Goal: Task Accomplishment & Management: Manage account settings

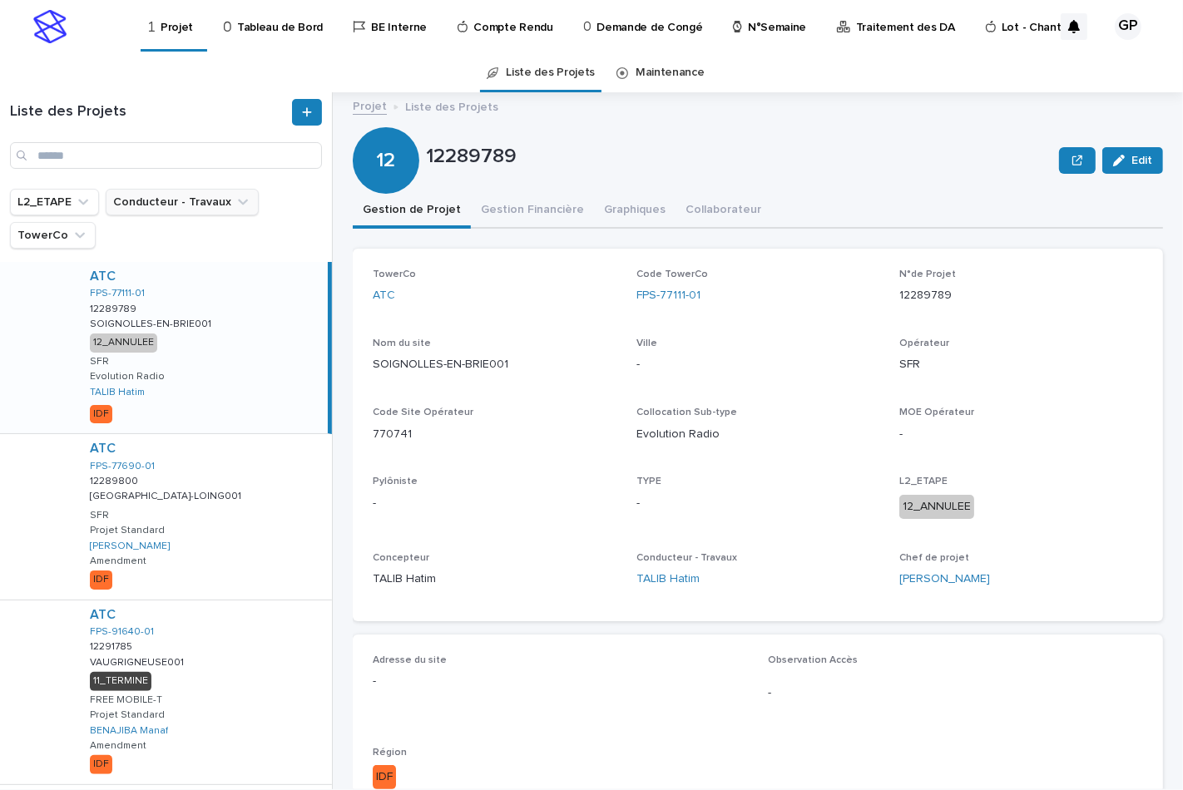
click at [139, 200] on button "Conducteur - Travaux" at bounding box center [182, 202] width 153 height 27
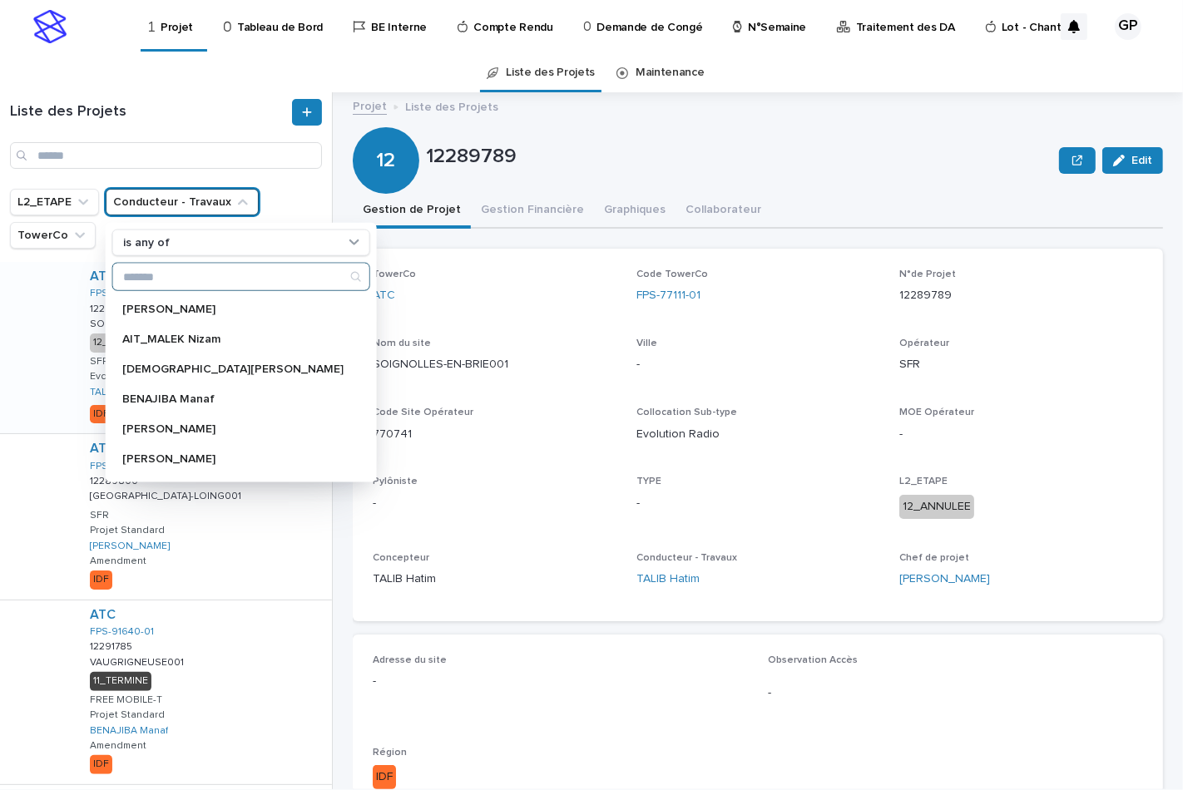
click at [146, 277] on input "Search" at bounding box center [241, 277] width 256 height 27
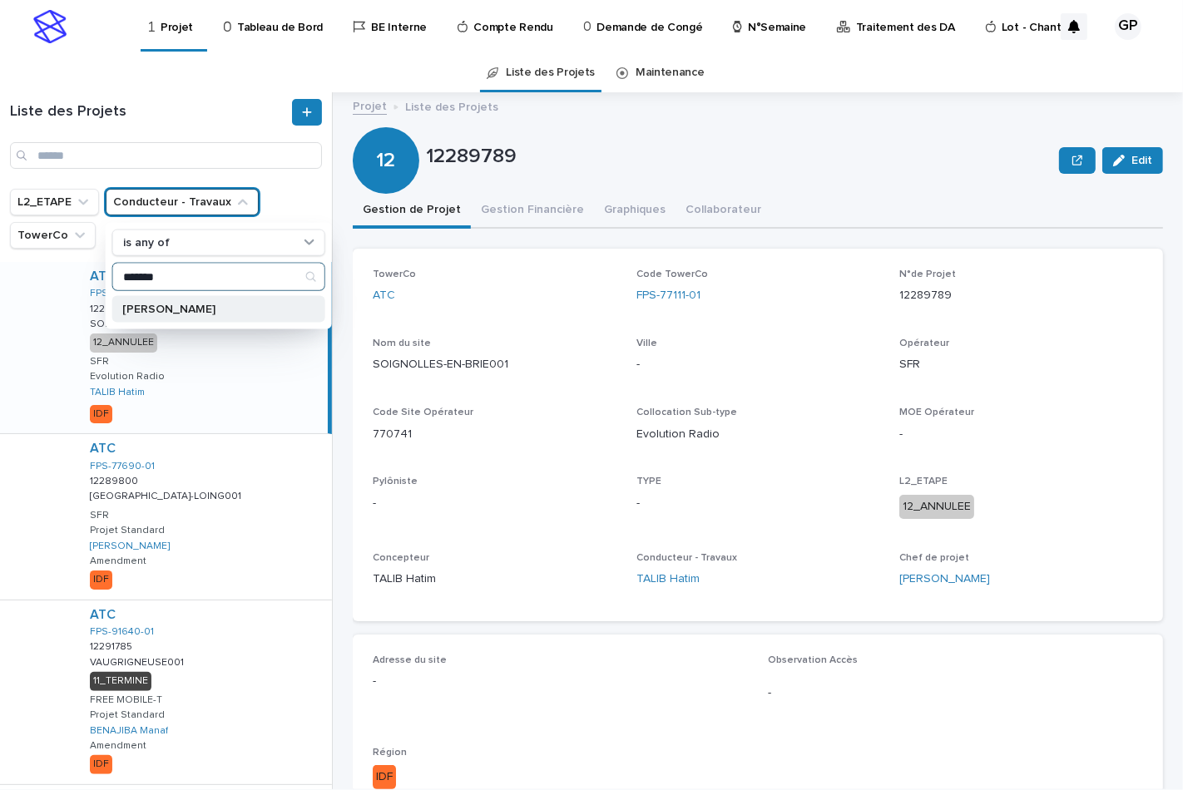
type input "*******"
click at [162, 312] on p "[PERSON_NAME]" at bounding box center [210, 310] width 176 height 12
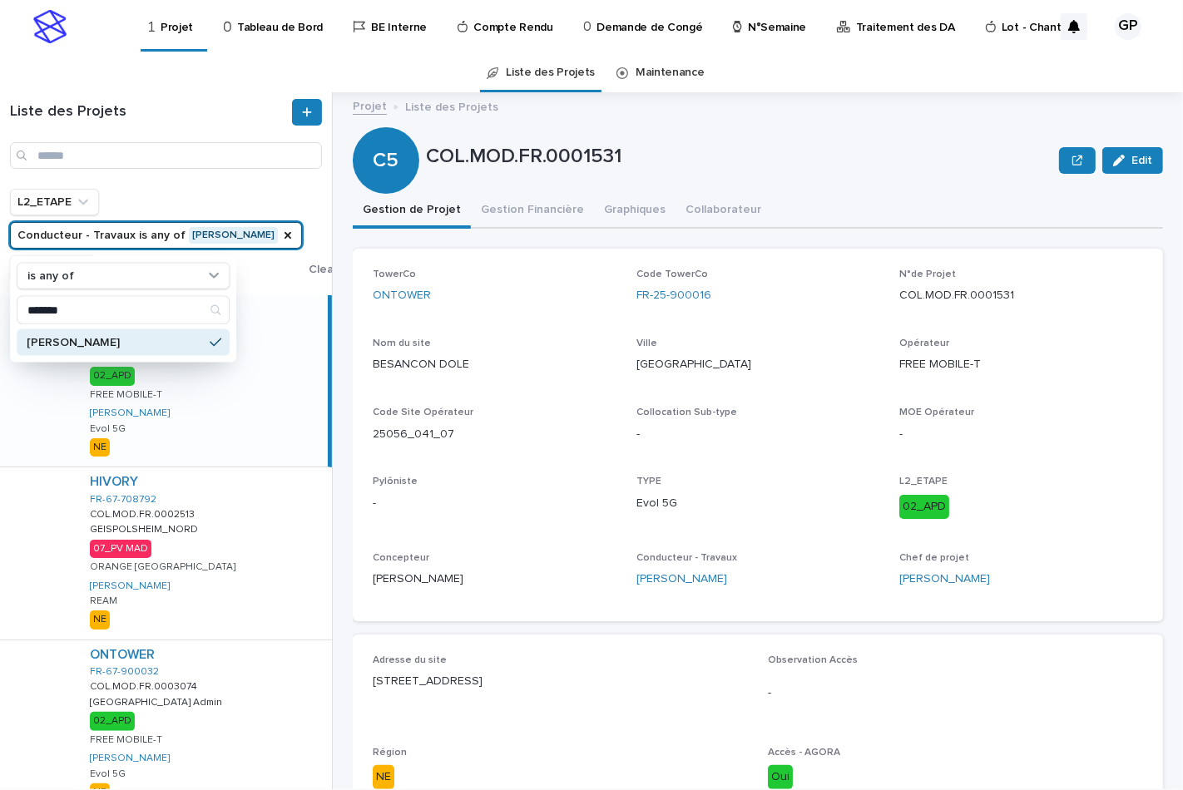
click at [284, 23] on p "Tableau de Bord" at bounding box center [280, 17] width 86 height 35
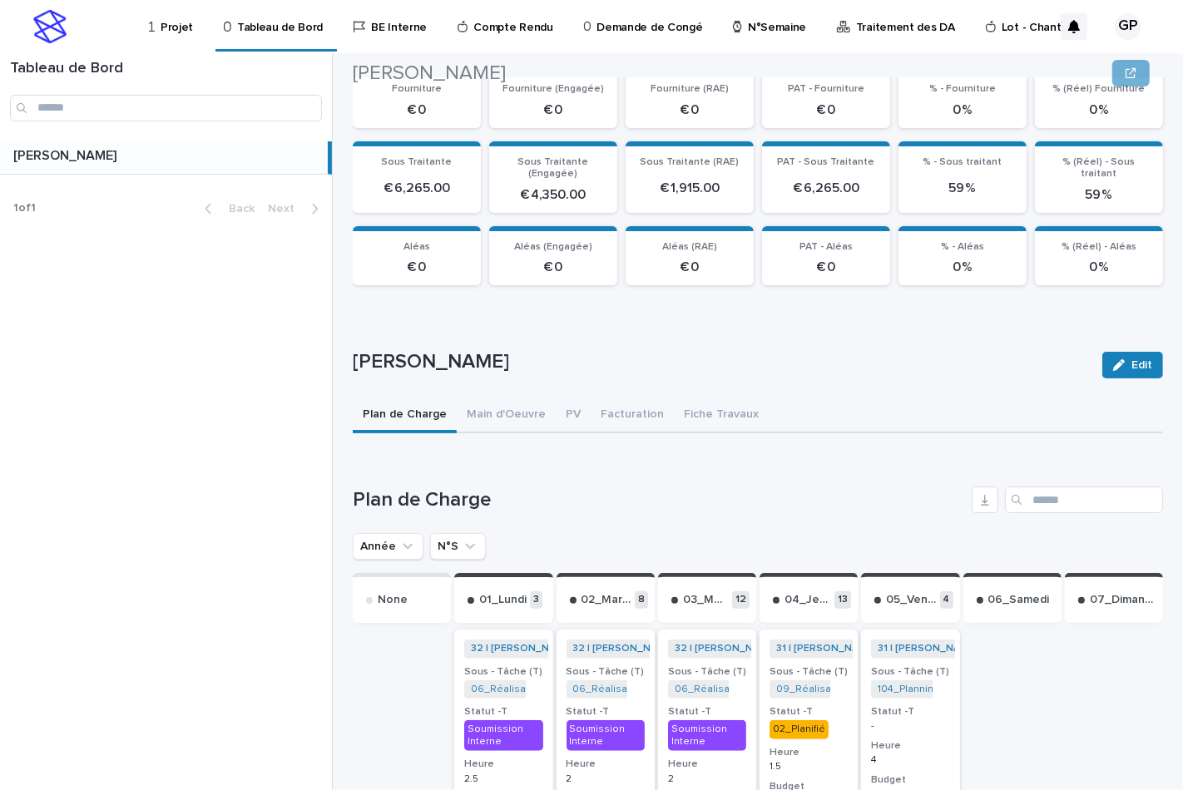
scroll to position [343, 0]
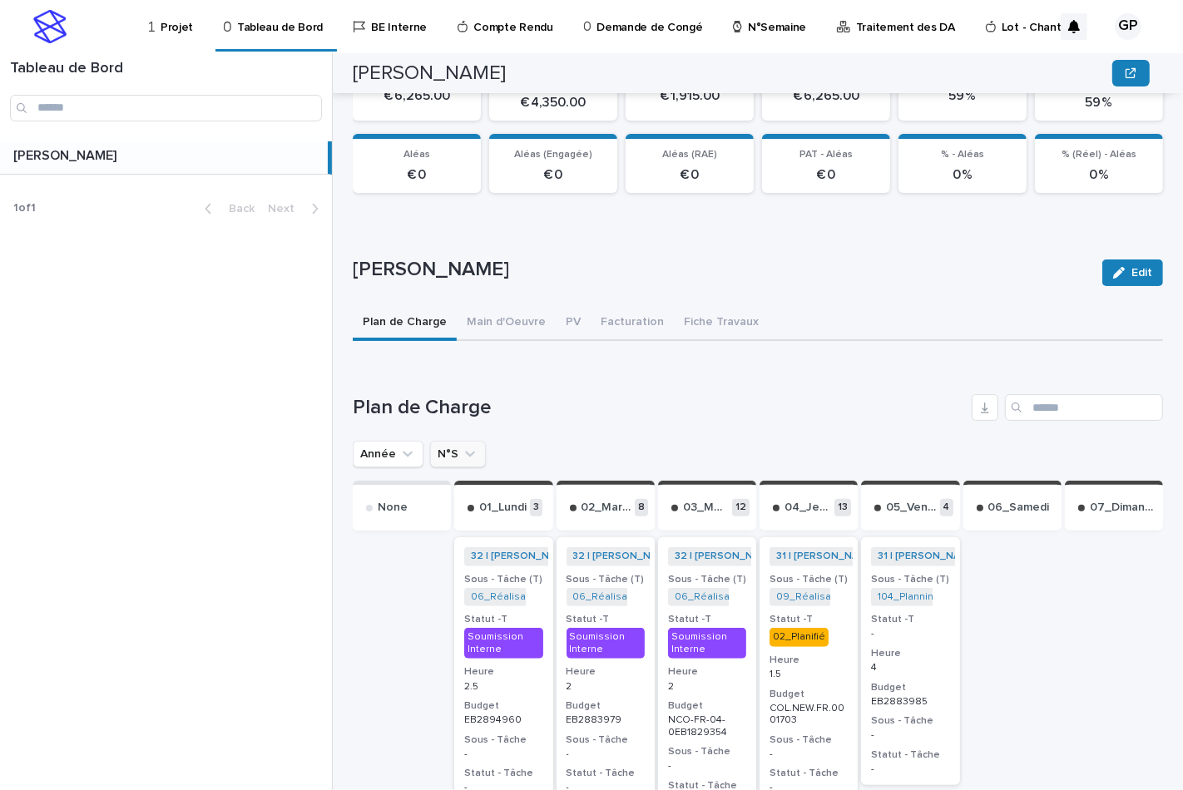
click at [451, 456] on button "N°S" at bounding box center [458, 454] width 56 height 27
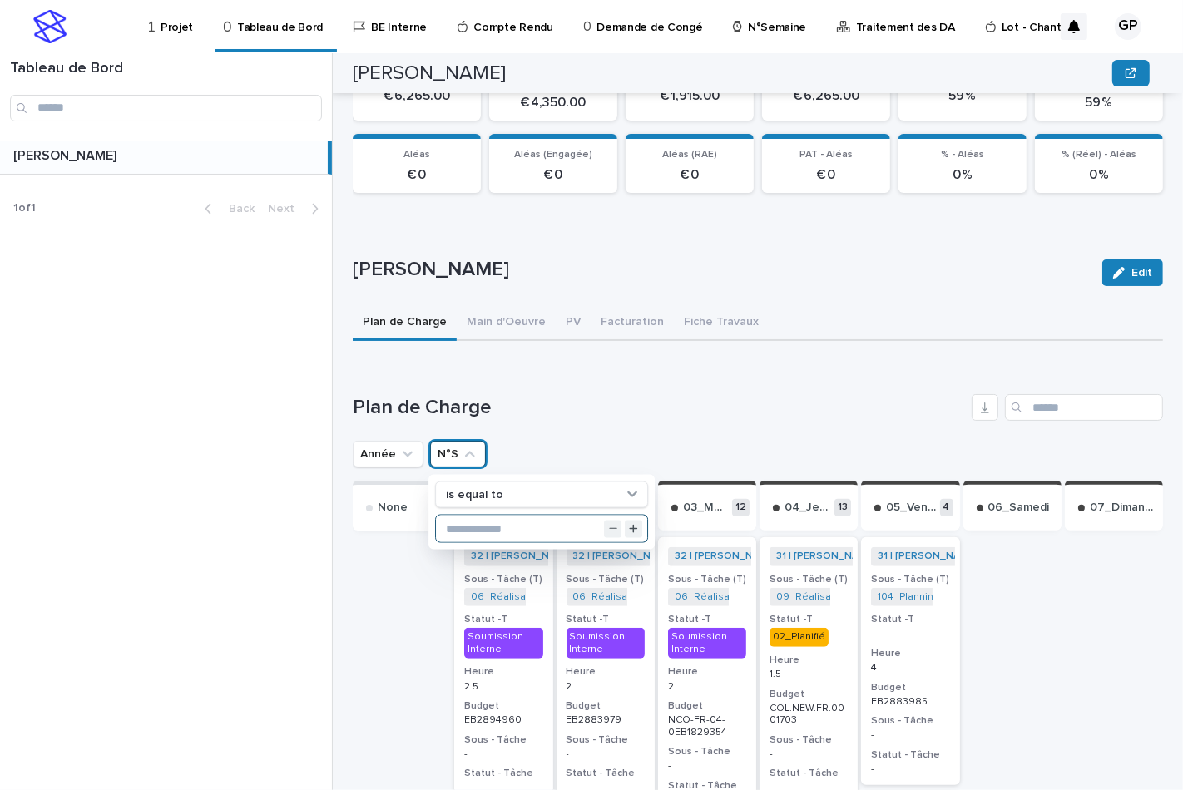
click at [457, 516] on input "text" at bounding box center [541, 529] width 211 height 27
type input "**"
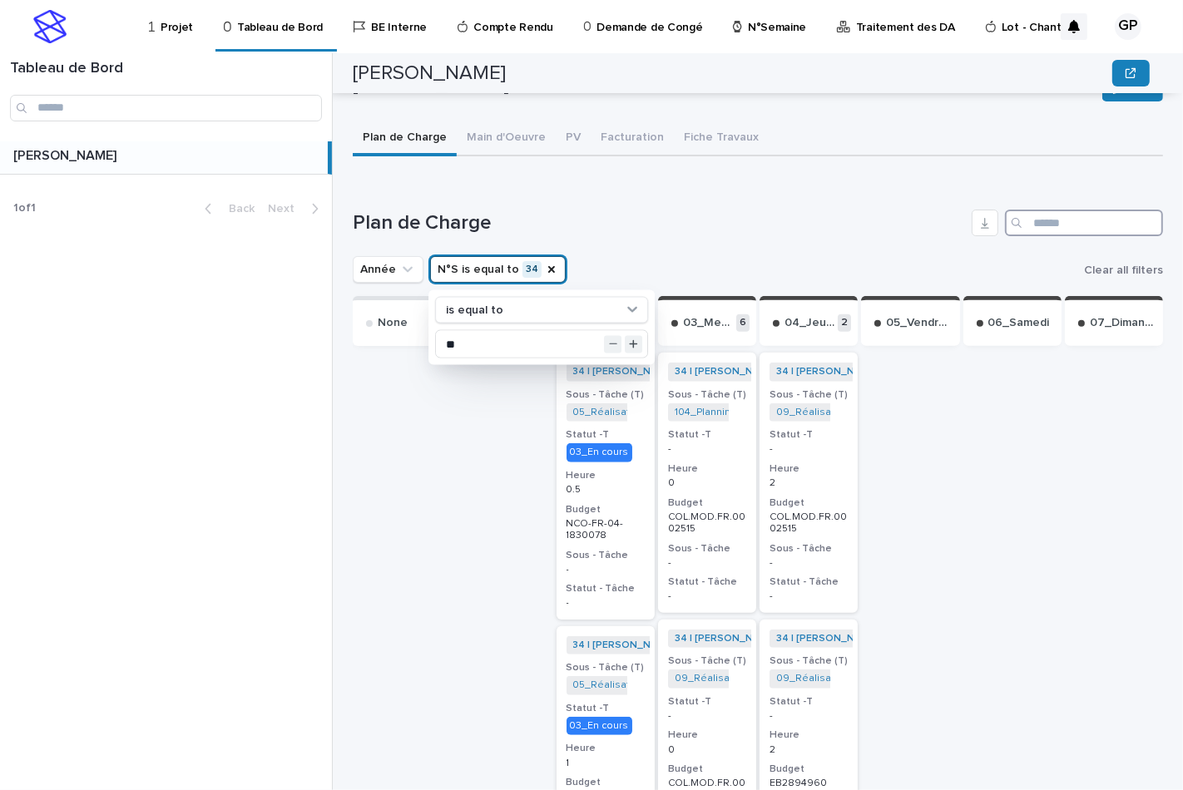
click at [1028, 217] on input "Search" at bounding box center [1084, 223] width 158 height 27
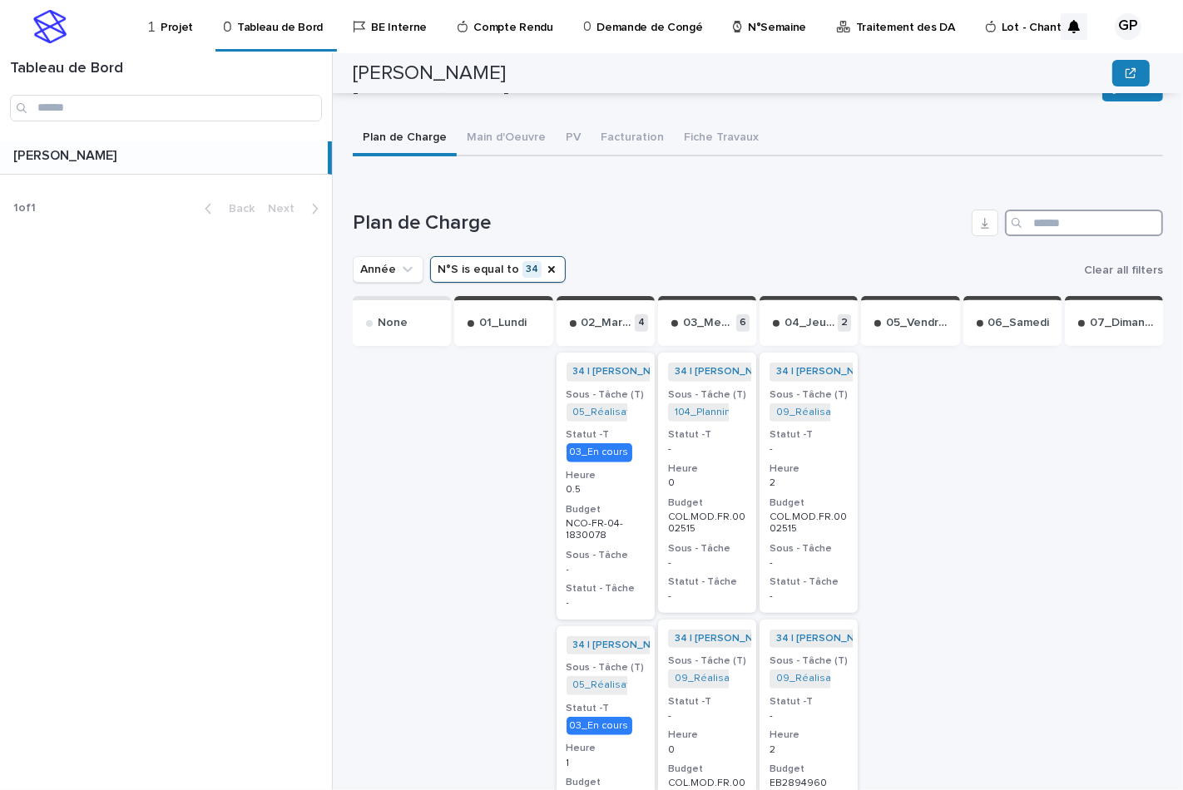
paste input "**********"
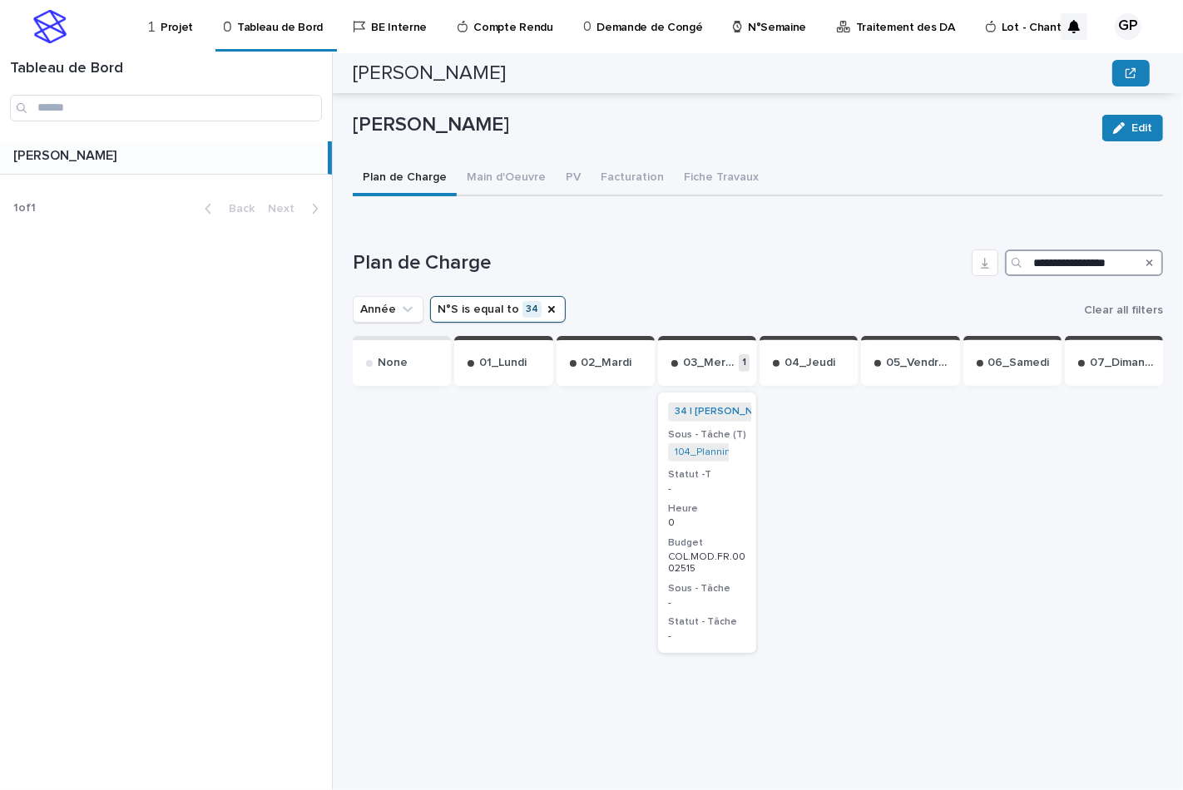
type input "**********"
click at [692, 447] on link "104_Planning Travaux_NCO-FR-04-2570815" at bounding box center [775, 453] width 203 height 12
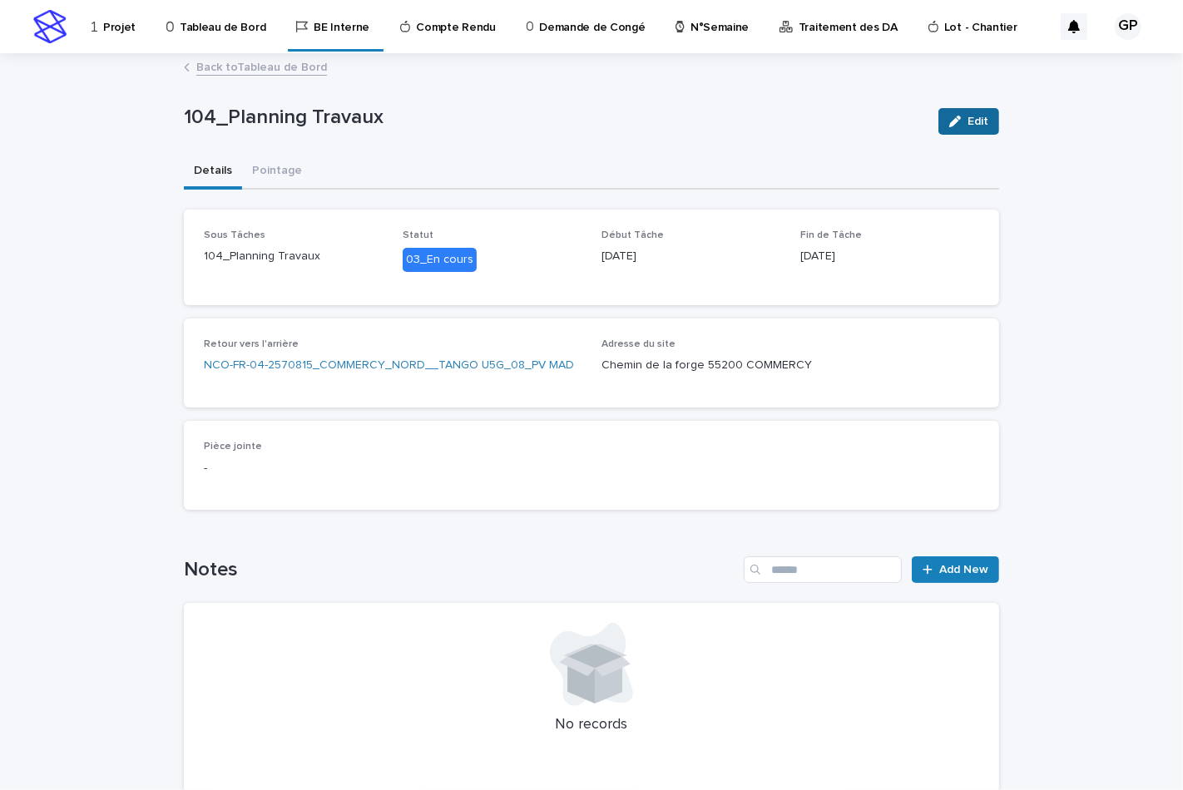
click at [970, 119] on span "Edit" at bounding box center [977, 122] width 21 height 12
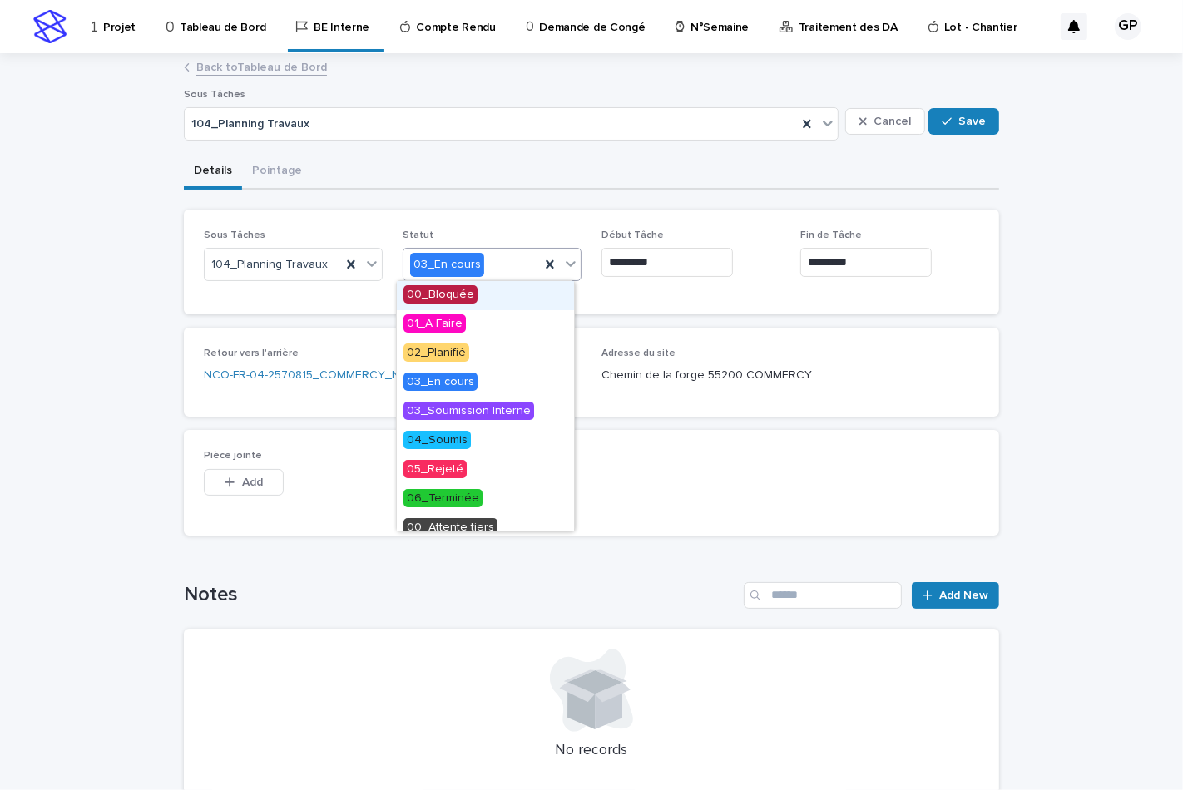
click at [565, 264] on icon at bounding box center [570, 264] width 10 height 6
click at [442, 359] on span "02_Planifié" at bounding box center [436, 352] width 66 height 18
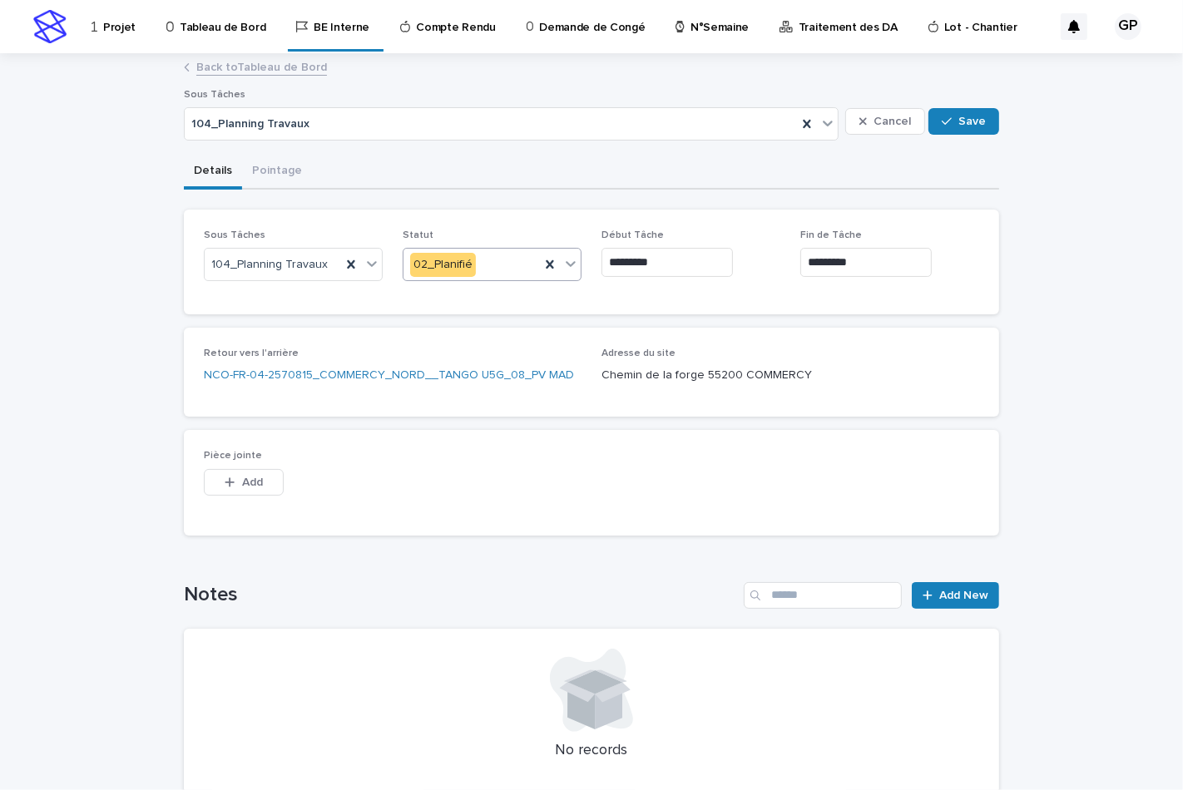
click at [284, 669] on div at bounding box center [591, 690] width 775 height 83
click at [939, 591] on span "Add New" at bounding box center [963, 596] width 49 height 12
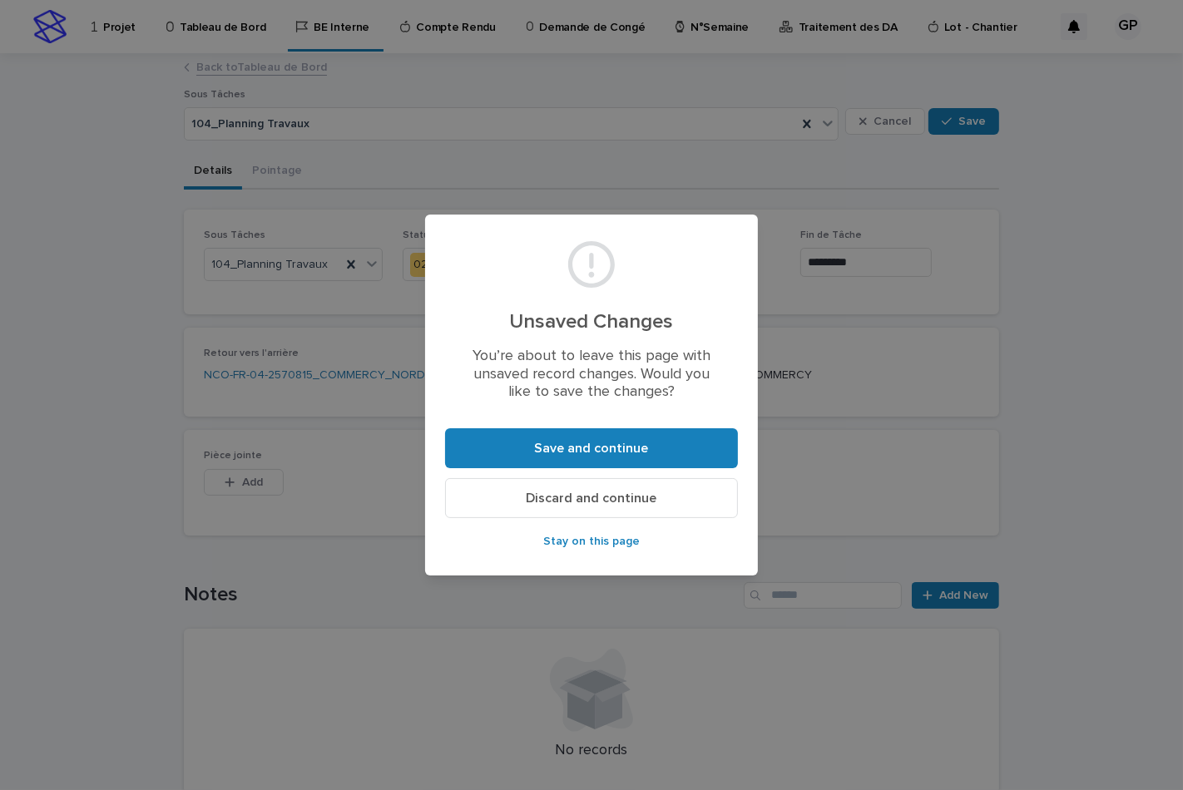
click at [614, 499] on span "Discard and continue" at bounding box center [591, 497] width 131 height 13
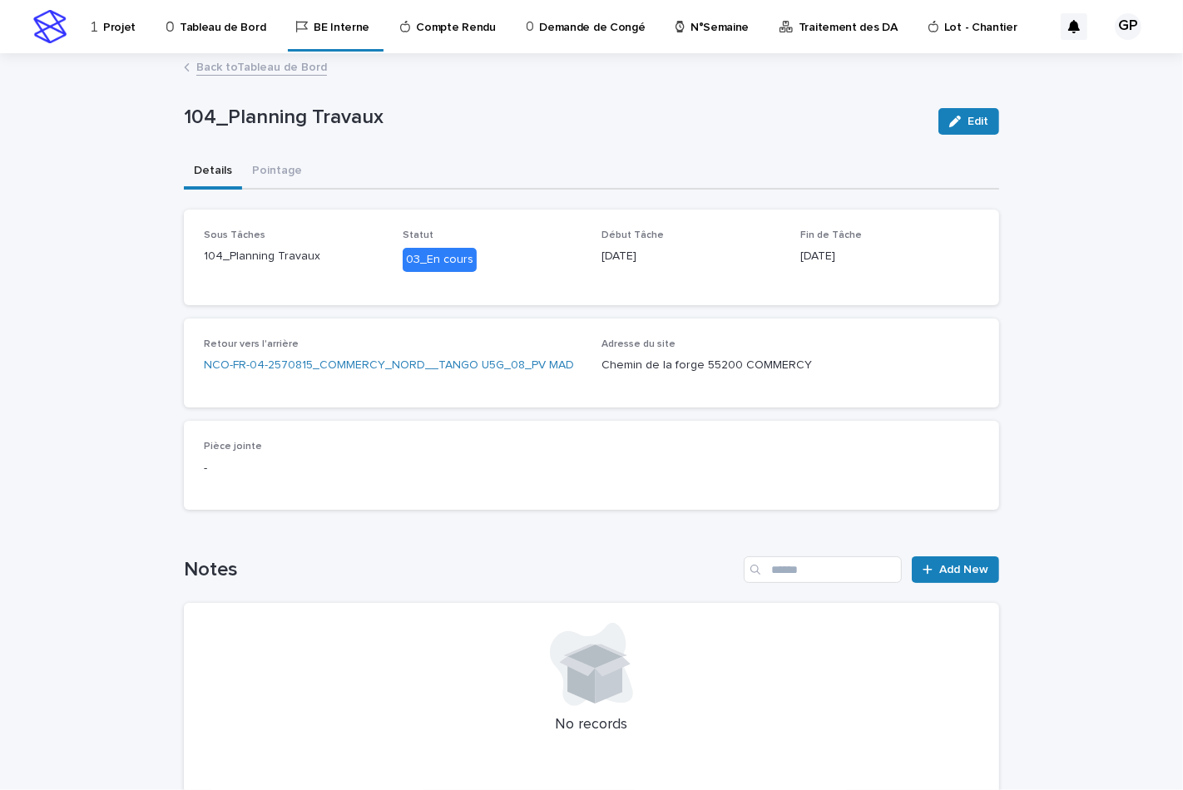
click at [485, 263] on p "03_En cours" at bounding box center [491, 260] width 179 height 24
click at [951, 119] on icon "button" at bounding box center [955, 122] width 12 height 12
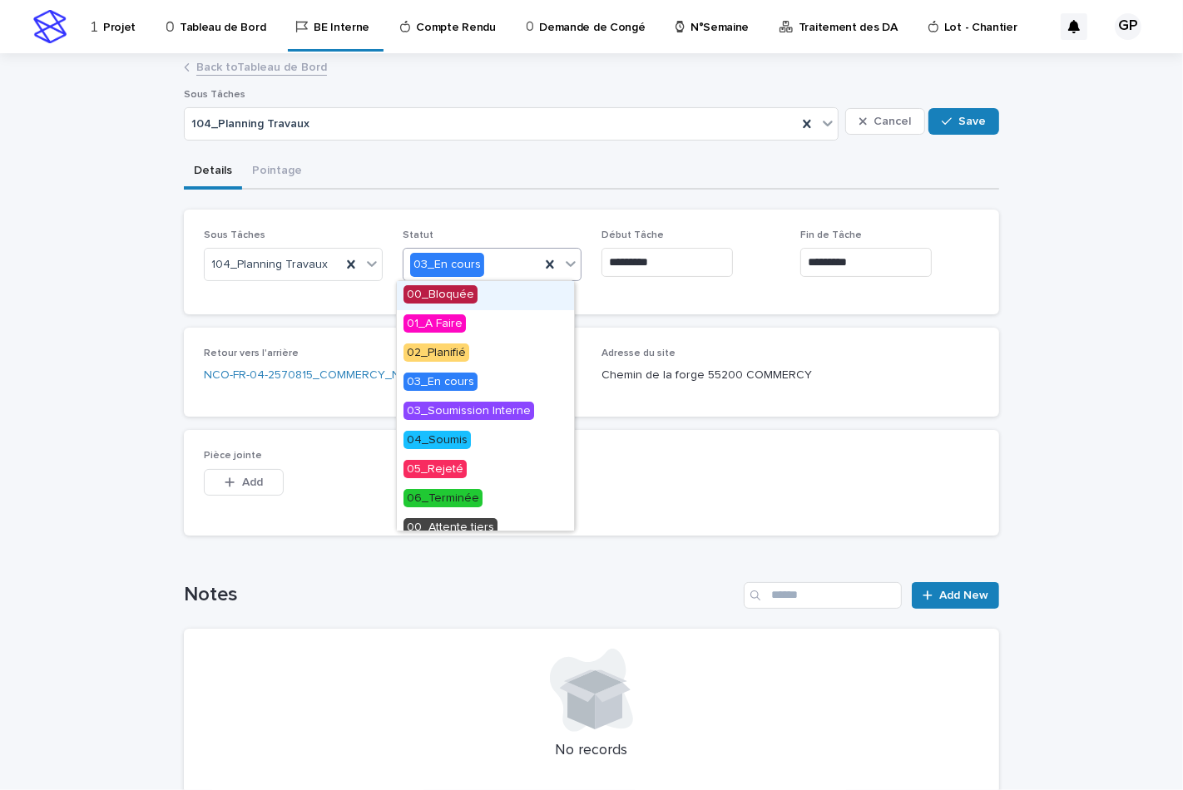
click at [565, 263] on icon at bounding box center [570, 264] width 10 height 6
click at [429, 353] on span "02_Planifié" at bounding box center [436, 352] width 66 height 18
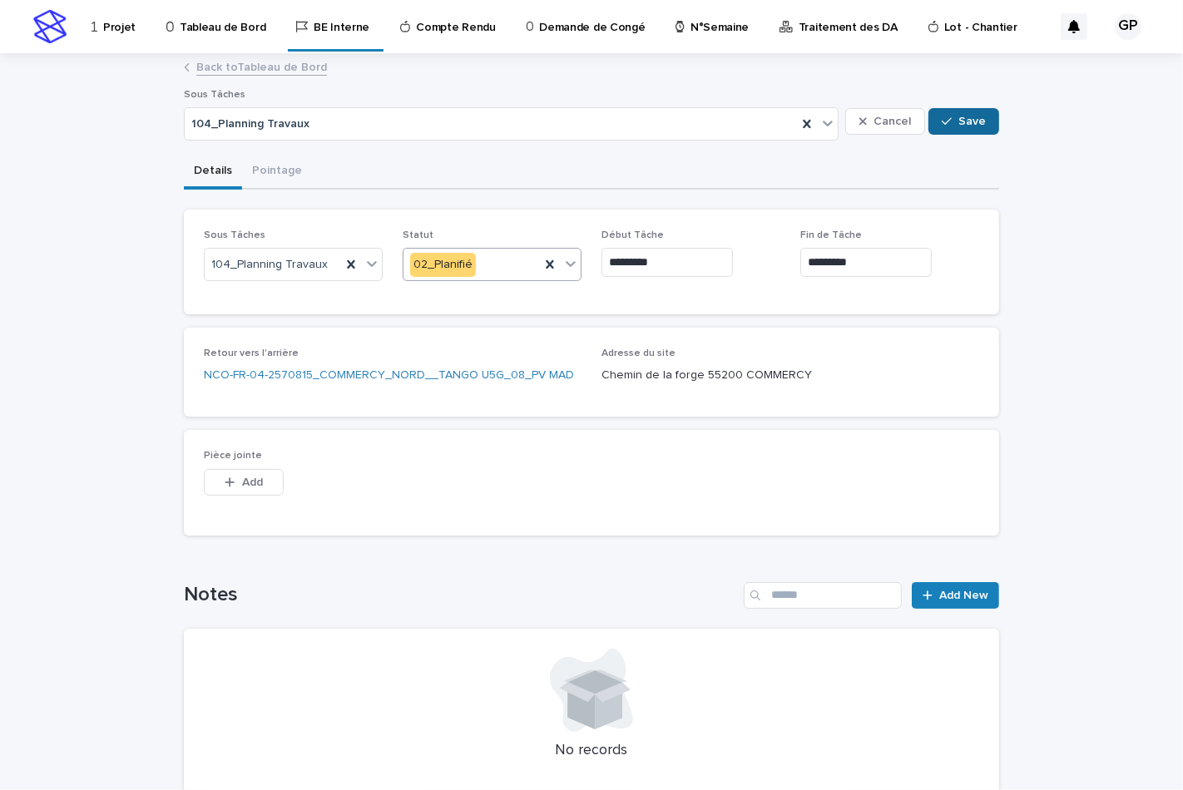
click at [945, 129] on button "Save" at bounding box center [963, 121] width 71 height 27
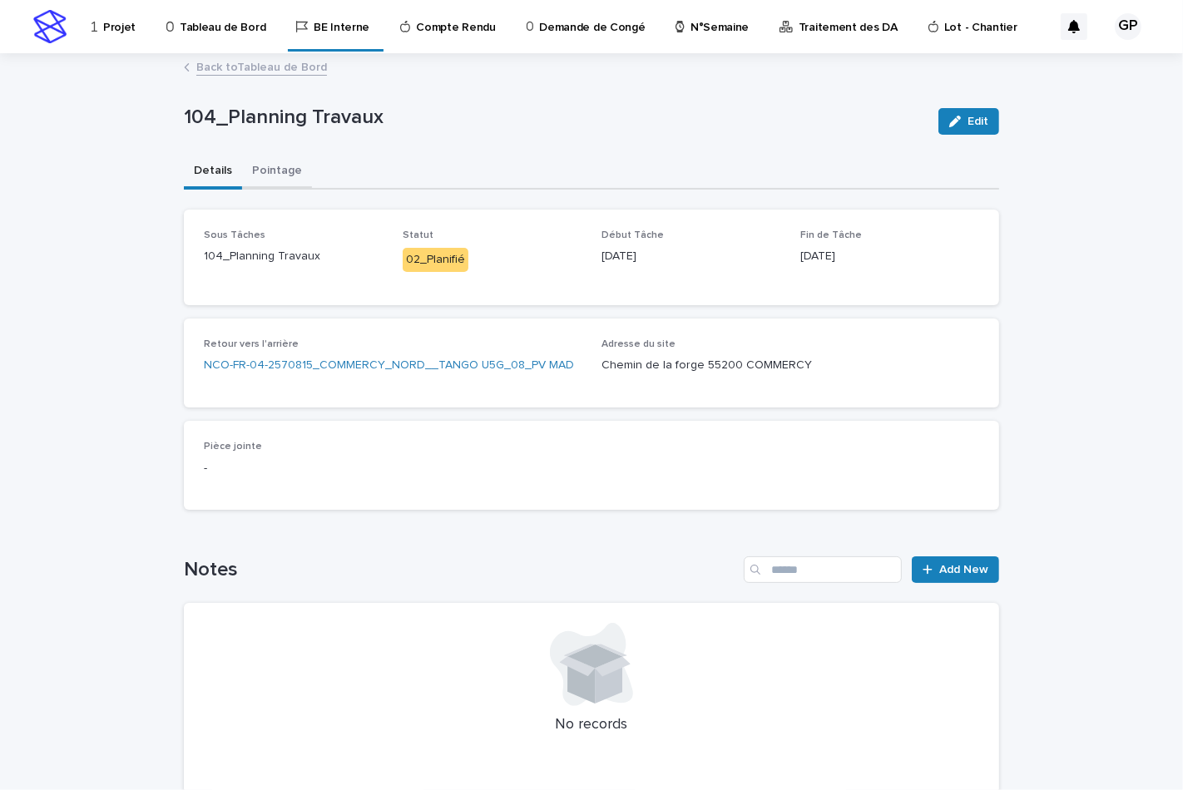
click at [260, 167] on button "Pointage" at bounding box center [277, 172] width 70 height 35
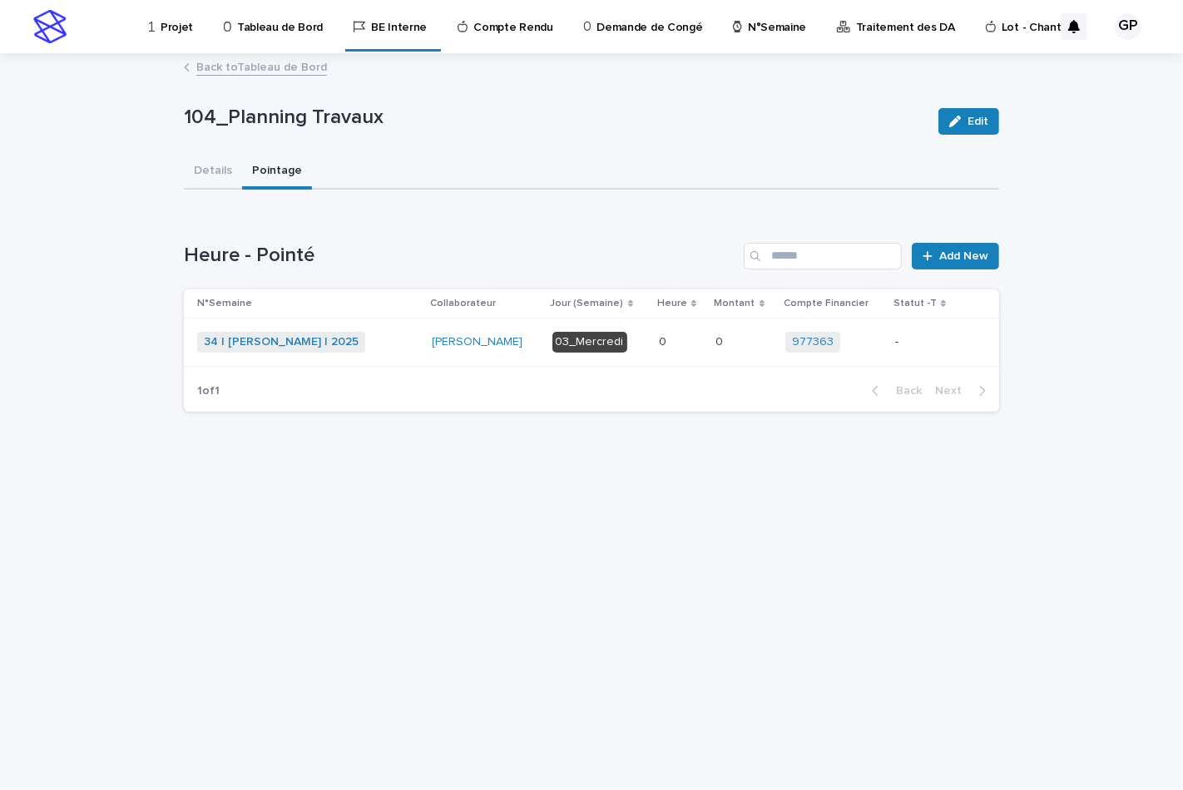
click at [658, 337] on td "0 0" at bounding box center [680, 342] width 57 height 48
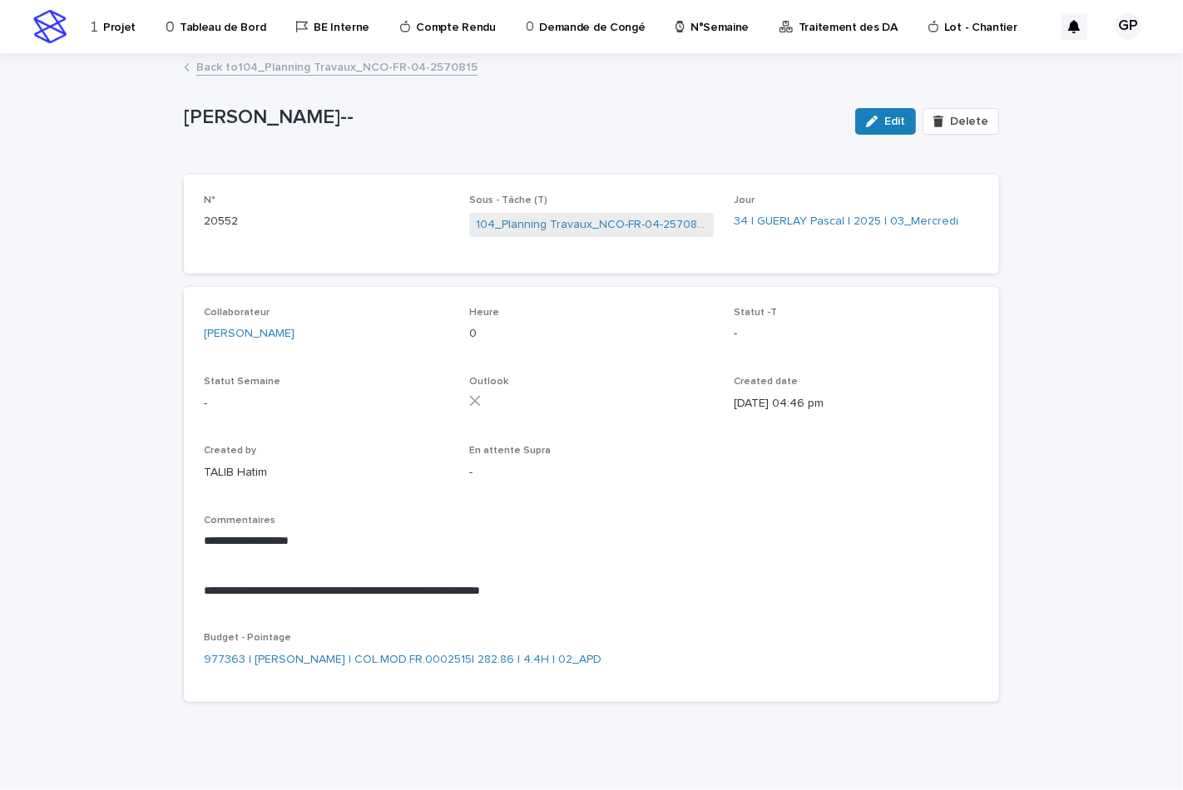
scroll to position [7, 0]
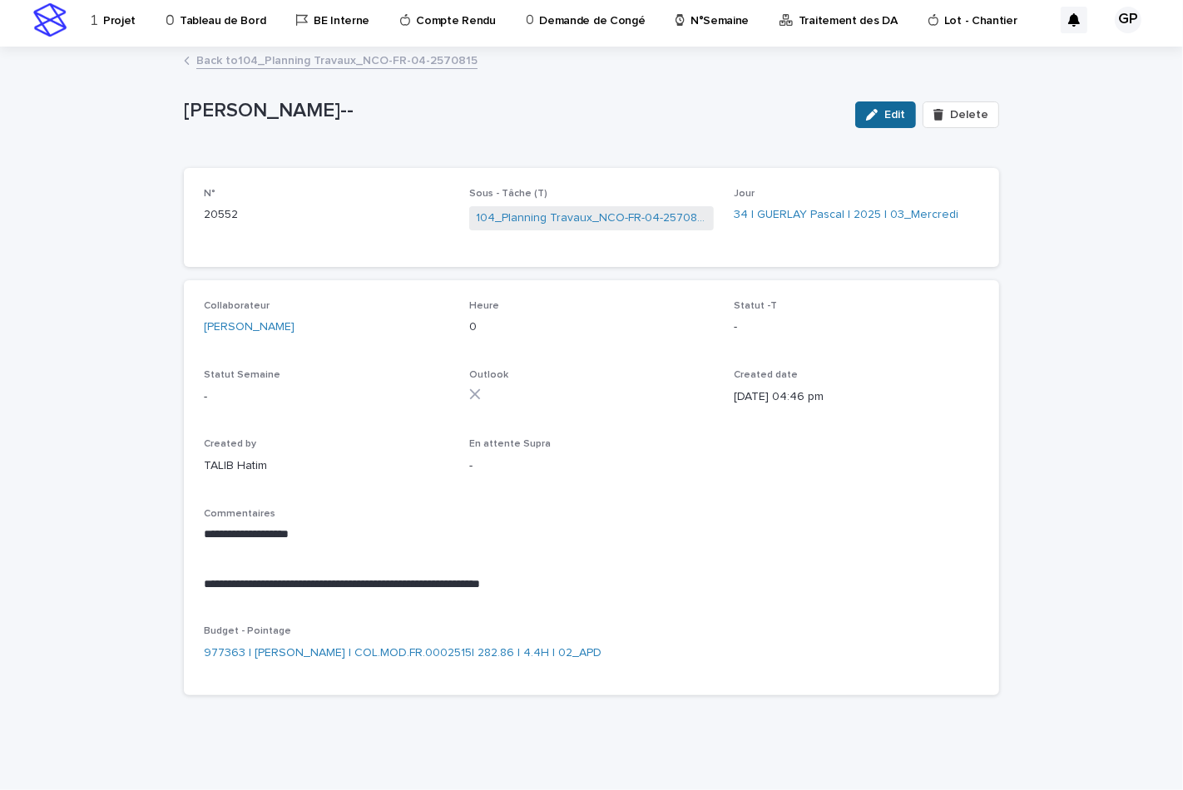
click at [888, 115] on span "Edit" at bounding box center [894, 115] width 21 height 12
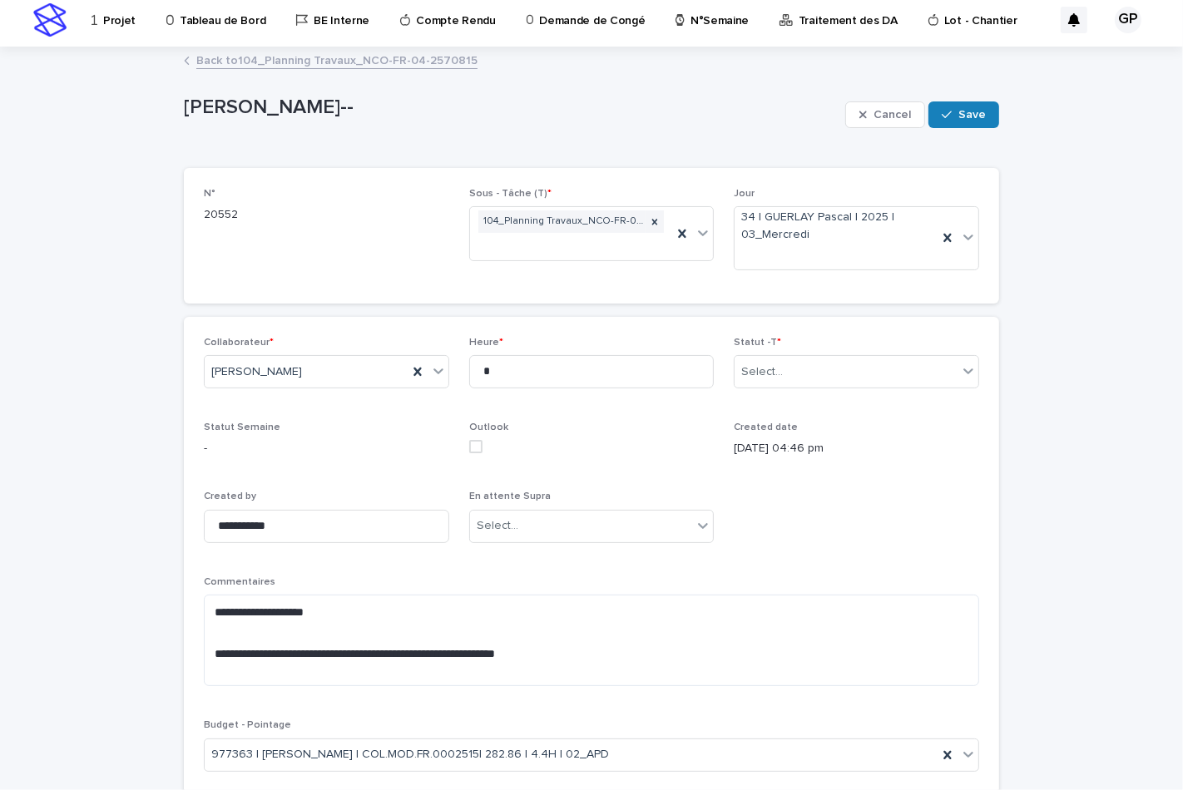
click at [855, 501] on div "**********" at bounding box center [591, 561] width 775 height 448
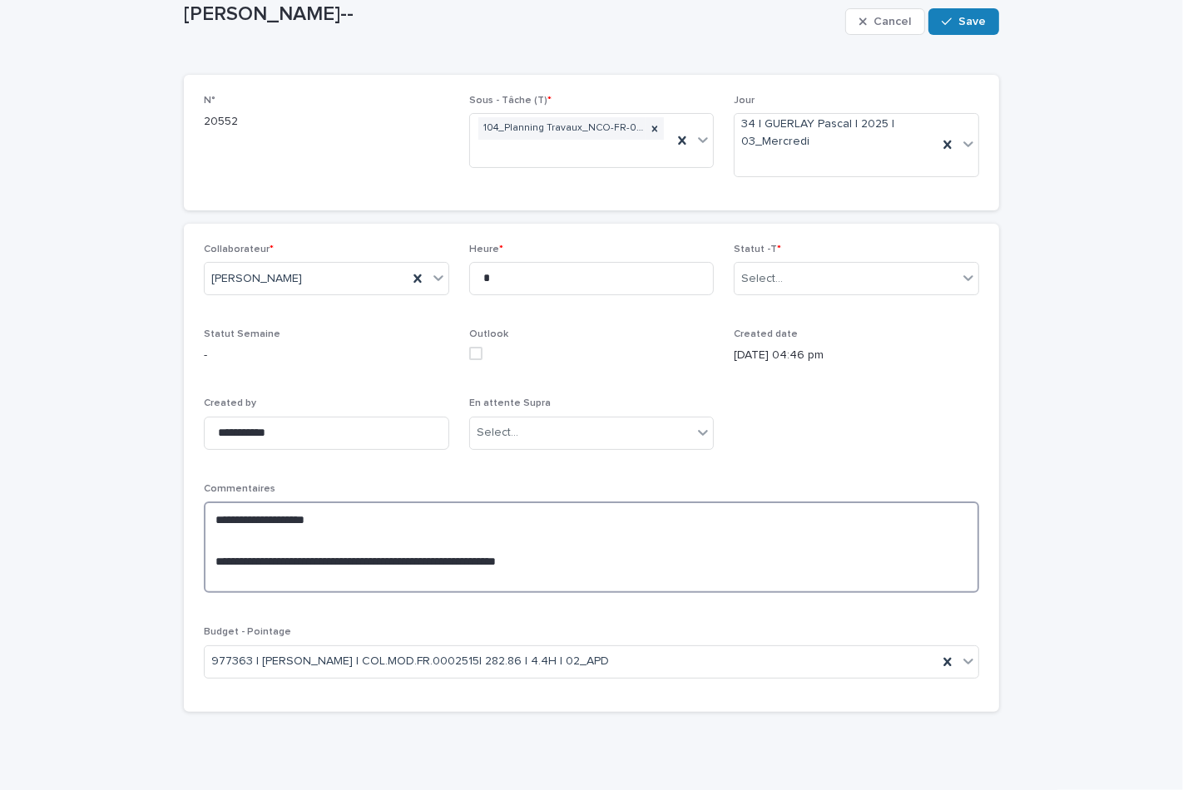
click at [608, 560] on textarea "**********" at bounding box center [591, 546] width 775 height 91
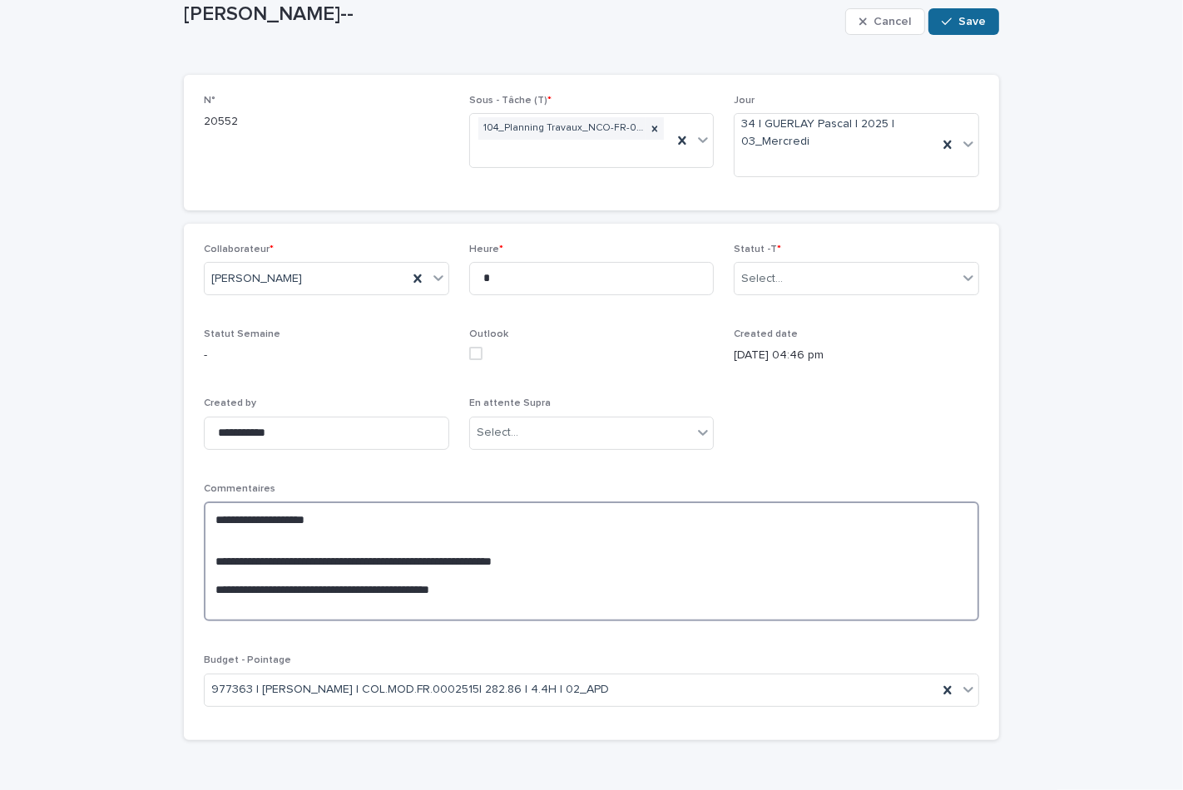
type textarea "**********"
click at [946, 23] on icon "button" at bounding box center [946, 22] width 10 height 12
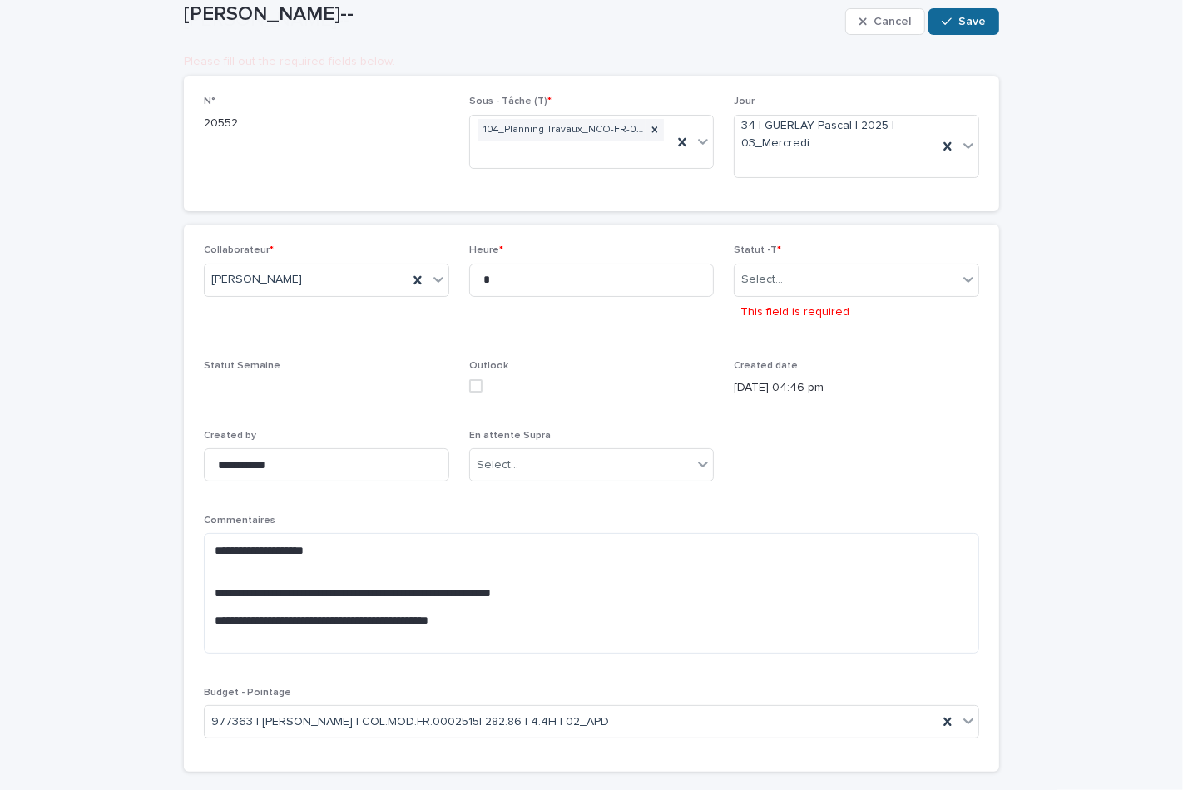
scroll to position [185, 0]
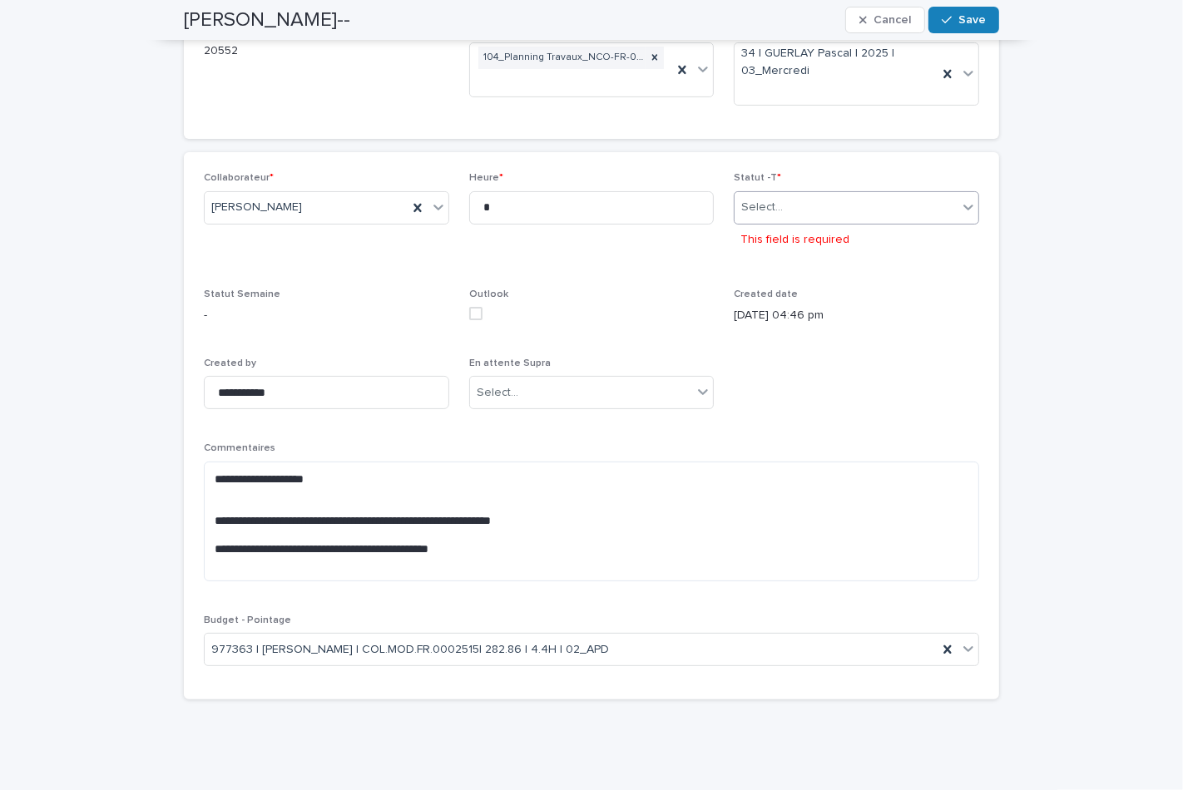
click at [960, 206] on icon at bounding box center [968, 207] width 17 height 17
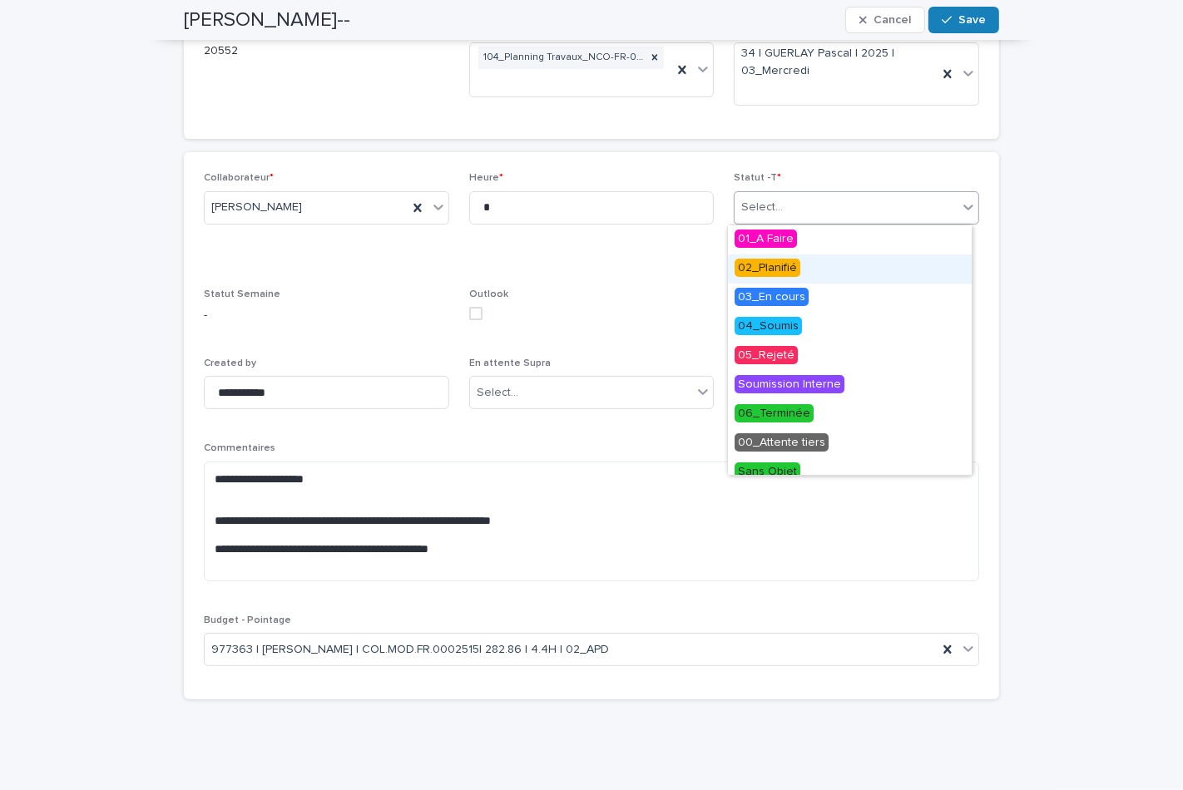
click at [772, 270] on span "02_Planifié" at bounding box center [767, 268] width 66 height 18
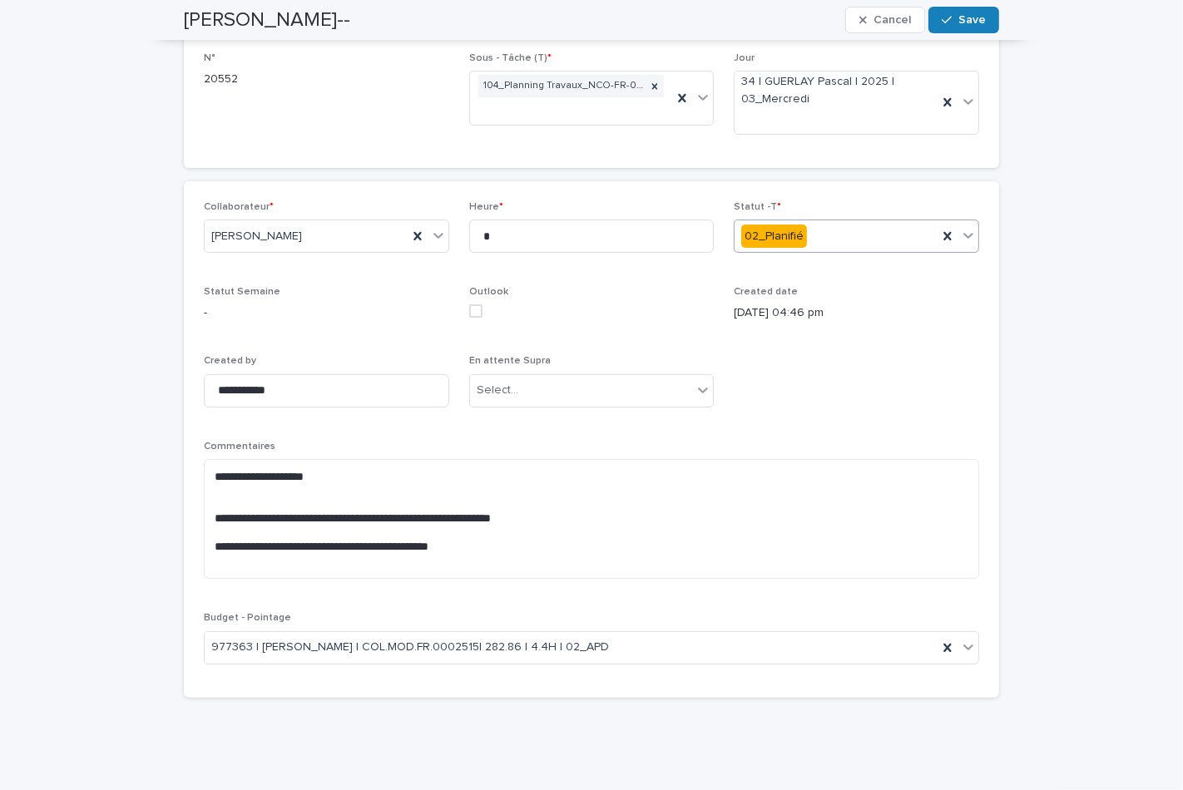
scroll to position [146, 0]
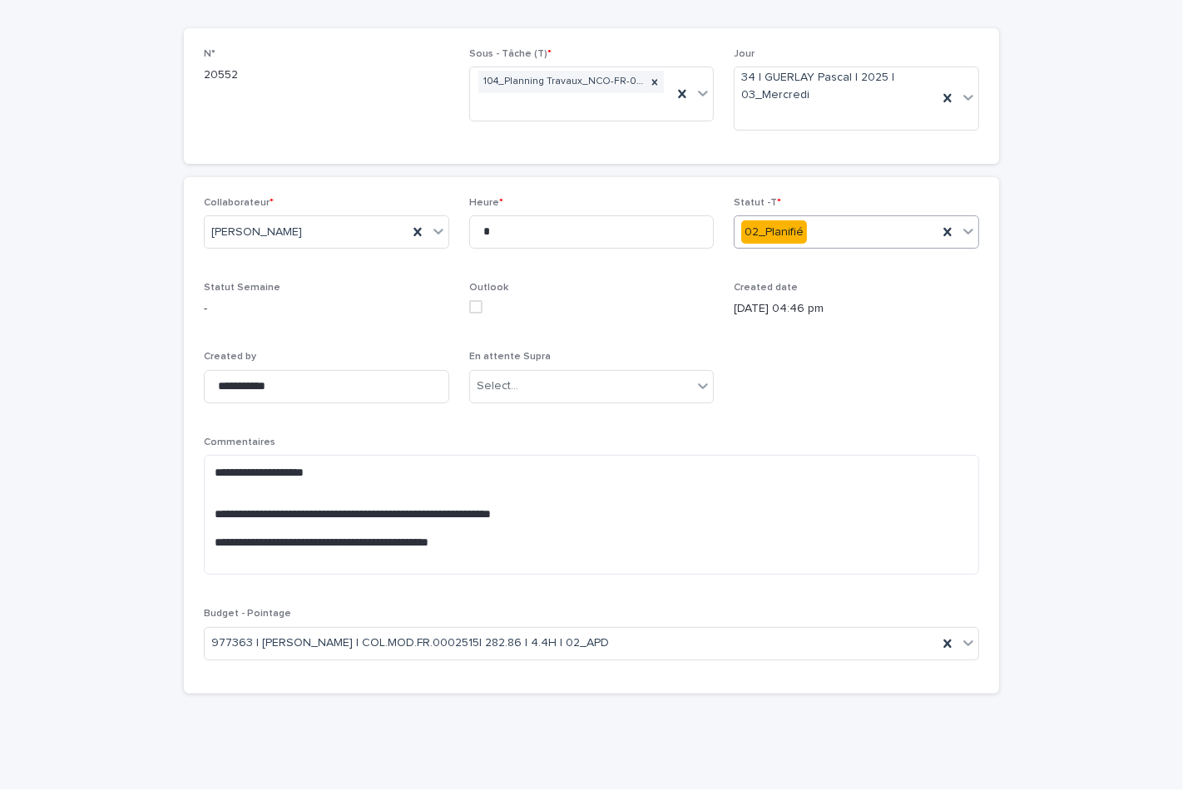
click at [1016, 356] on div "**********" at bounding box center [591, 349] width 1183 height 881
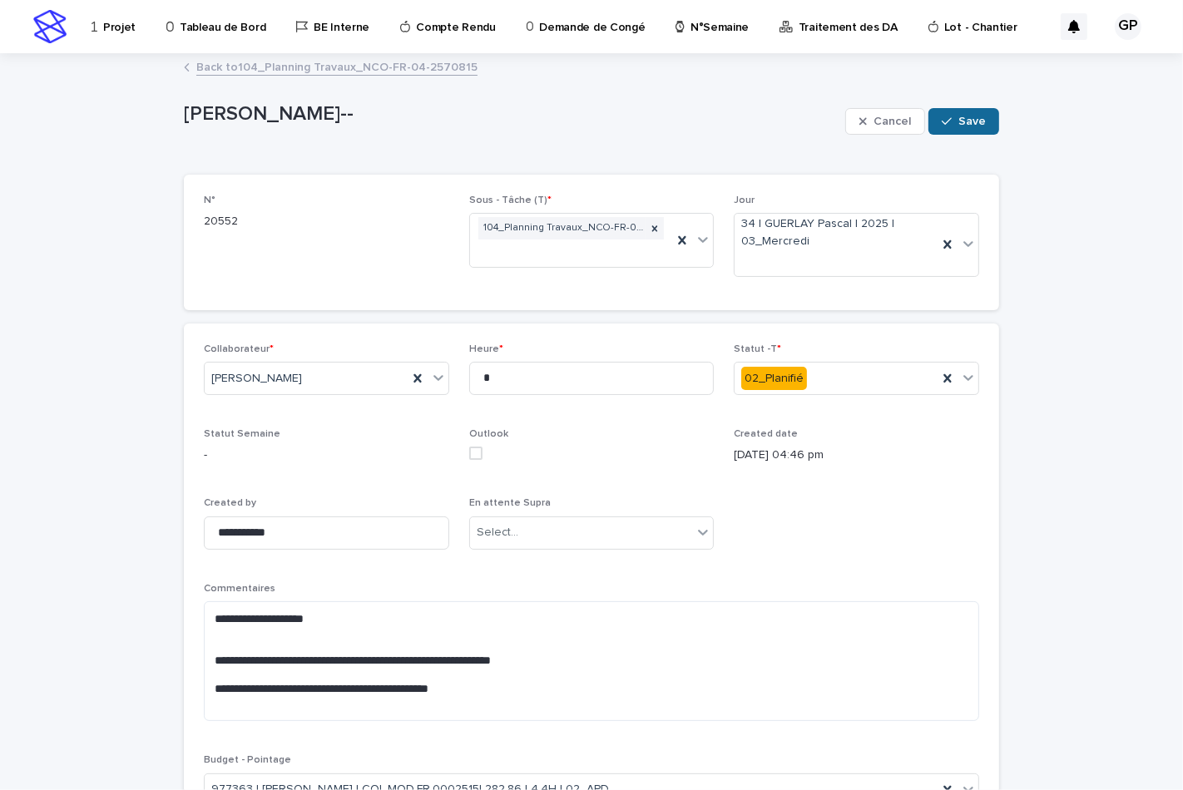
click at [958, 126] on span "Save" at bounding box center [971, 122] width 27 height 12
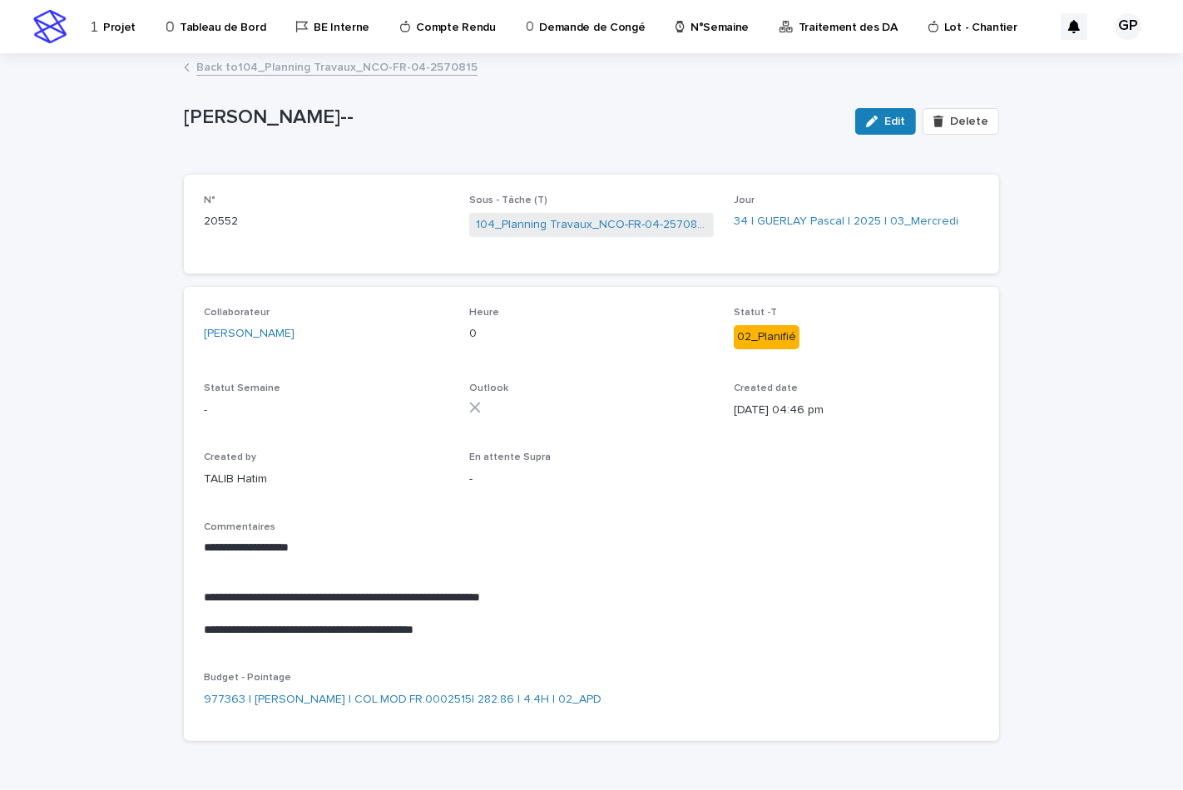
click at [213, 67] on link "Back to 104_Planning Travaux_NCO-FR-04-2570815" at bounding box center [336, 66] width 281 height 19
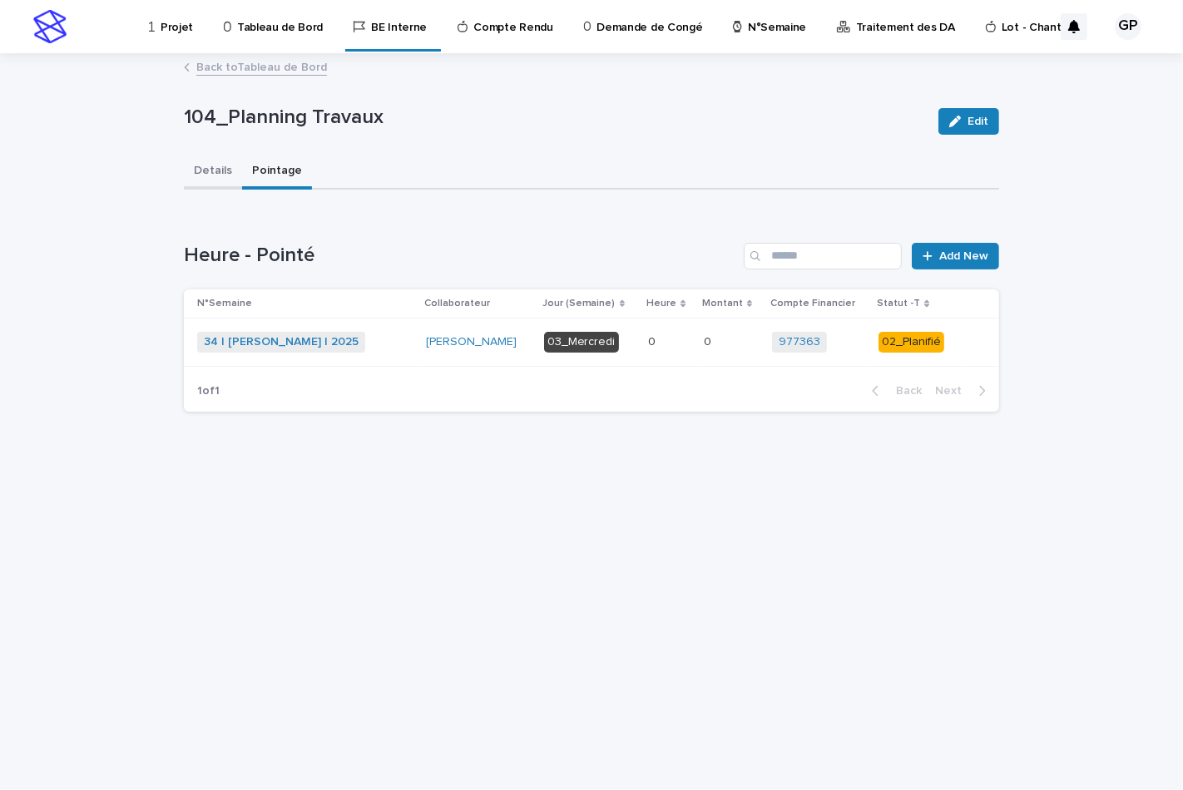
click at [205, 168] on button "Details" at bounding box center [213, 172] width 58 height 35
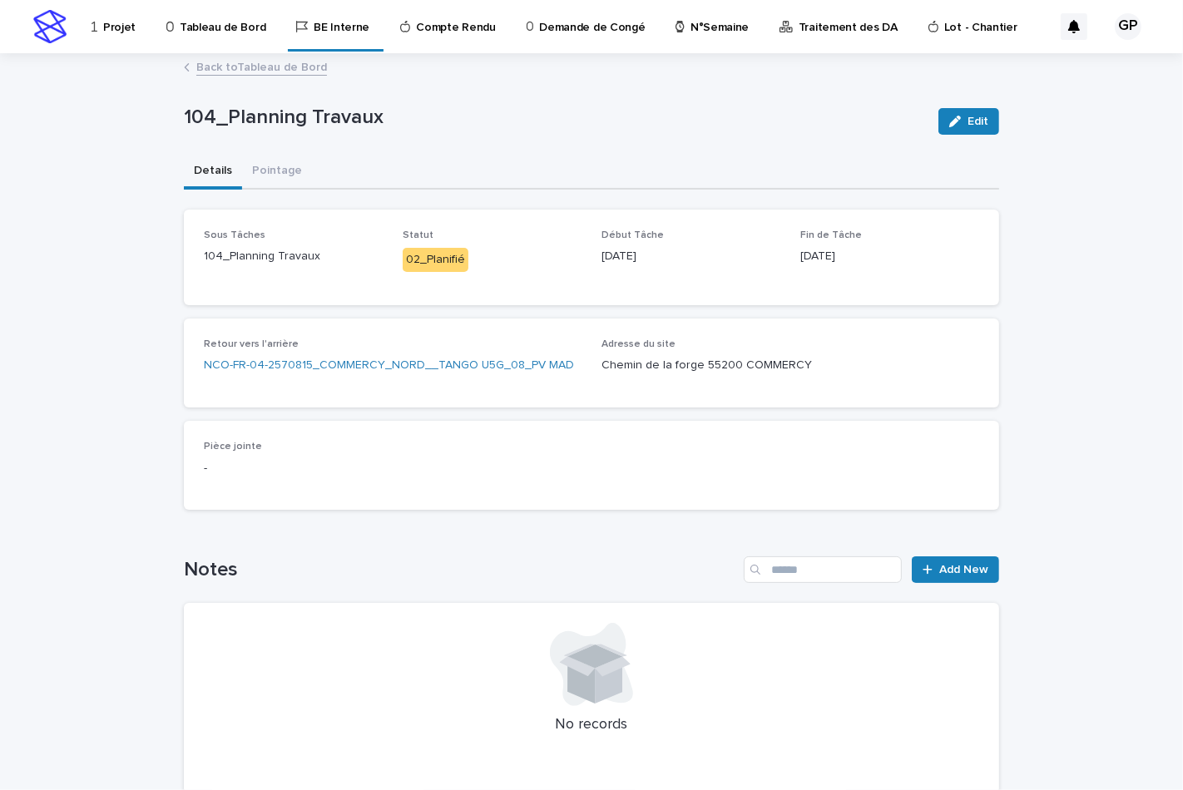
click at [210, 69] on link "Back to Tableau de Bord" at bounding box center [261, 66] width 131 height 19
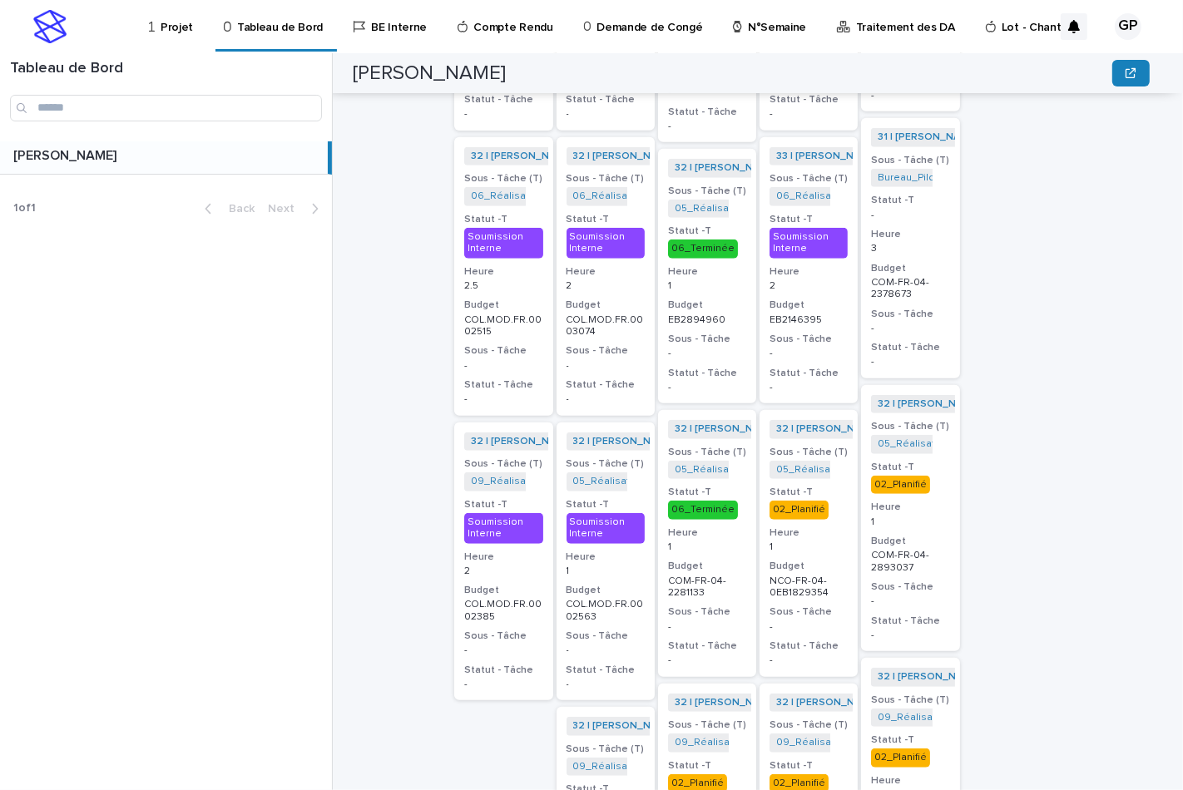
scroll to position [462, 0]
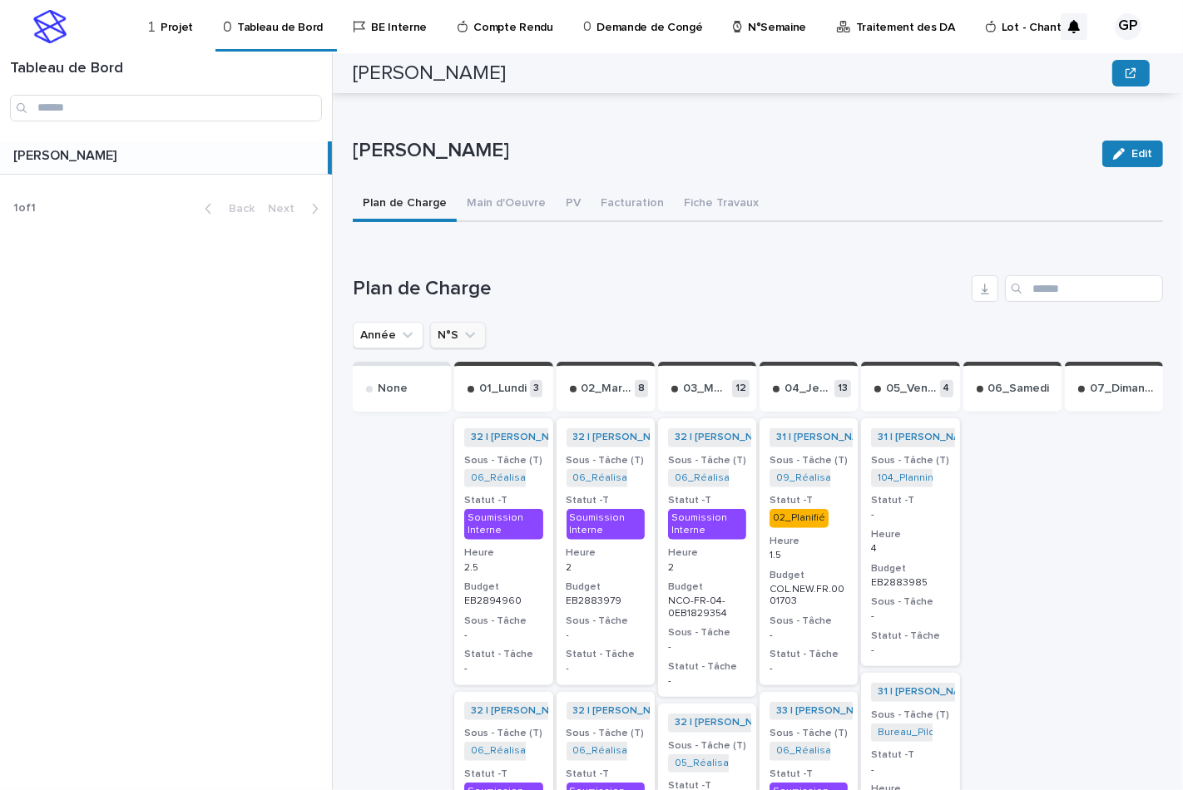
click at [449, 338] on button "N°S" at bounding box center [458, 335] width 56 height 27
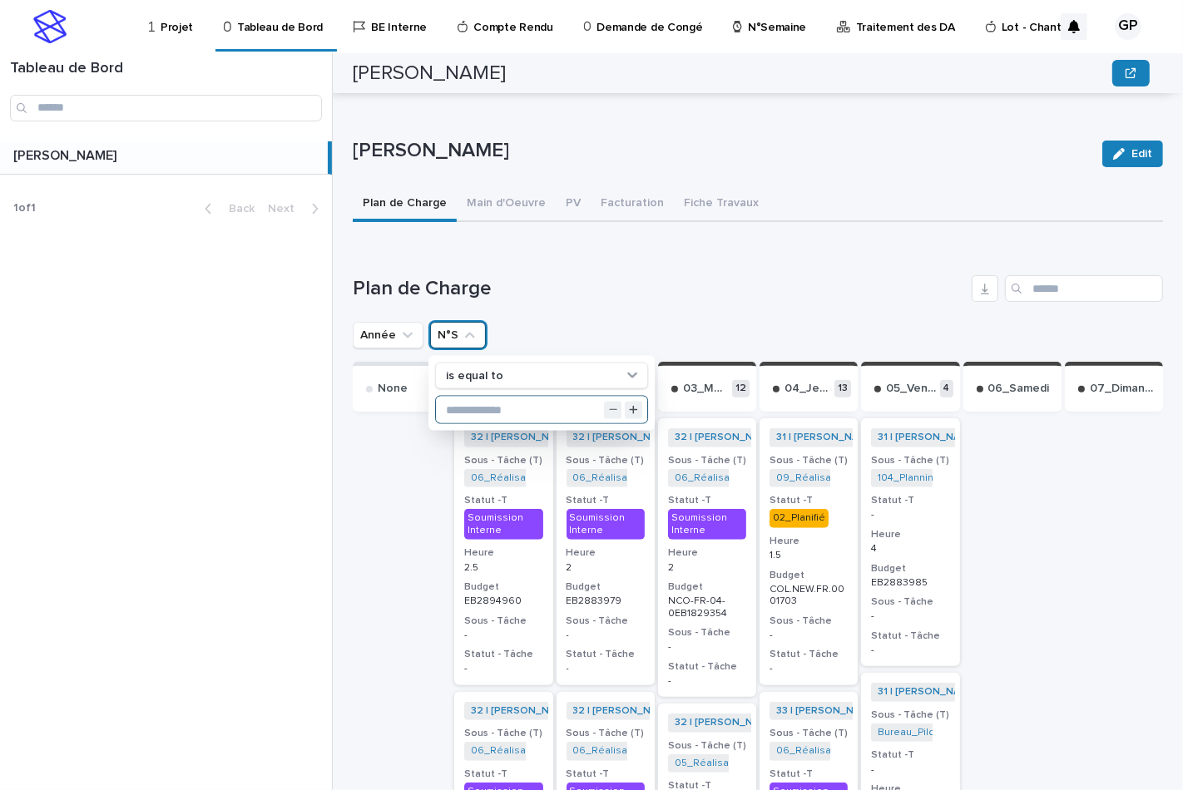
click at [468, 404] on input "text" at bounding box center [541, 410] width 211 height 27
type input "**"
click at [630, 297] on div "Plan de Charge" at bounding box center [758, 288] width 810 height 27
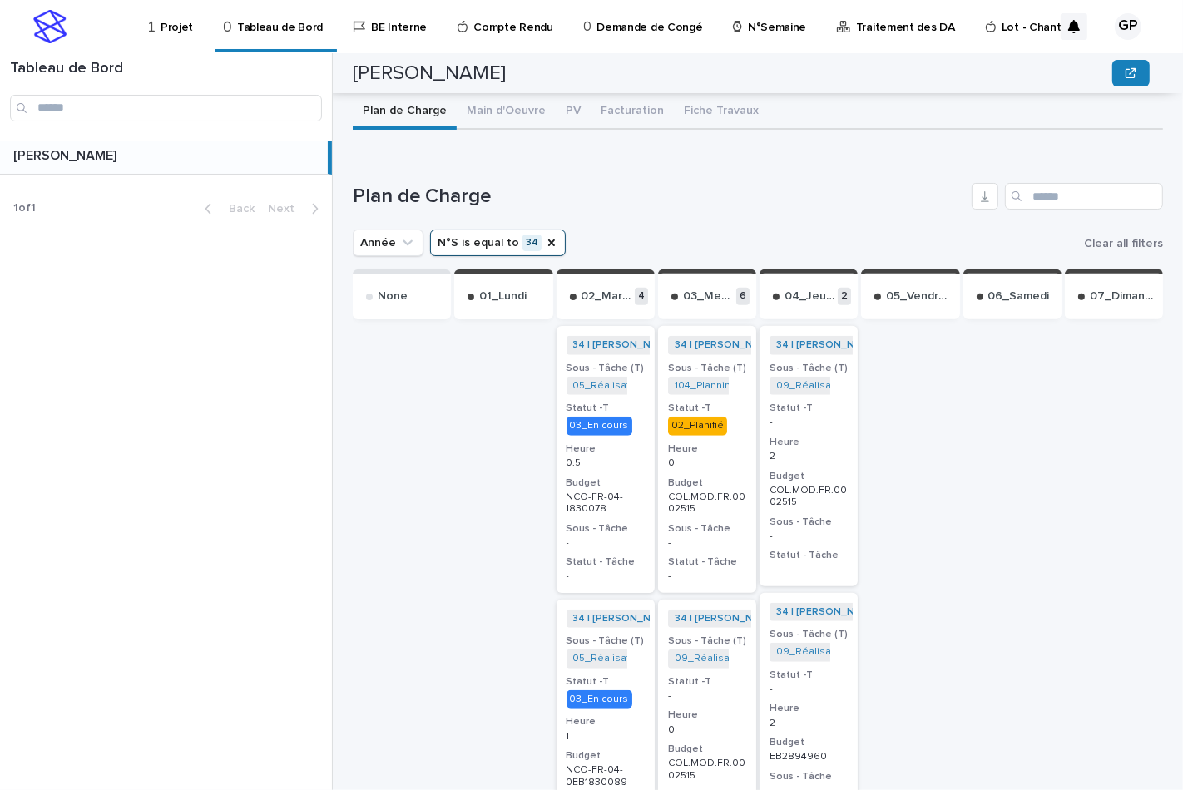
scroll to position [646, 0]
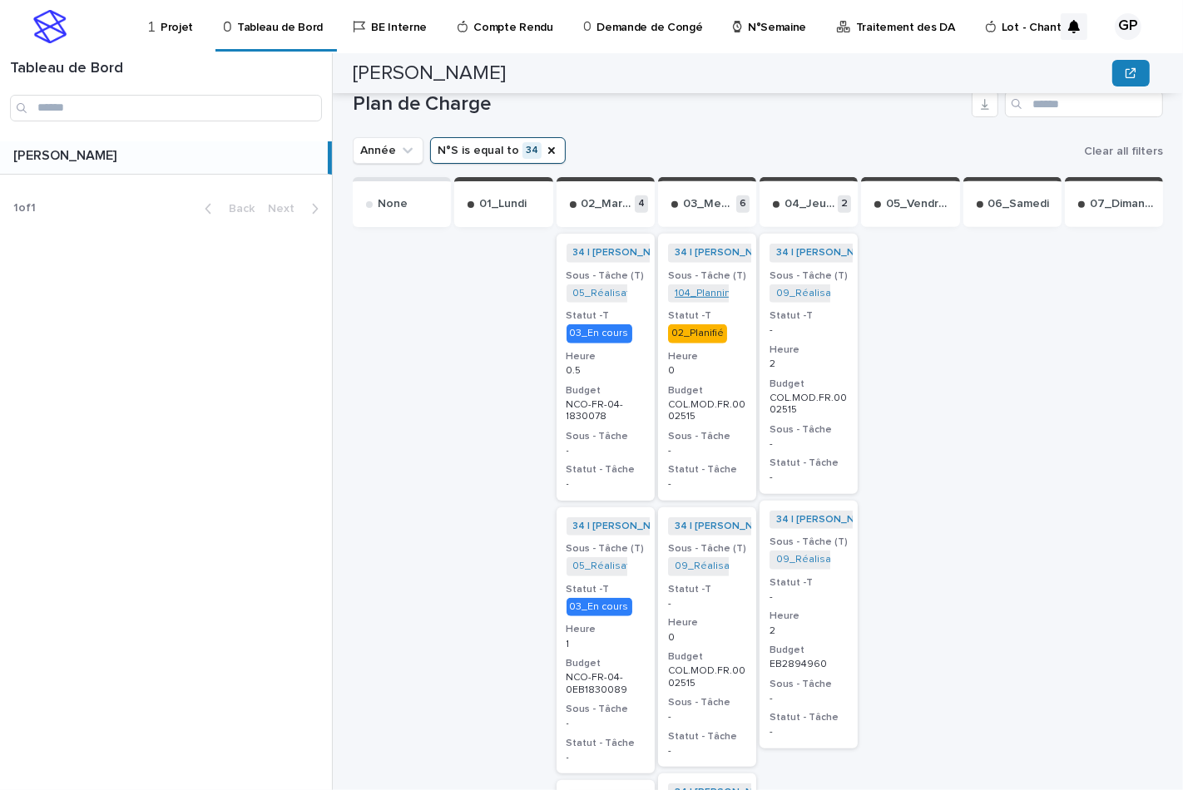
click at [674, 288] on link "104_Planning Travaux_NCO-FR-04-2570815" at bounding box center [775, 294] width 203 height 12
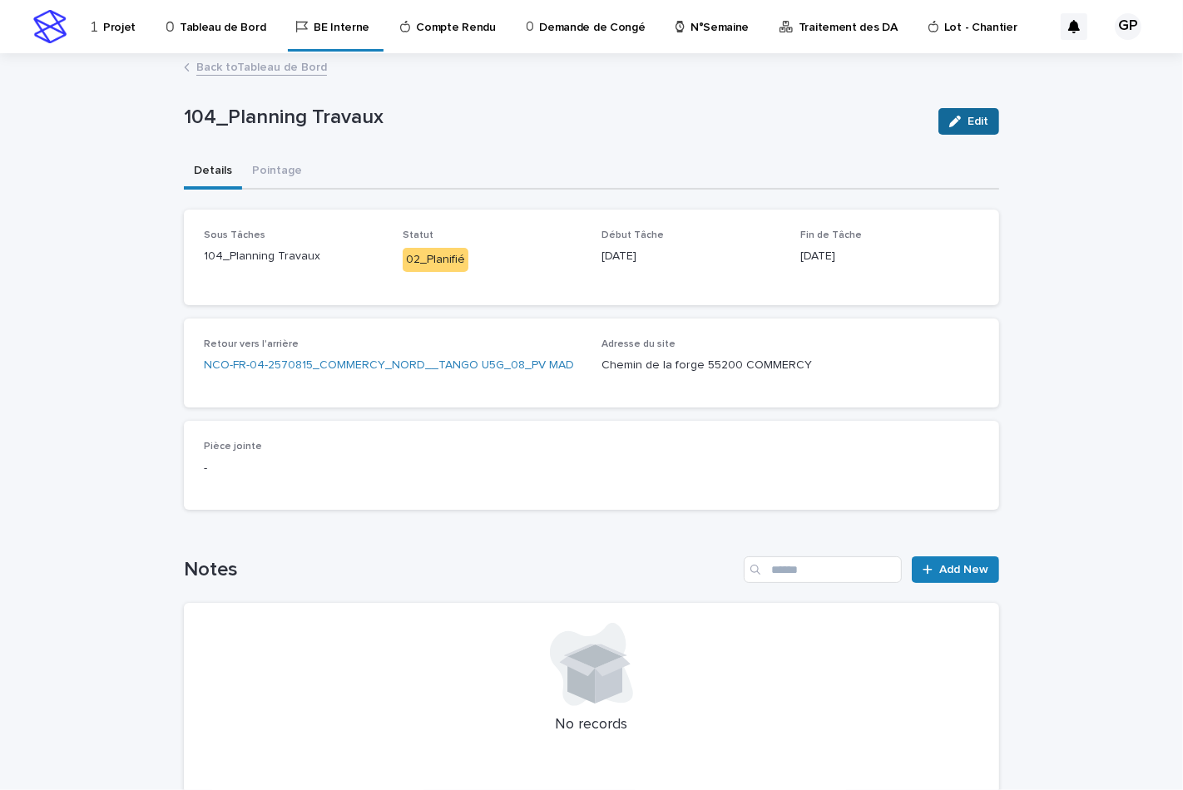
click at [960, 130] on button "Edit" at bounding box center [968, 121] width 61 height 27
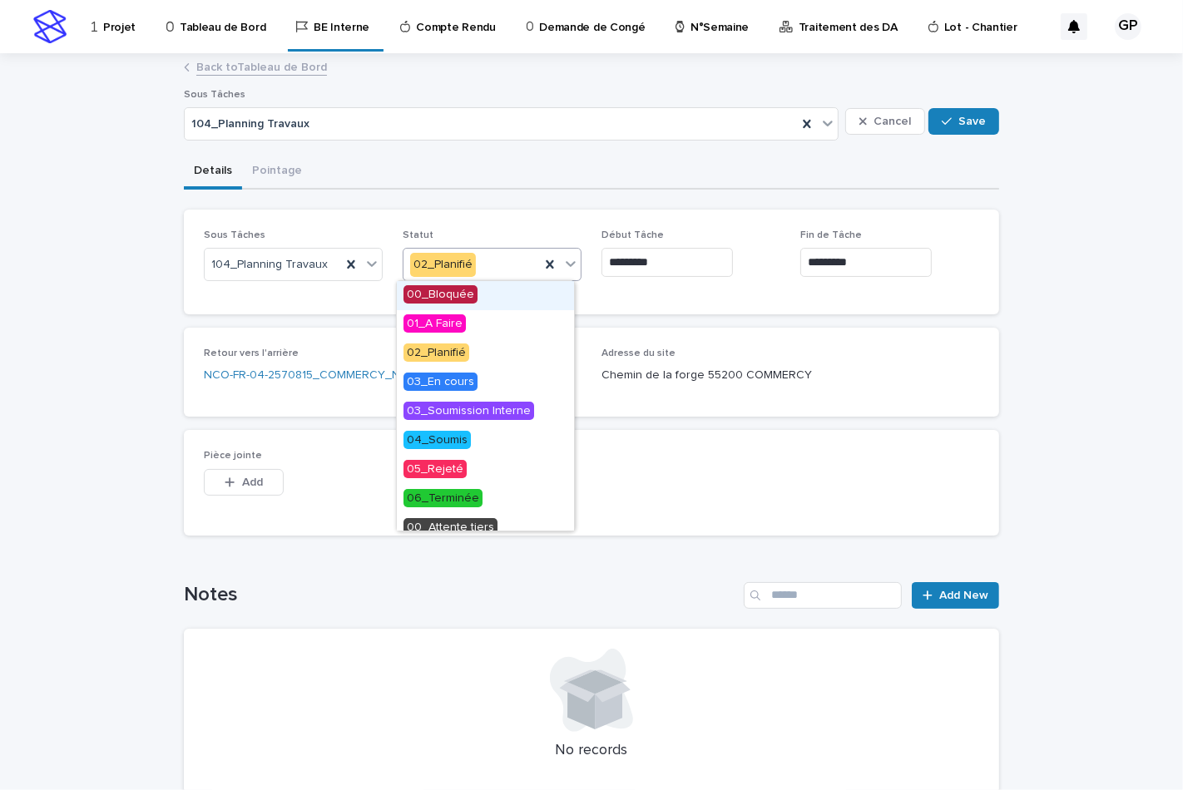
click at [568, 261] on icon at bounding box center [570, 264] width 10 height 6
click at [589, 156] on div "Details Pointage" at bounding box center [591, 172] width 815 height 35
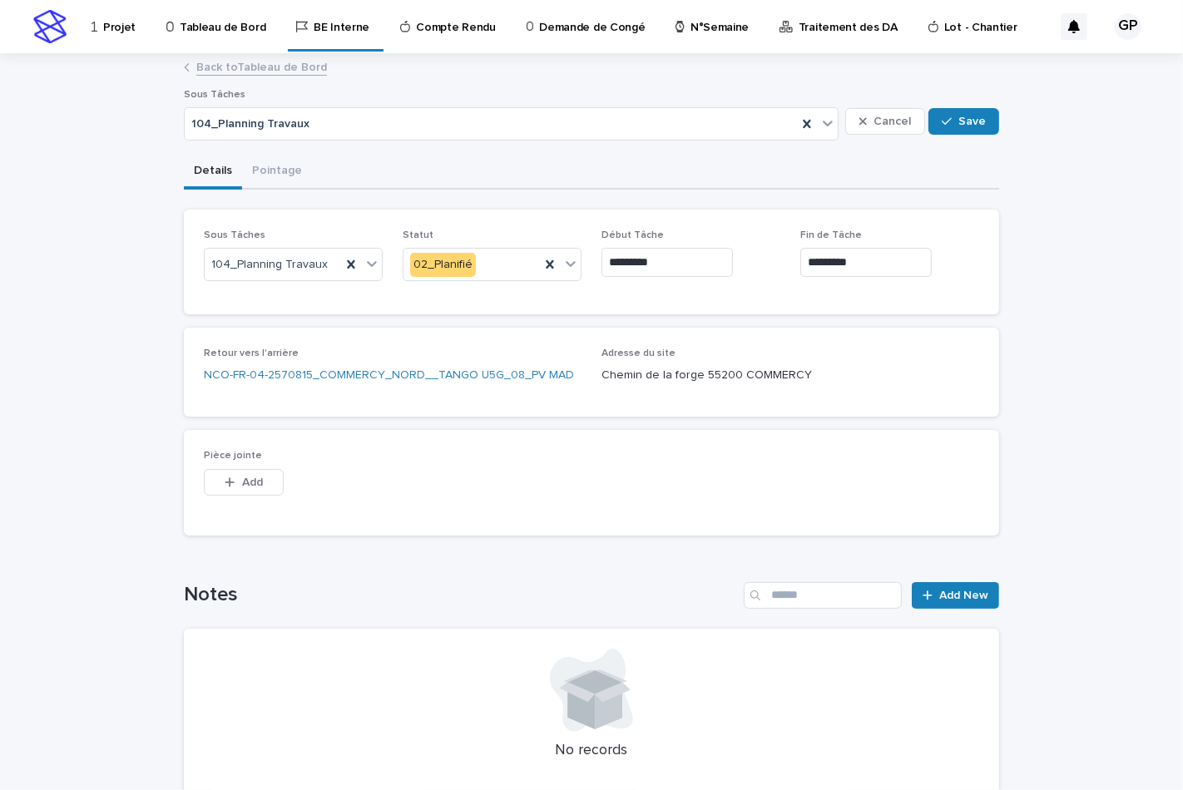
click at [220, 65] on link "Back to Tableau de Bord" at bounding box center [261, 66] width 131 height 19
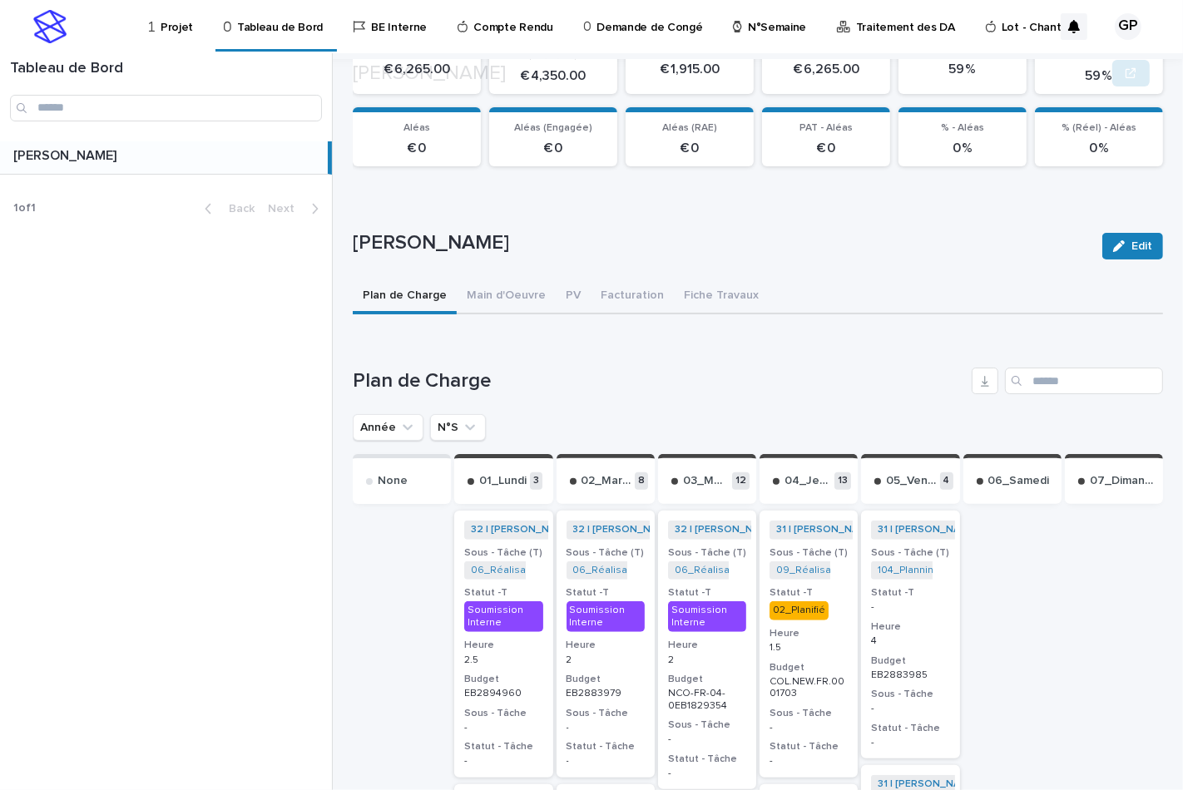
scroll to position [554, 0]
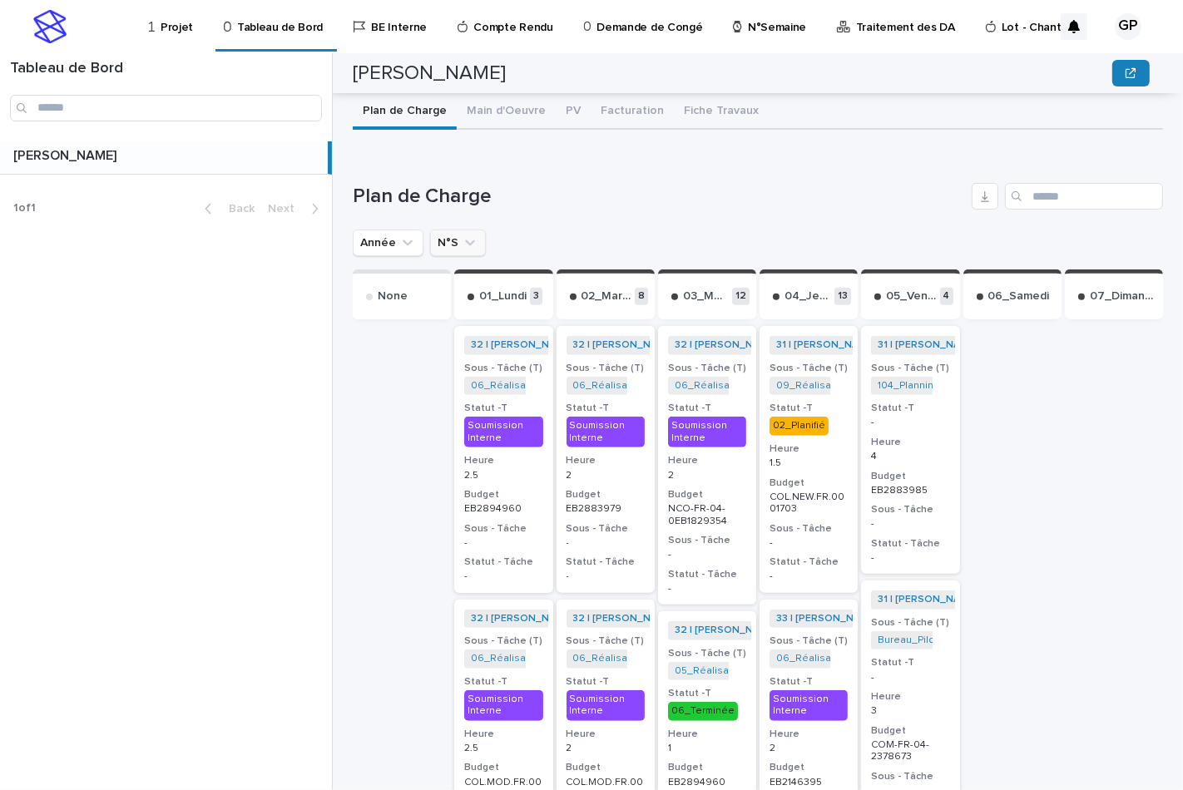
click at [456, 233] on button "N°S" at bounding box center [458, 243] width 56 height 27
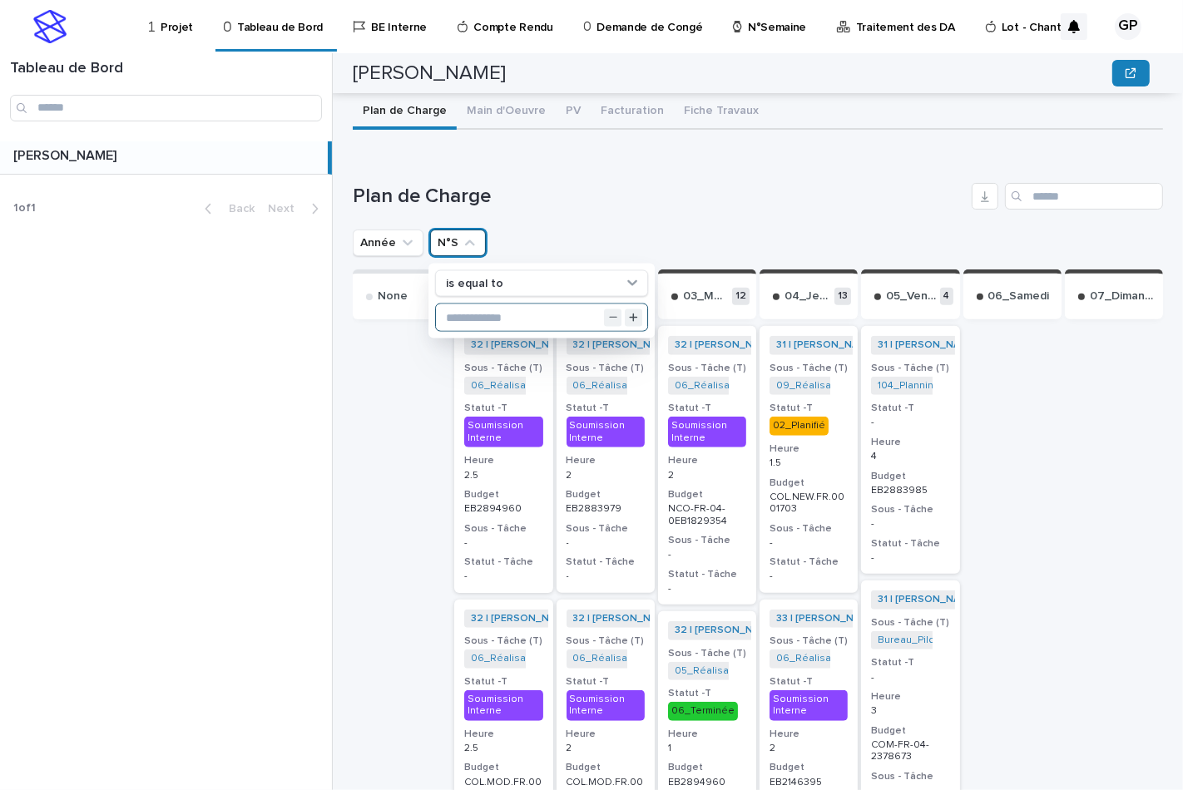
click at [457, 314] on input "text" at bounding box center [541, 317] width 211 height 27
type input "**"
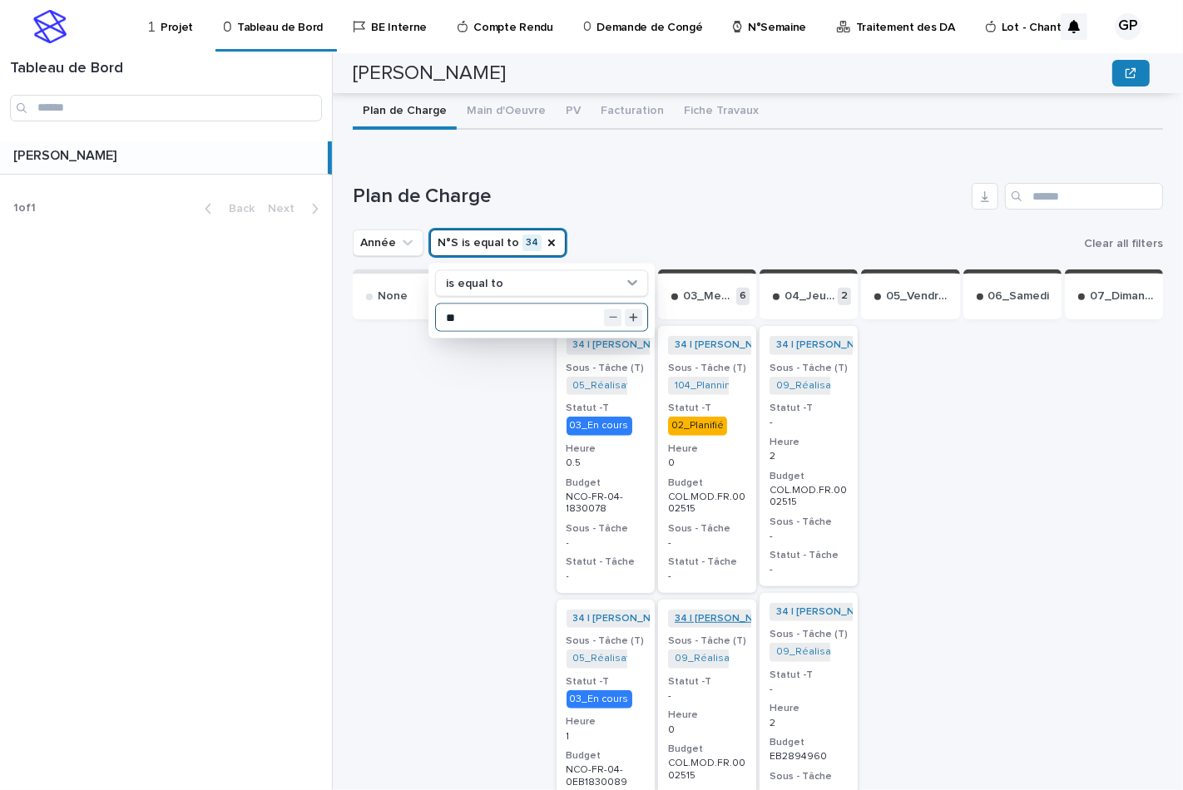
scroll to position [738, 0]
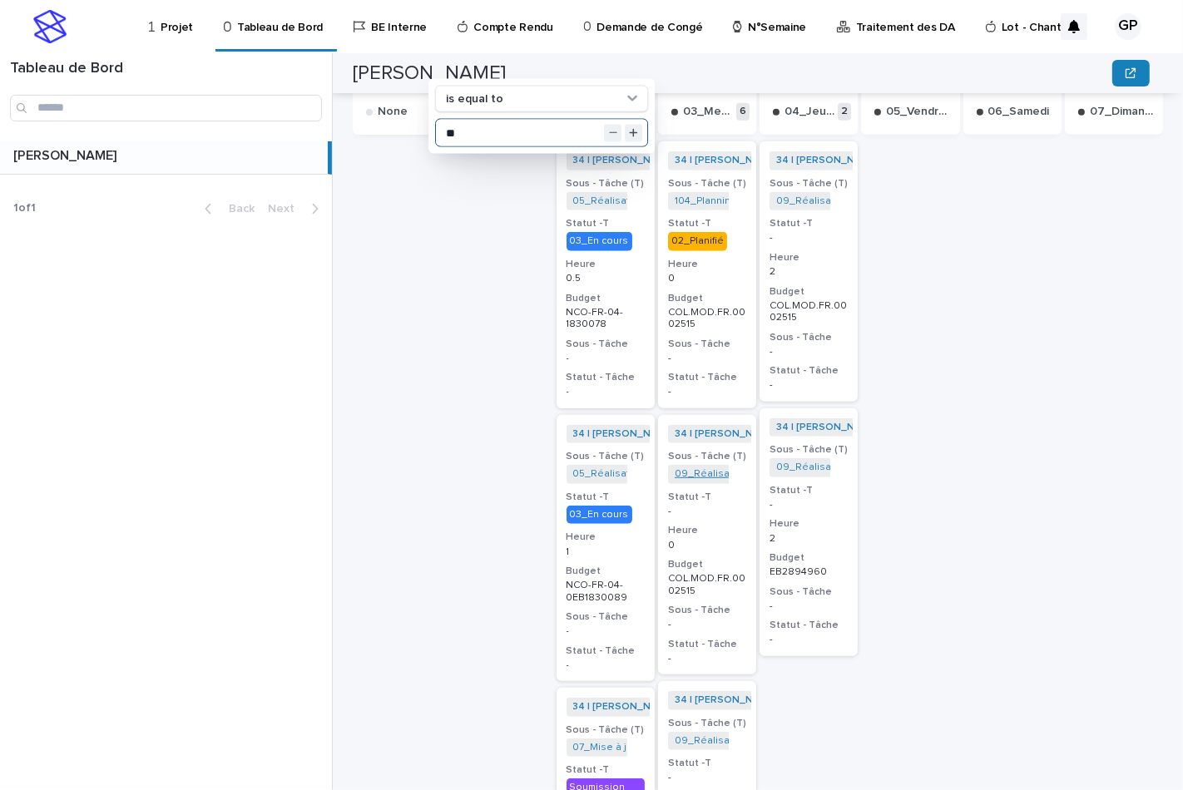
click at [685, 472] on link "09_Réalisation Chiffrage_COL.MOD.FR.0002306" at bounding box center [790, 474] width 233 height 12
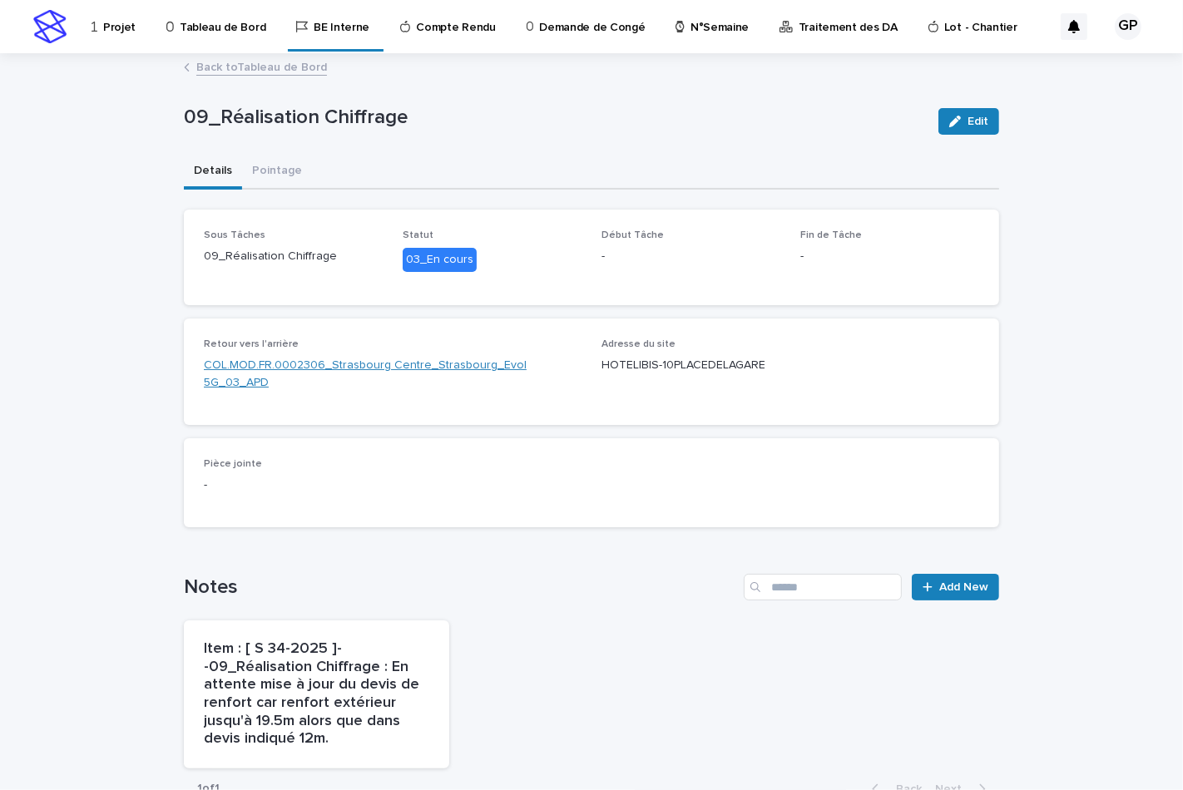
click at [404, 364] on link "COL.MOD.FR.0002306_Strasbourg Centre_Strasbourg_Evol 5G_03_APD" at bounding box center [393, 374] width 378 height 35
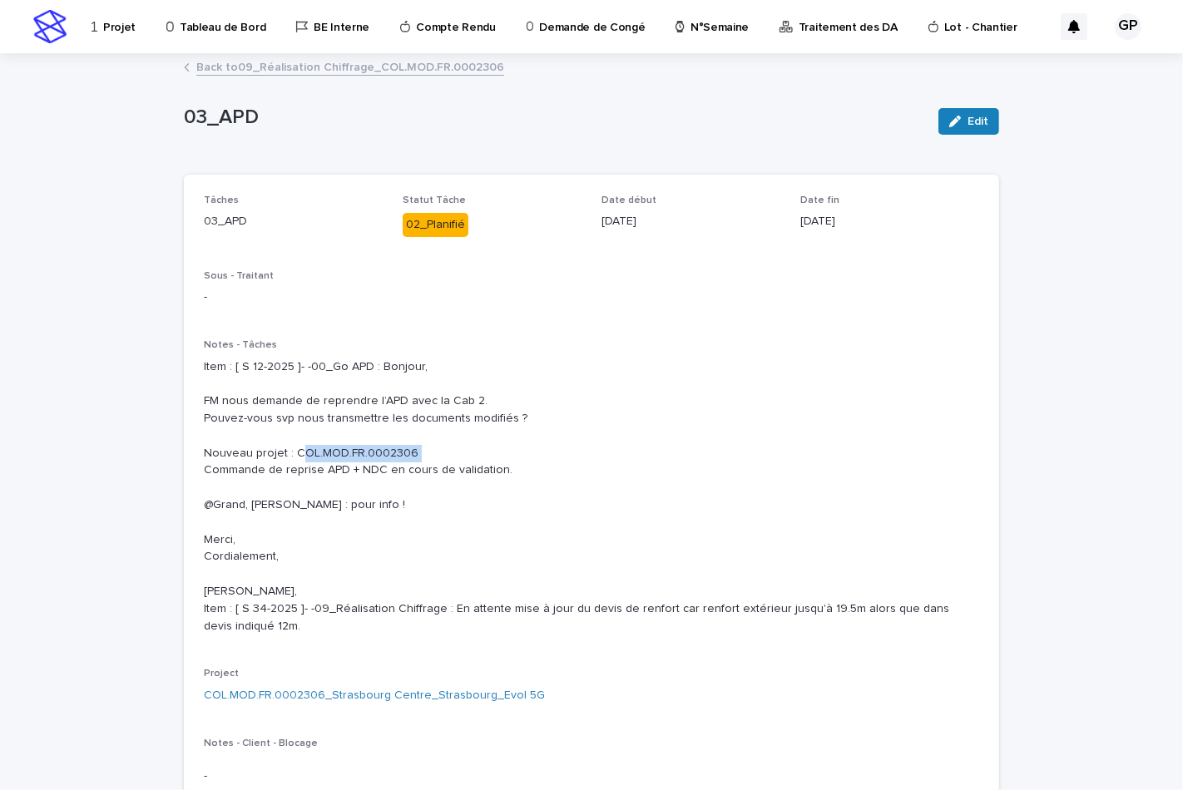
drag, startPoint x: 284, startPoint y: 467, endPoint x: 402, endPoint y: 470, distance: 118.1
click at [402, 470] on p "Item : [ S 12-2025 ]- -00_Go APD : Bonjour, FM nous demande de reprendre l’APD …" at bounding box center [591, 496] width 775 height 277
copy p "COL.MOD.FR.0002306"
click at [952, 125] on icon "button" at bounding box center [955, 122] width 12 height 12
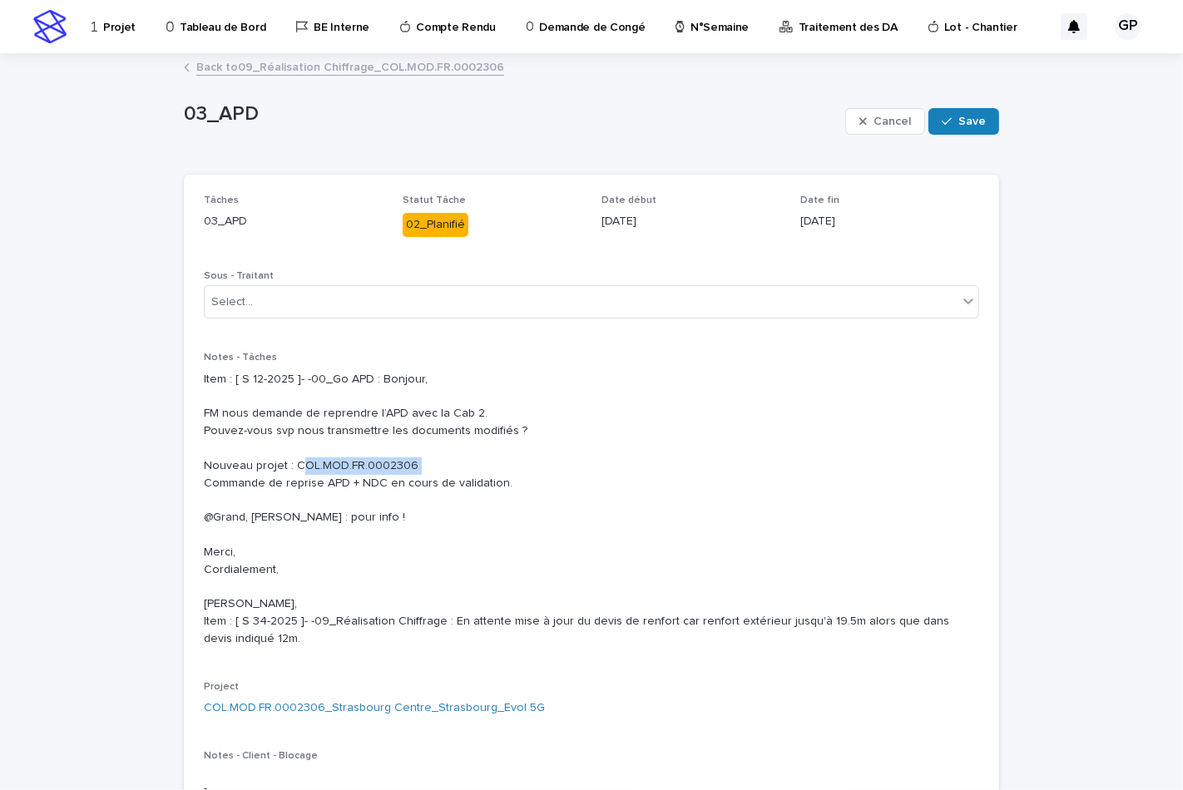
scroll to position [185, 0]
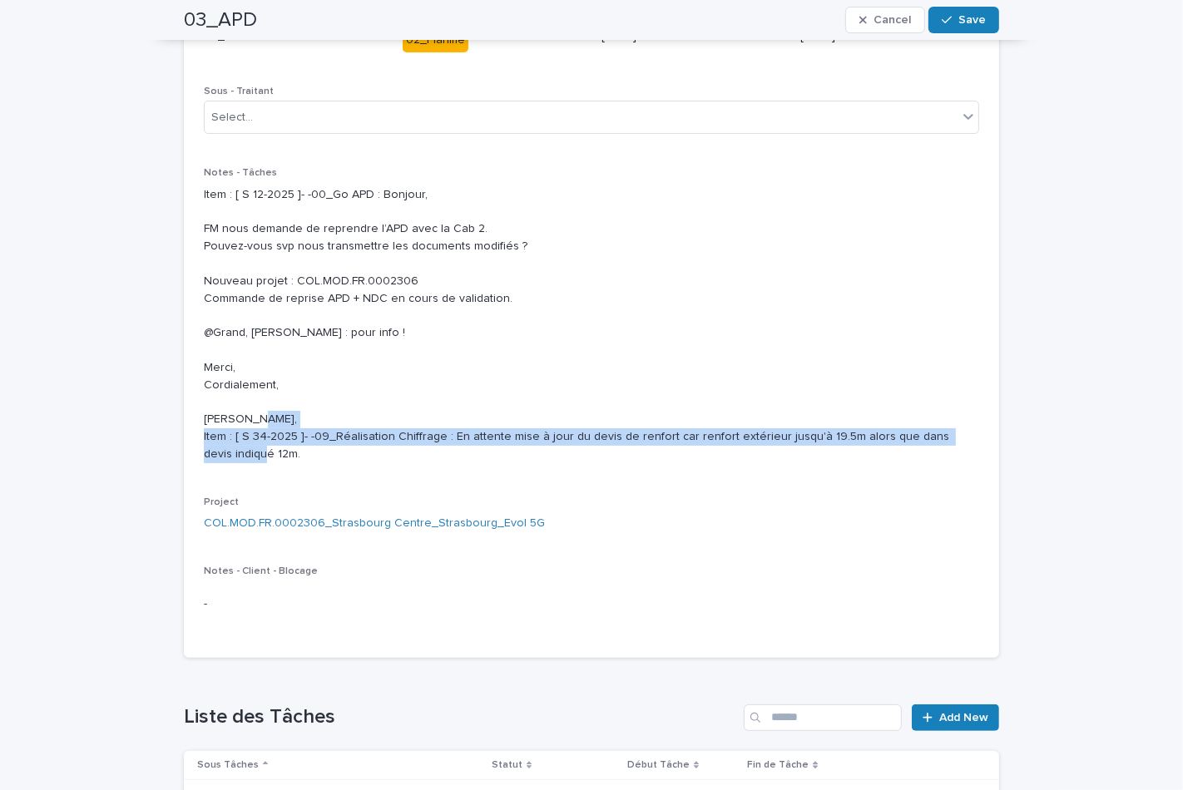
drag, startPoint x: 271, startPoint y: 469, endPoint x: 192, endPoint y: 457, distance: 79.9
click at [192, 457] on div "Tâches 03_APD Statut Tâche 02_Planifié Date début [DATE] Date fin [DATE] Sous -…" at bounding box center [591, 324] width 815 height 668
drag, startPoint x: 352, startPoint y: 451, endPoint x: 317, endPoint y: 487, distance: 50.6
click at [317, 476] on div "Notes - Tâches Item : [ S 12-2025 ]- -00_Go APD : Bonjour, FM nous demande de r…" at bounding box center [591, 321] width 775 height 309
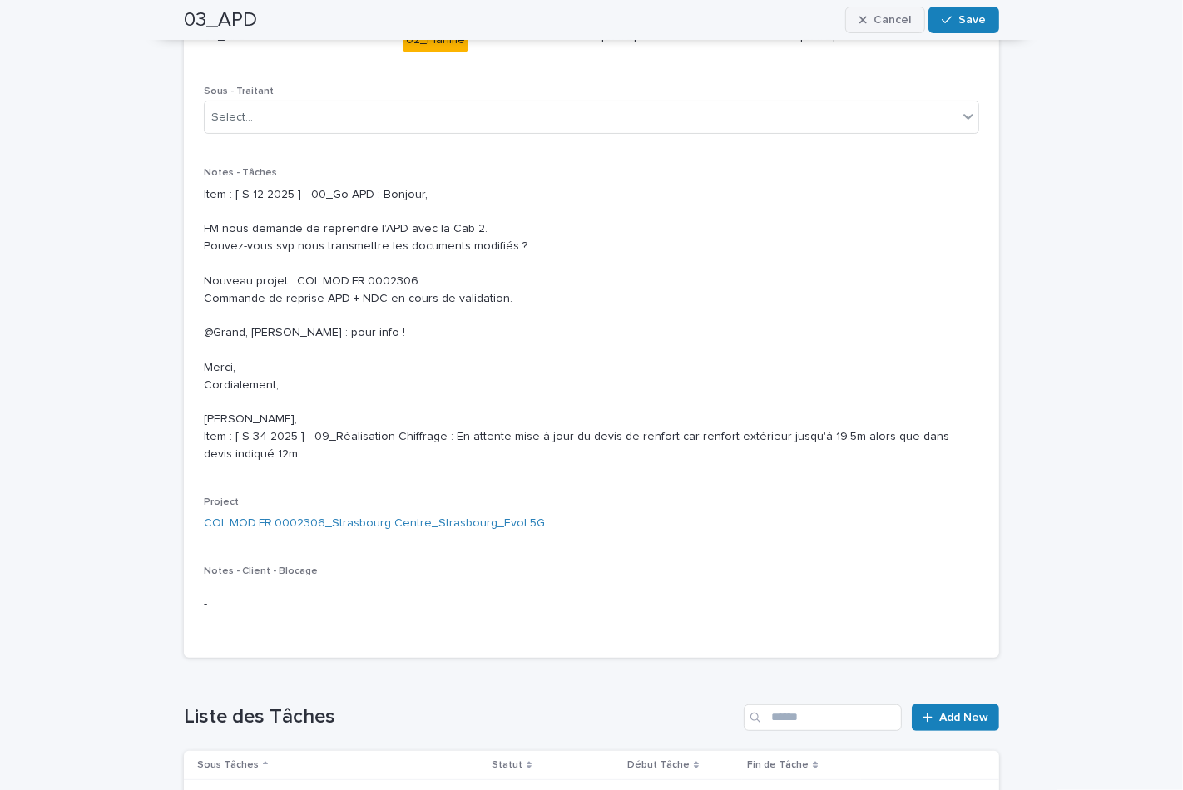
click at [871, 28] on button "Cancel" at bounding box center [885, 20] width 80 height 27
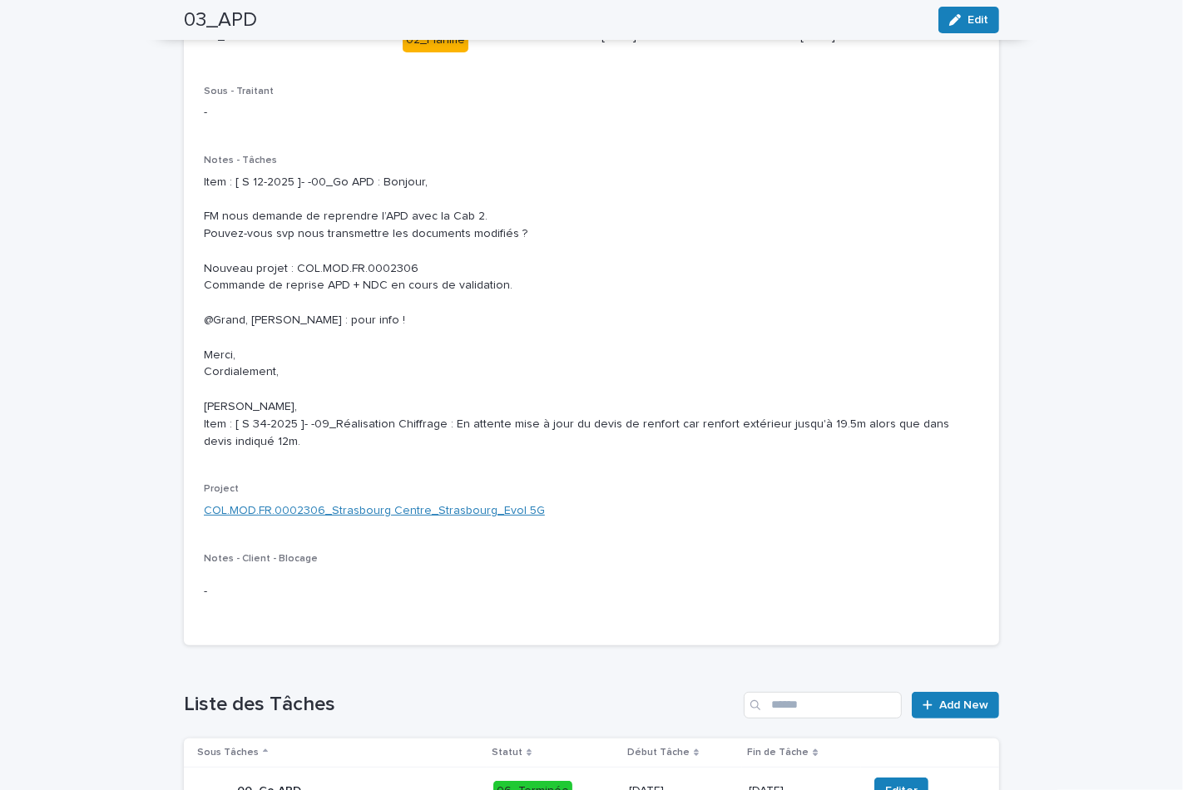
click at [436, 520] on link "COL.MOD.FR.0002306_Strasbourg Centre_Strasbourg_Evol 5G" at bounding box center [374, 510] width 341 height 17
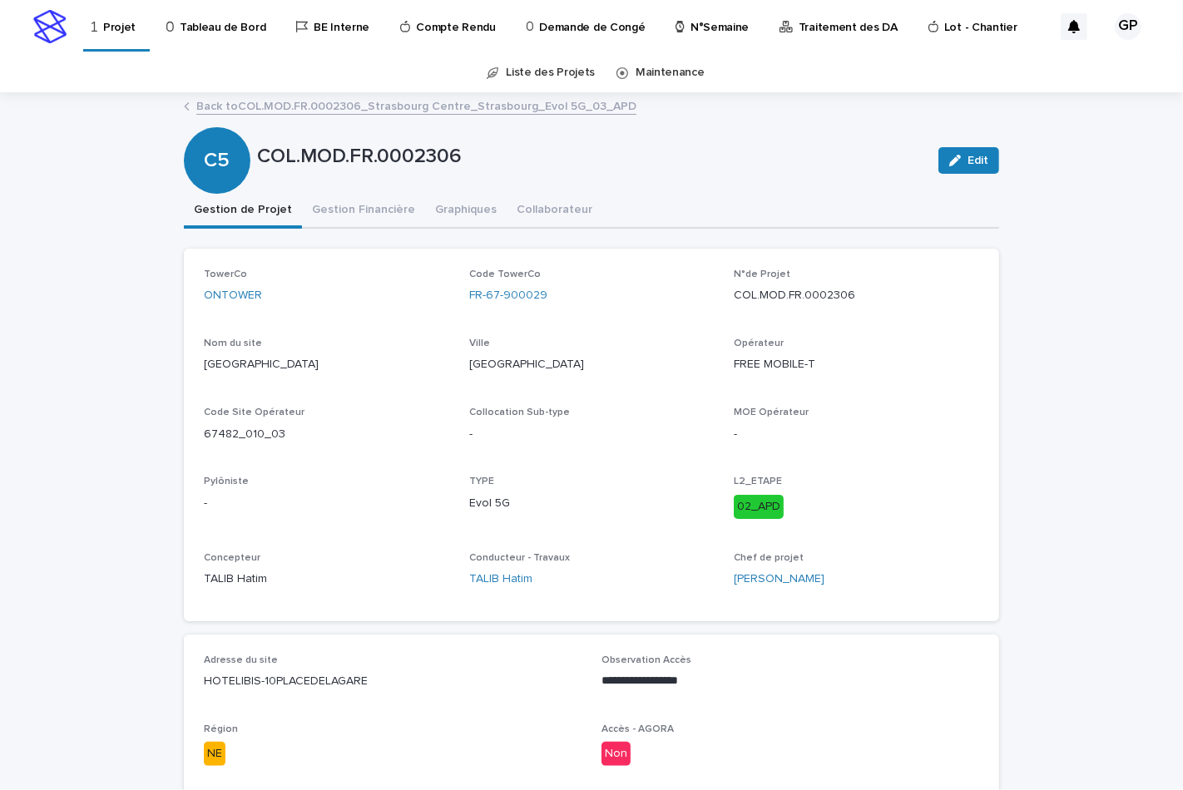
scroll to position [185, 0]
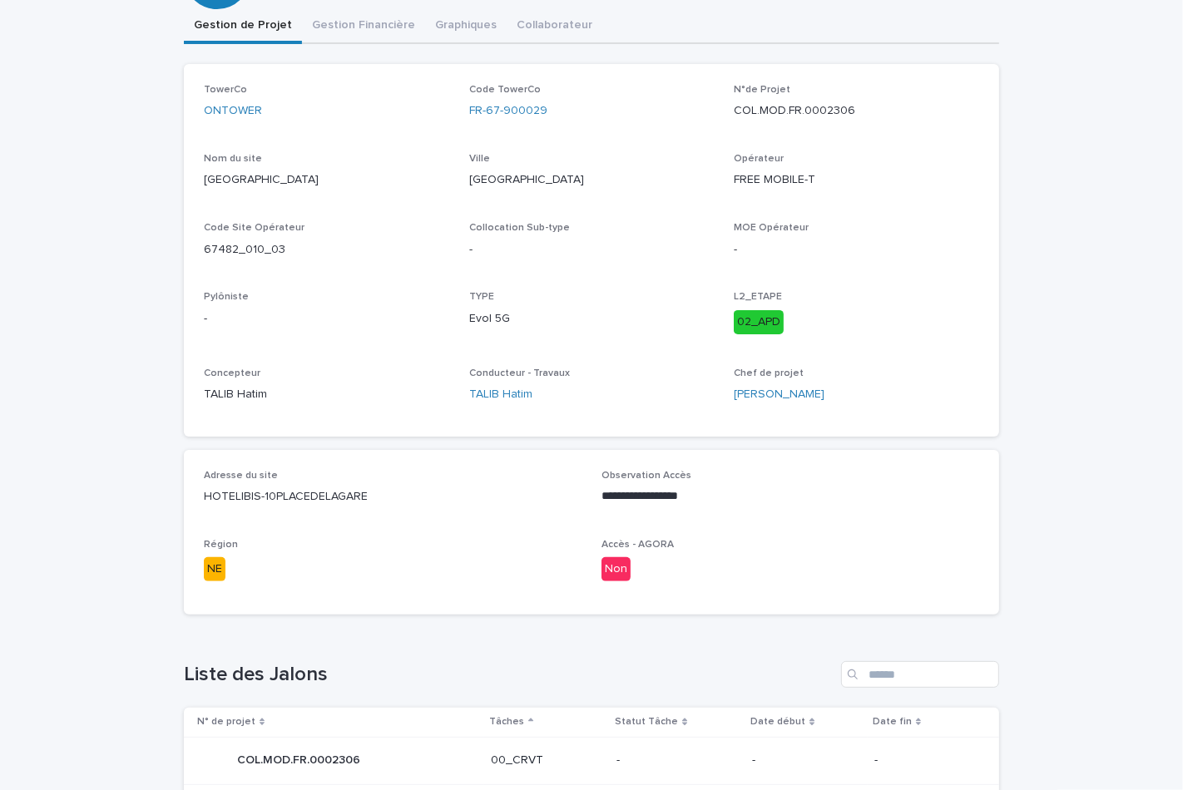
click at [1038, 387] on div "**********" at bounding box center [591, 678] width 1183 height 1538
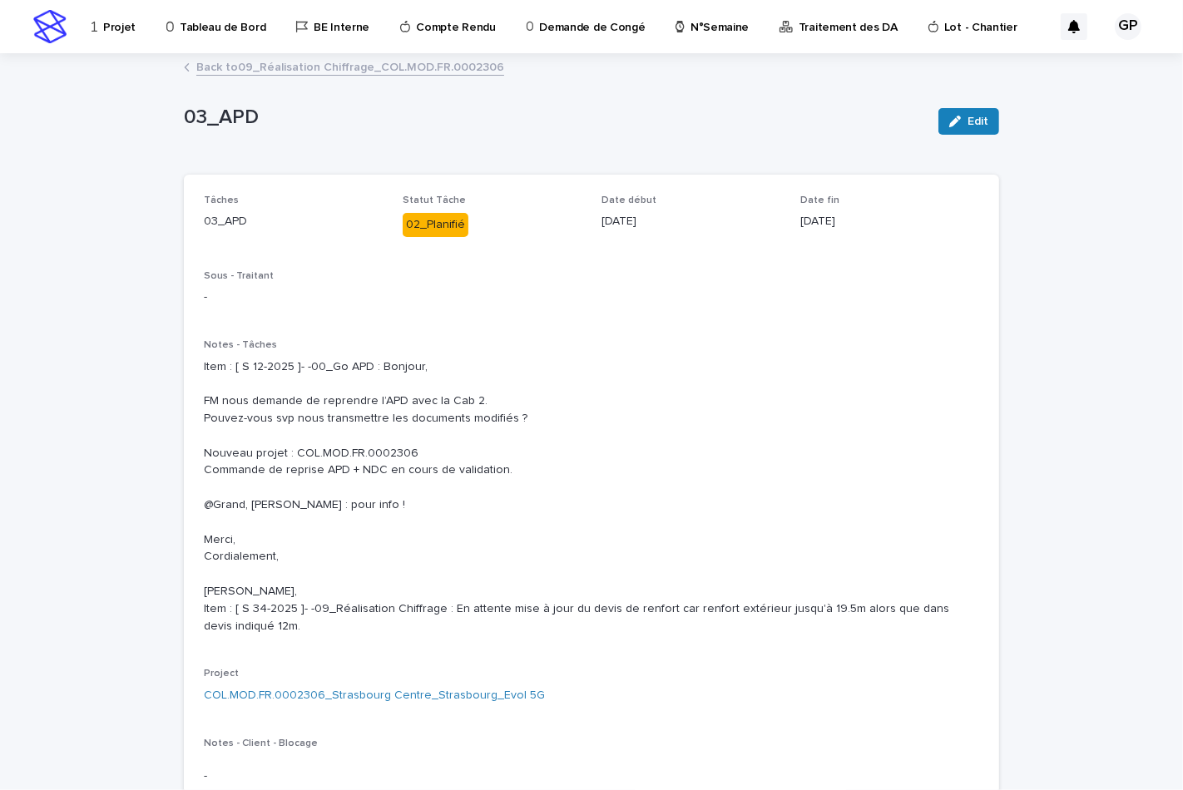
click at [229, 67] on link "Back to 09_Réalisation Chiffrage_COL.MOD.FR.0002306" at bounding box center [350, 66] width 308 height 19
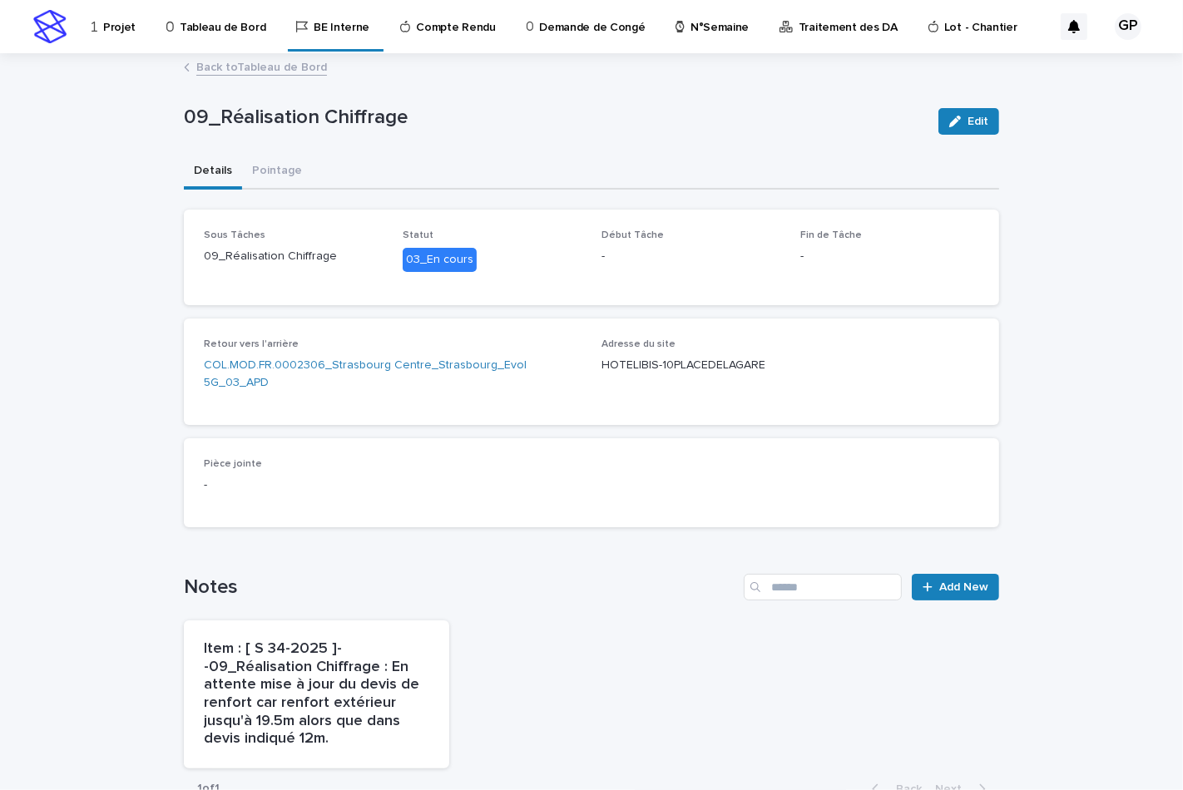
click at [229, 67] on link "Back to Tableau de Bord" at bounding box center [261, 66] width 131 height 19
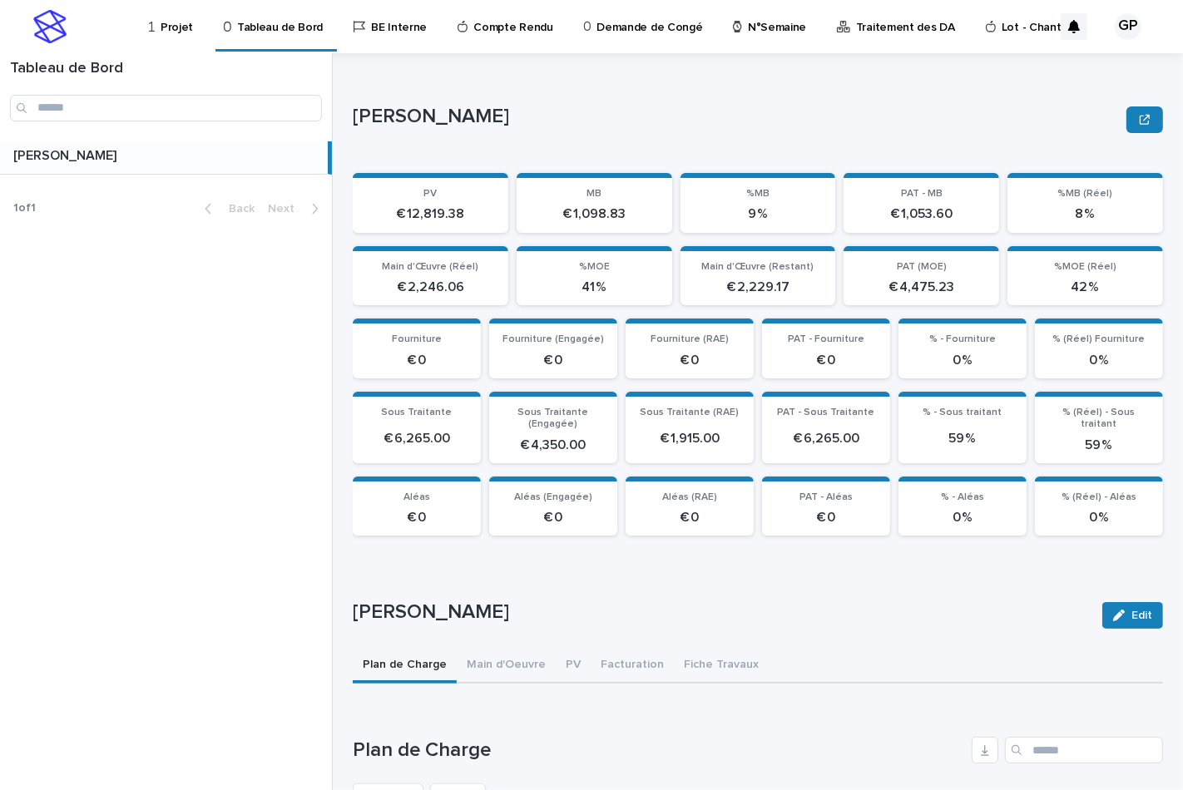
scroll to position [65, 0]
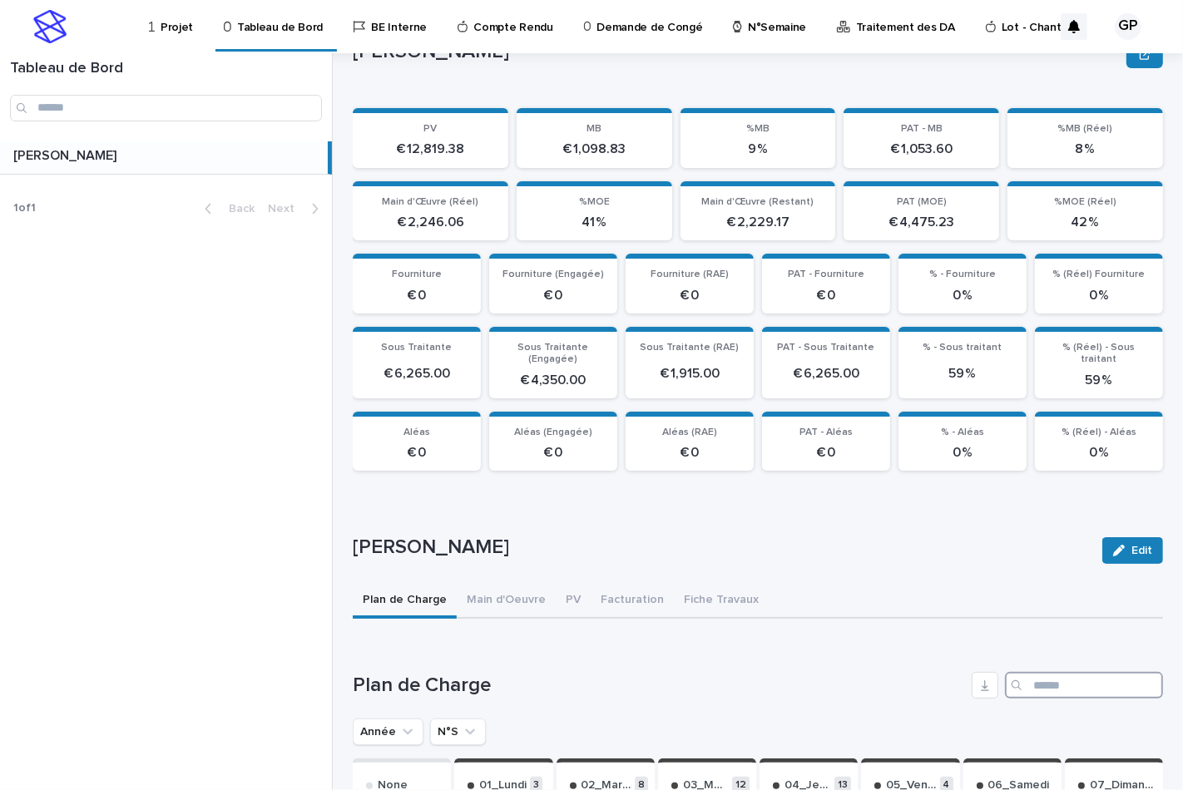
click at [1018, 680] on input "Search" at bounding box center [1084, 685] width 158 height 27
paste input "**********"
type input "**********"
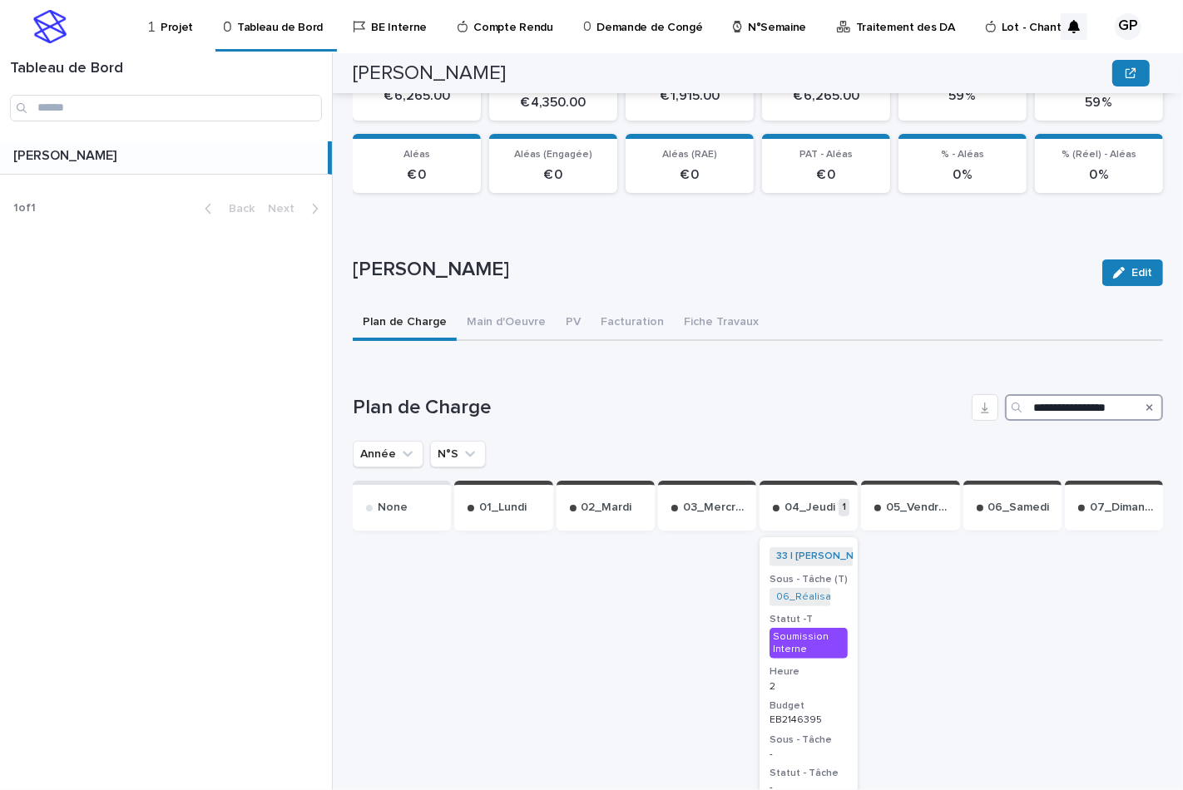
scroll to position [435, 0]
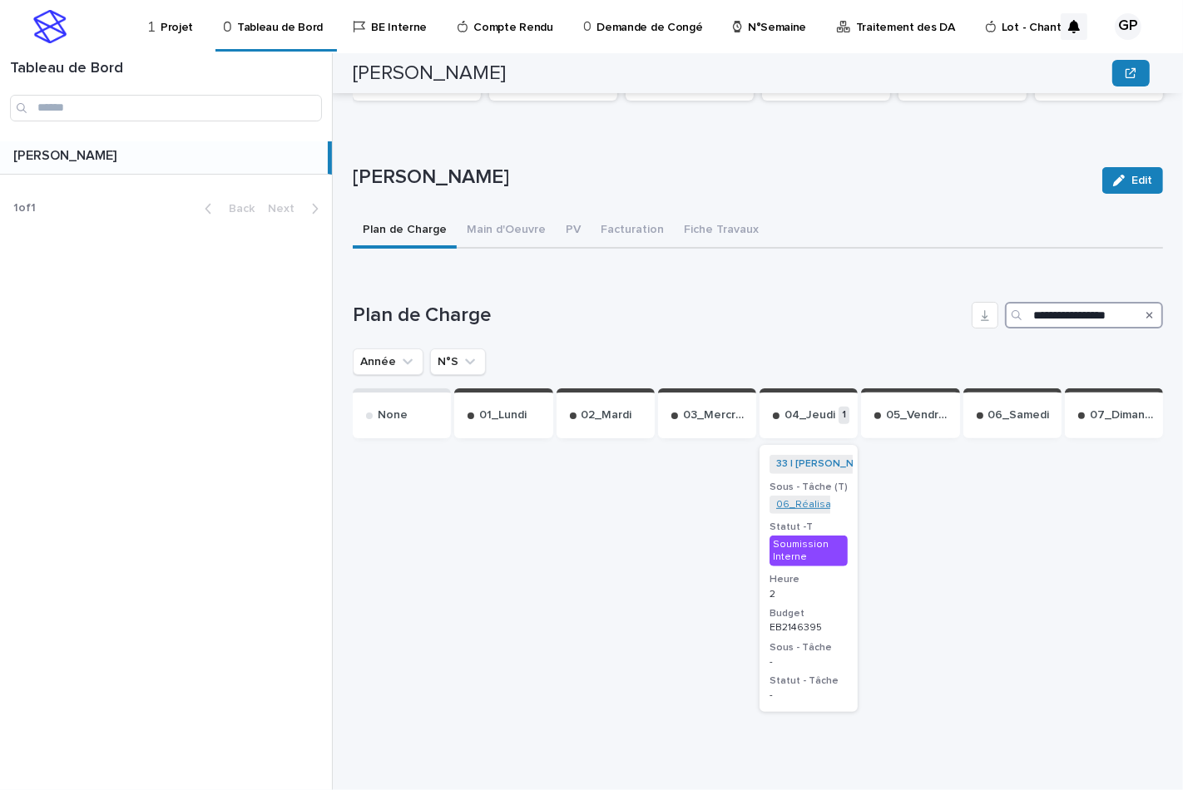
click at [790, 501] on link "06_Réalisation Trame APD_COM-FR-04-2146395" at bounding box center [891, 505] width 230 height 12
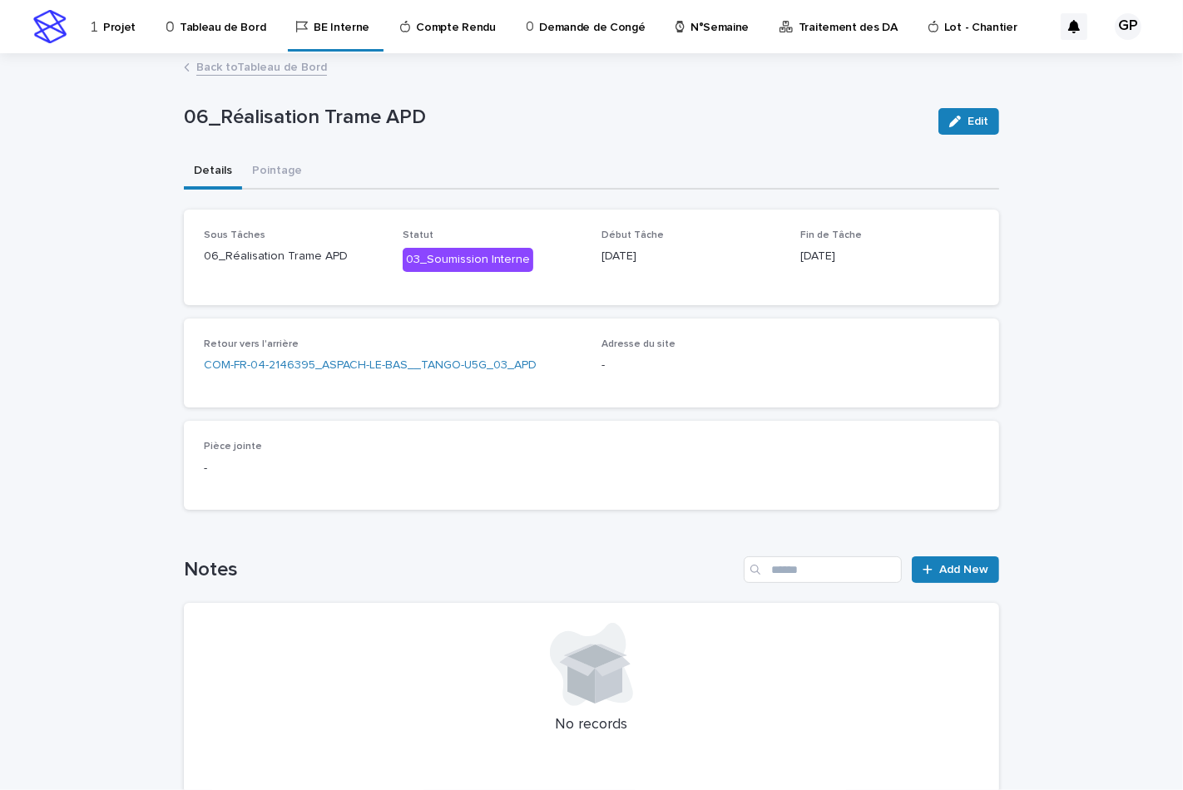
click at [302, 69] on link "Back to Tableau de Bord" at bounding box center [261, 66] width 131 height 19
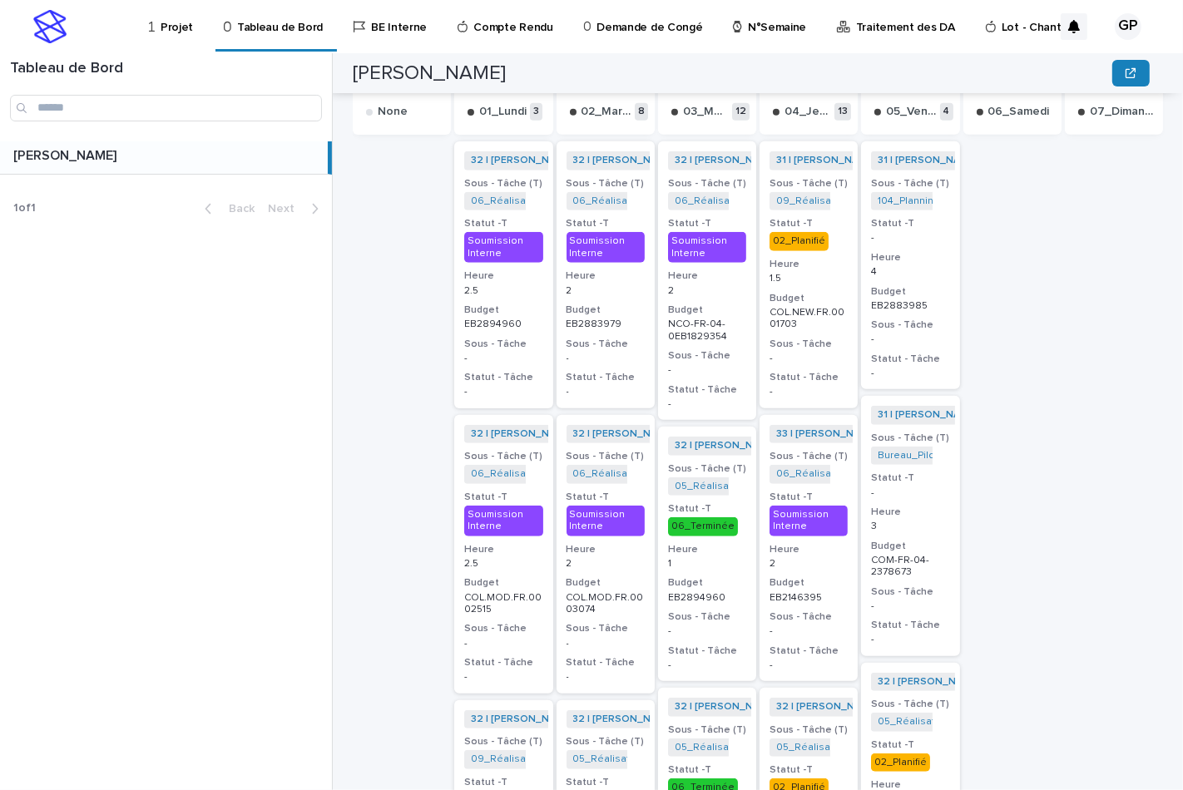
scroll to position [832, 0]
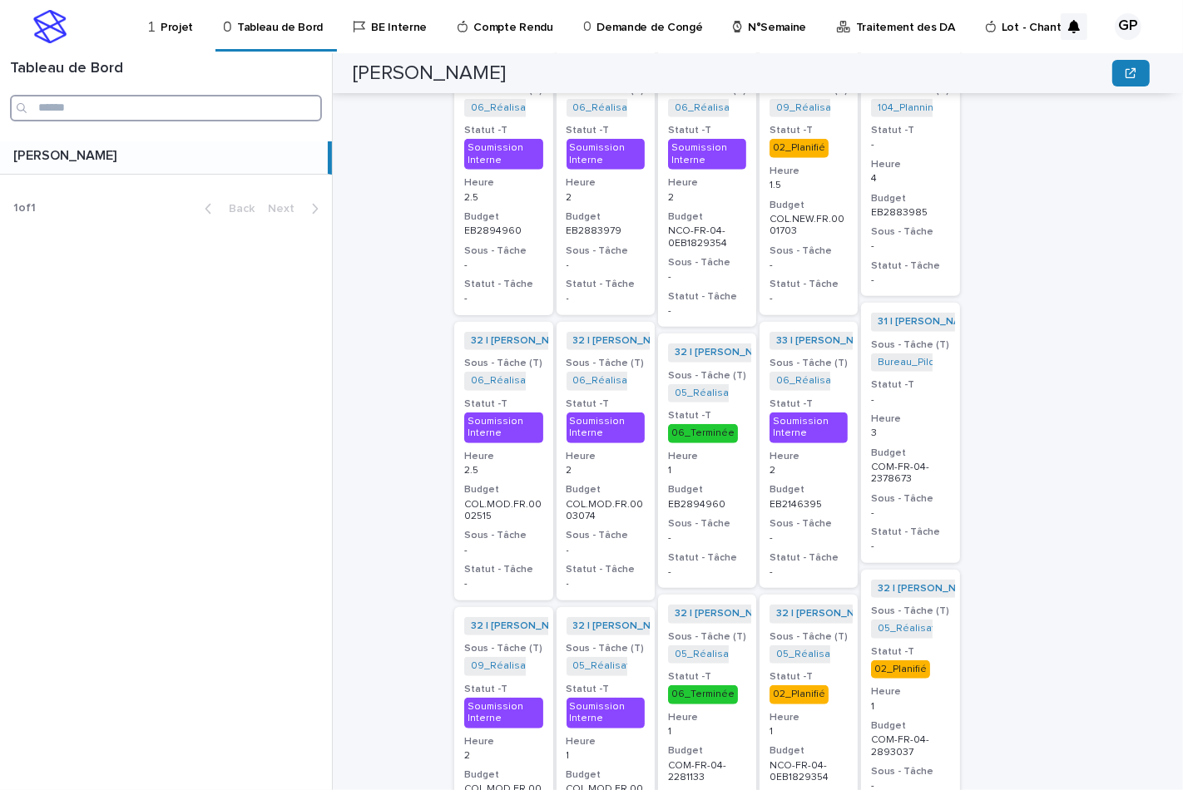
click at [121, 105] on input "Search" at bounding box center [166, 108] width 312 height 27
paste input "**********"
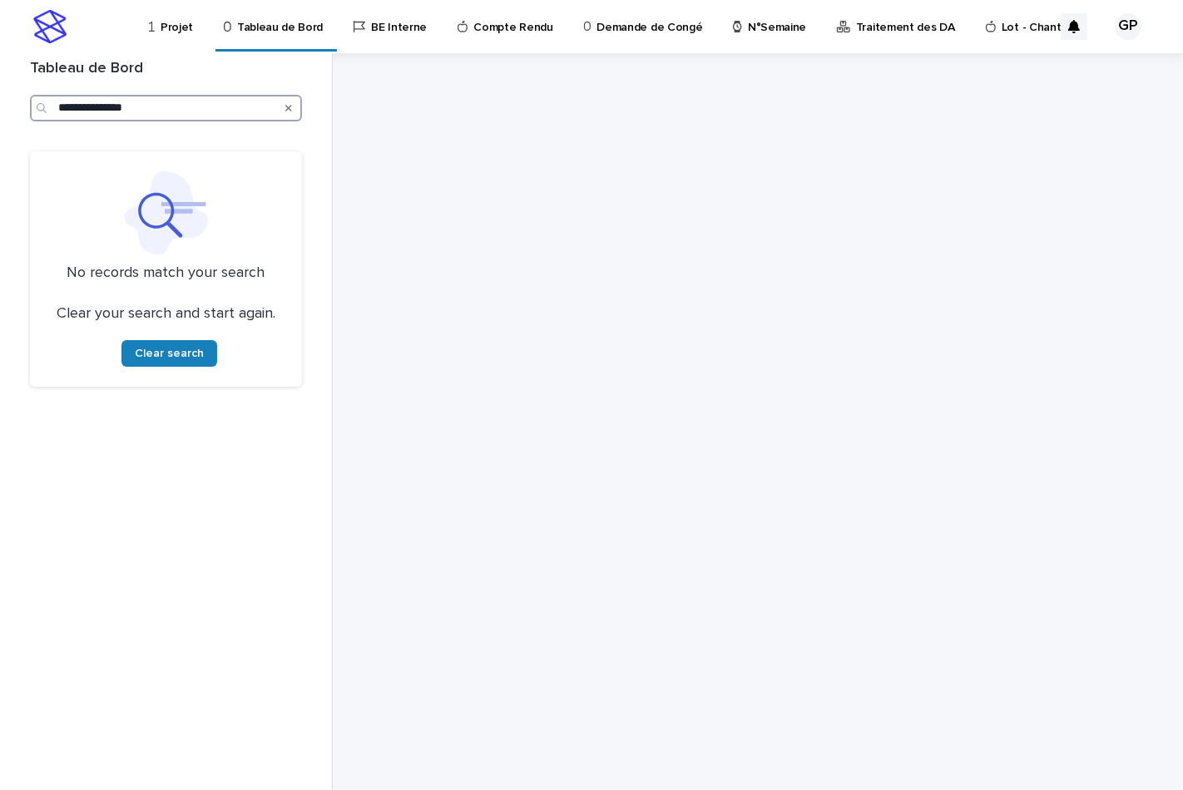
type input "**********"
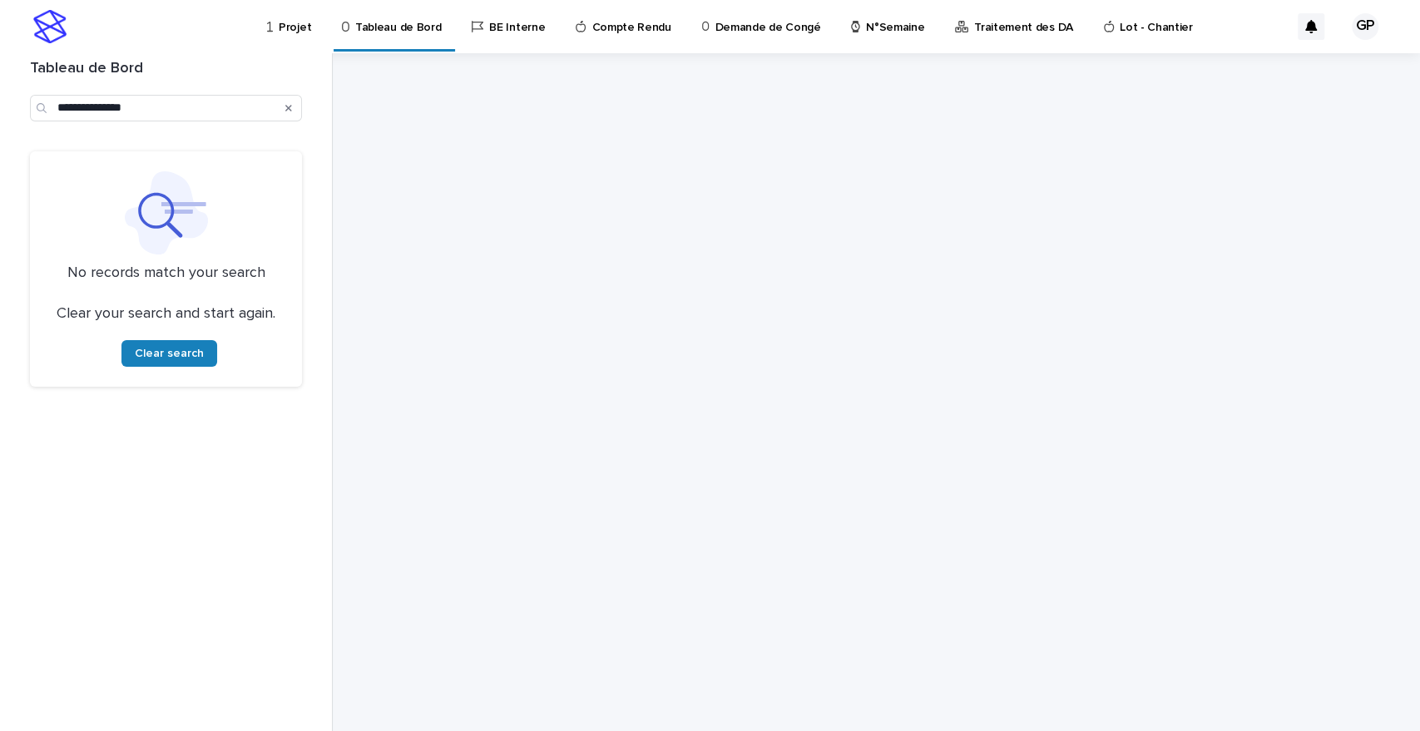
click at [287, 106] on icon "Search" at bounding box center [288, 108] width 7 height 7
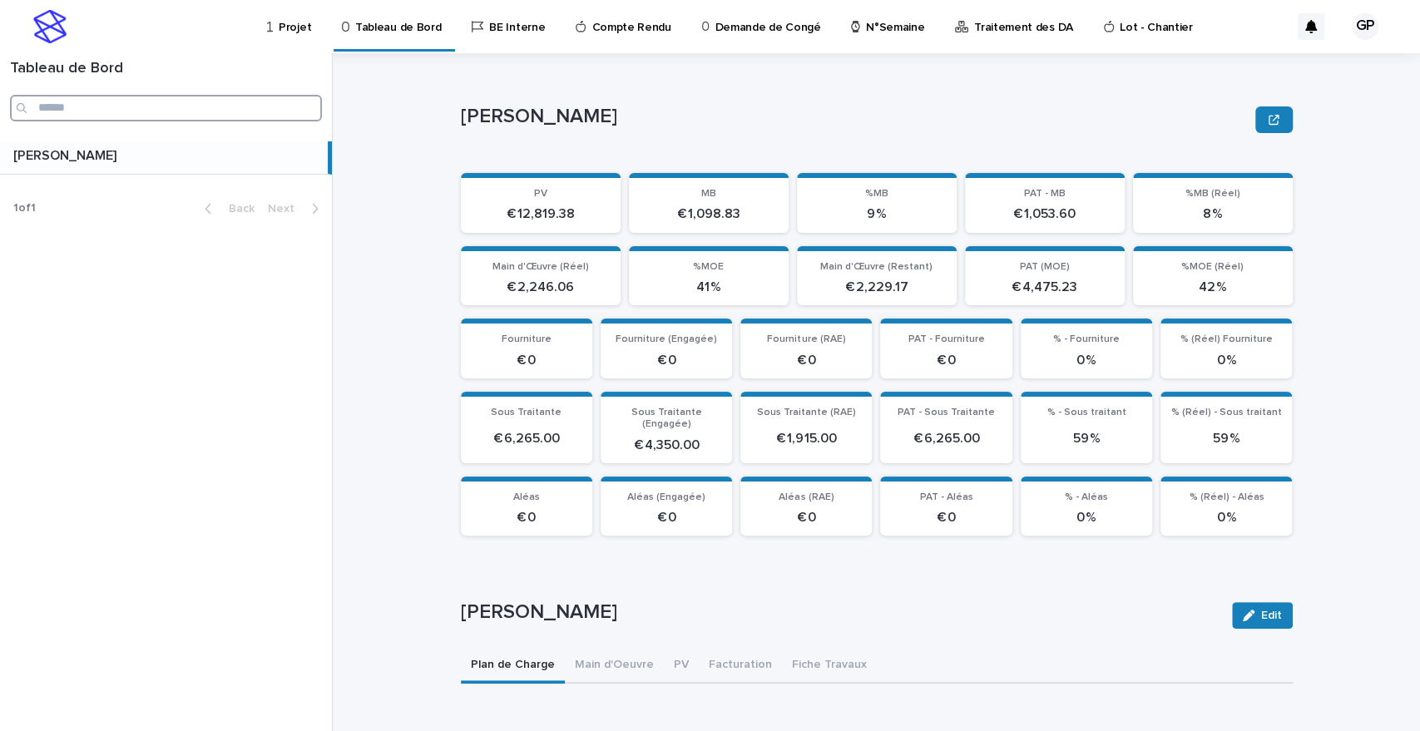
click at [268, 106] on input "Search" at bounding box center [166, 108] width 312 height 27
click at [290, 20] on p "Projet" at bounding box center [295, 17] width 32 height 35
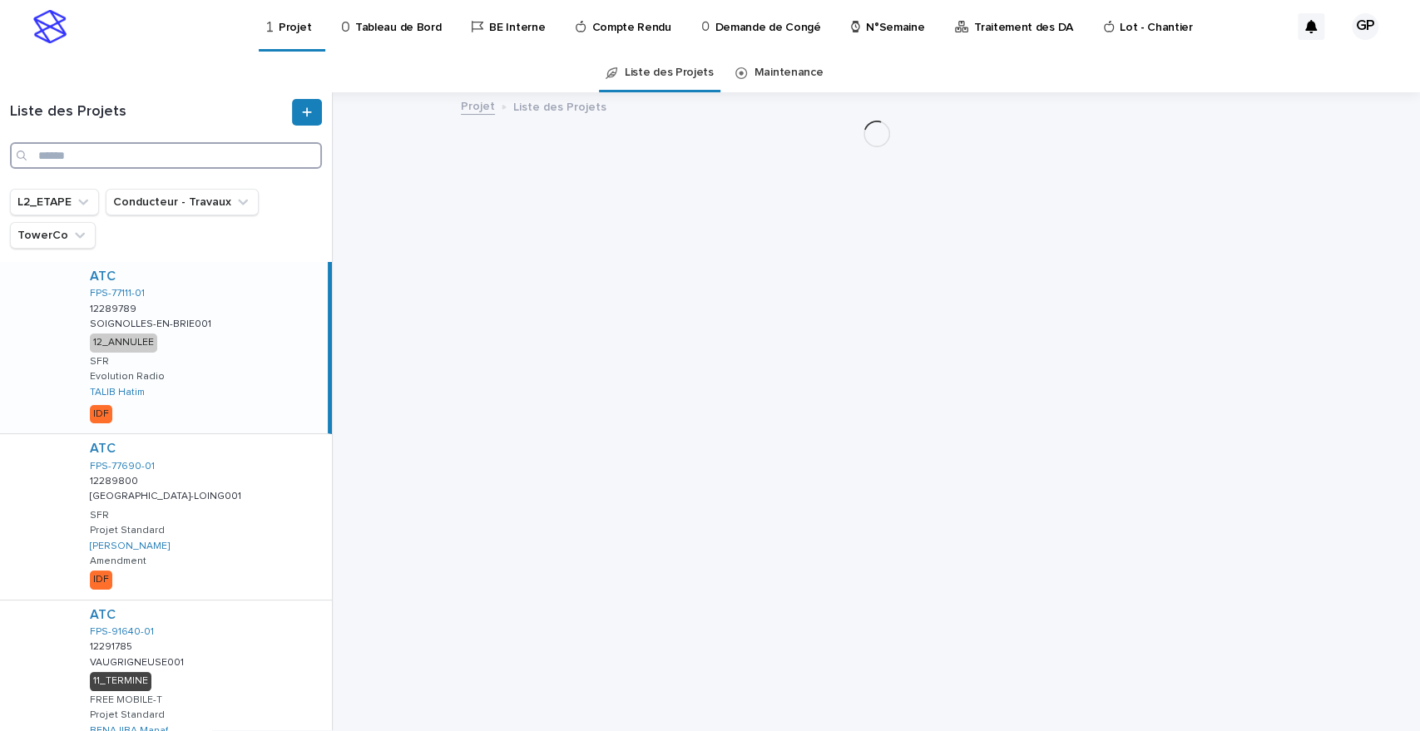
click at [141, 157] on input "Search" at bounding box center [166, 155] width 312 height 27
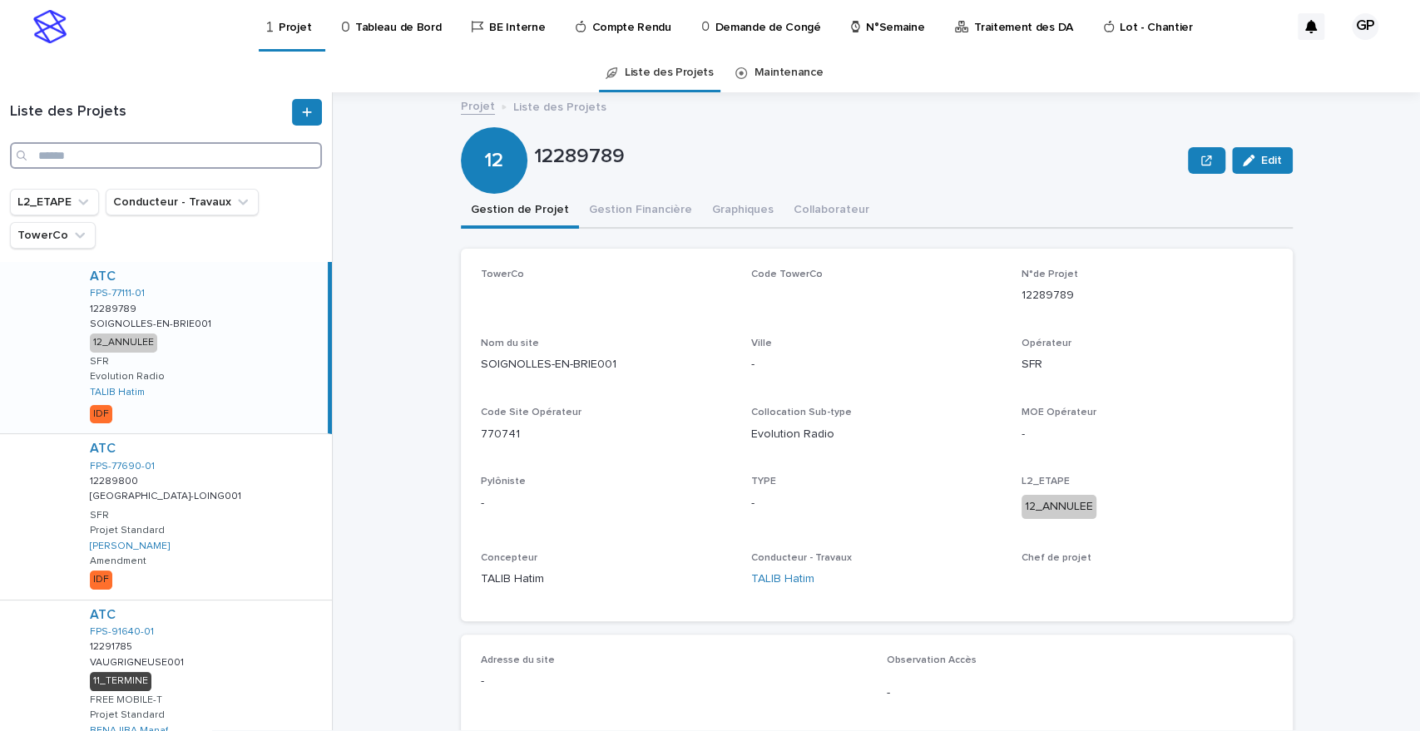
paste input "**********"
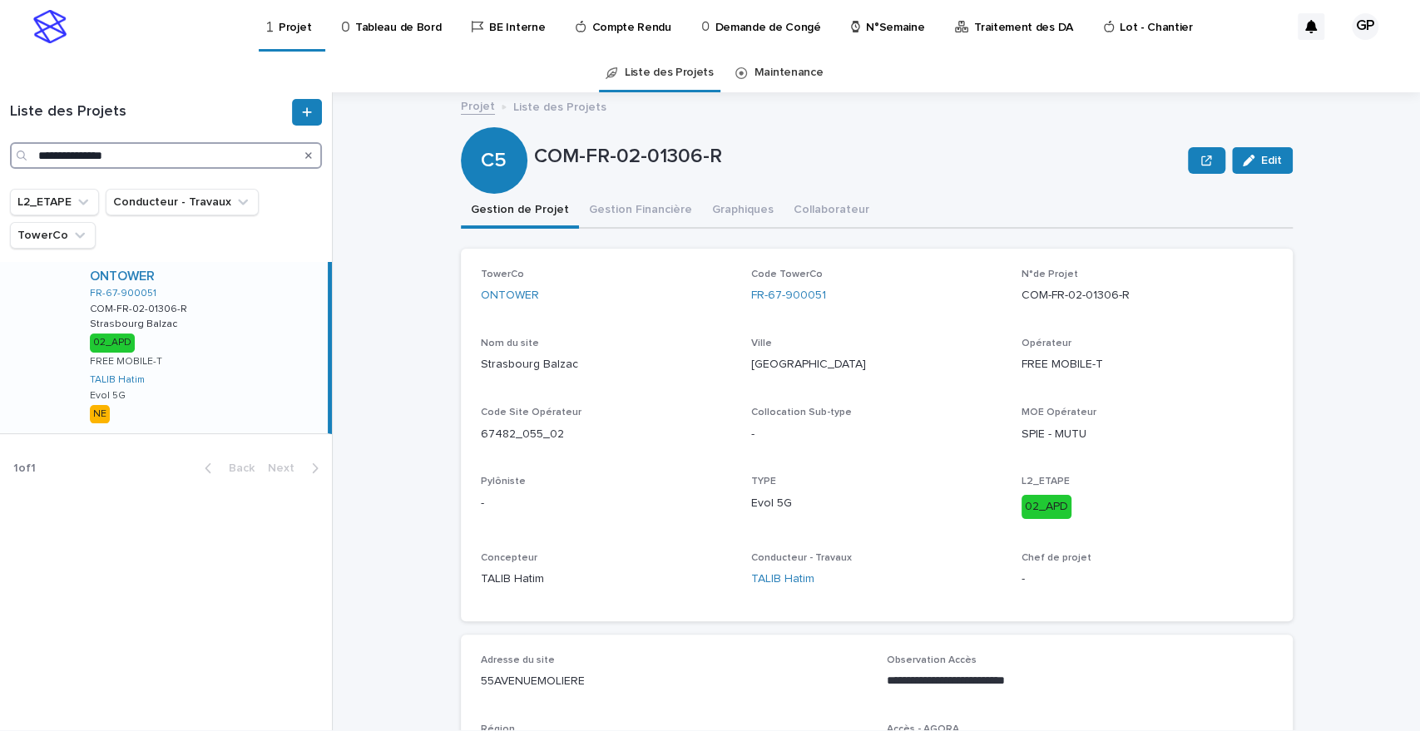
type input "**********"
click at [121, 291] on link "FR-67-900051" at bounding box center [123, 294] width 67 height 12
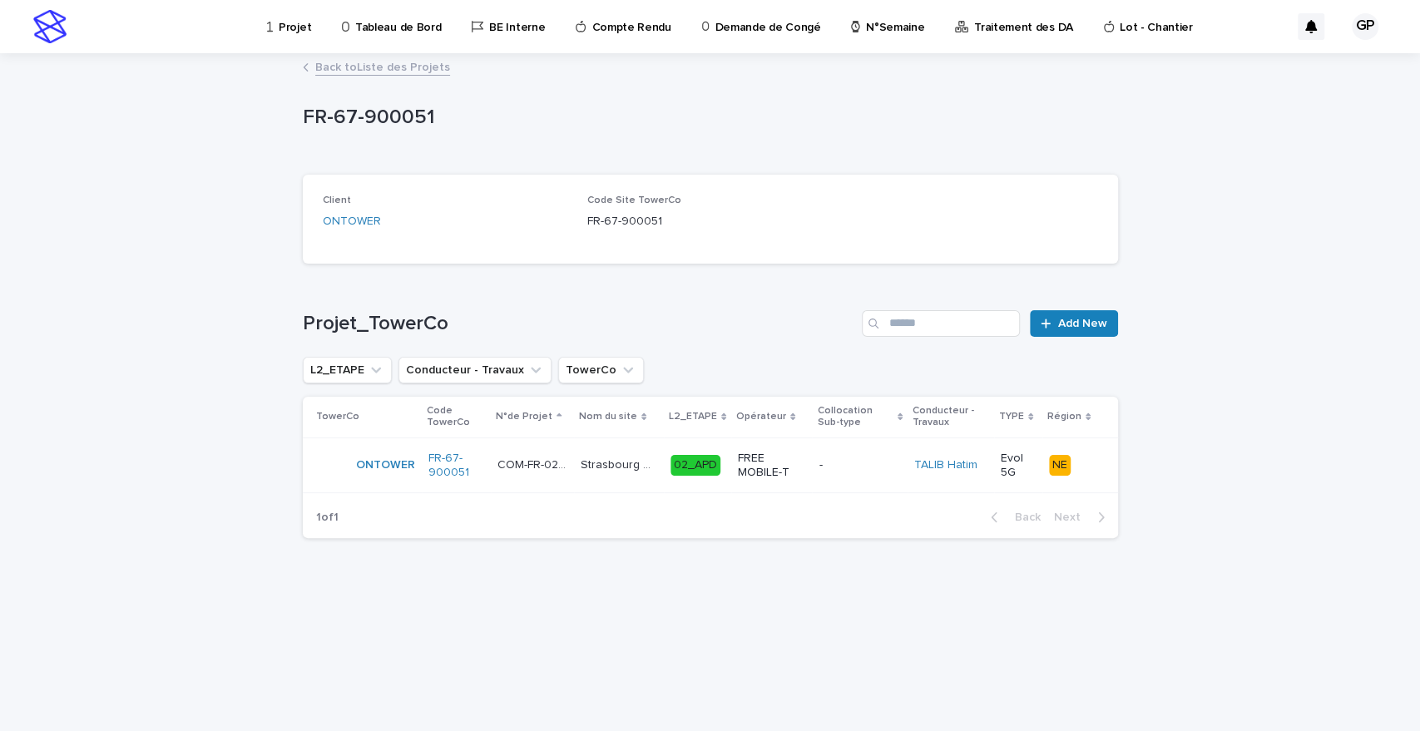
click at [747, 463] on p "FREE MOBILE-T" at bounding box center [771, 466] width 67 height 28
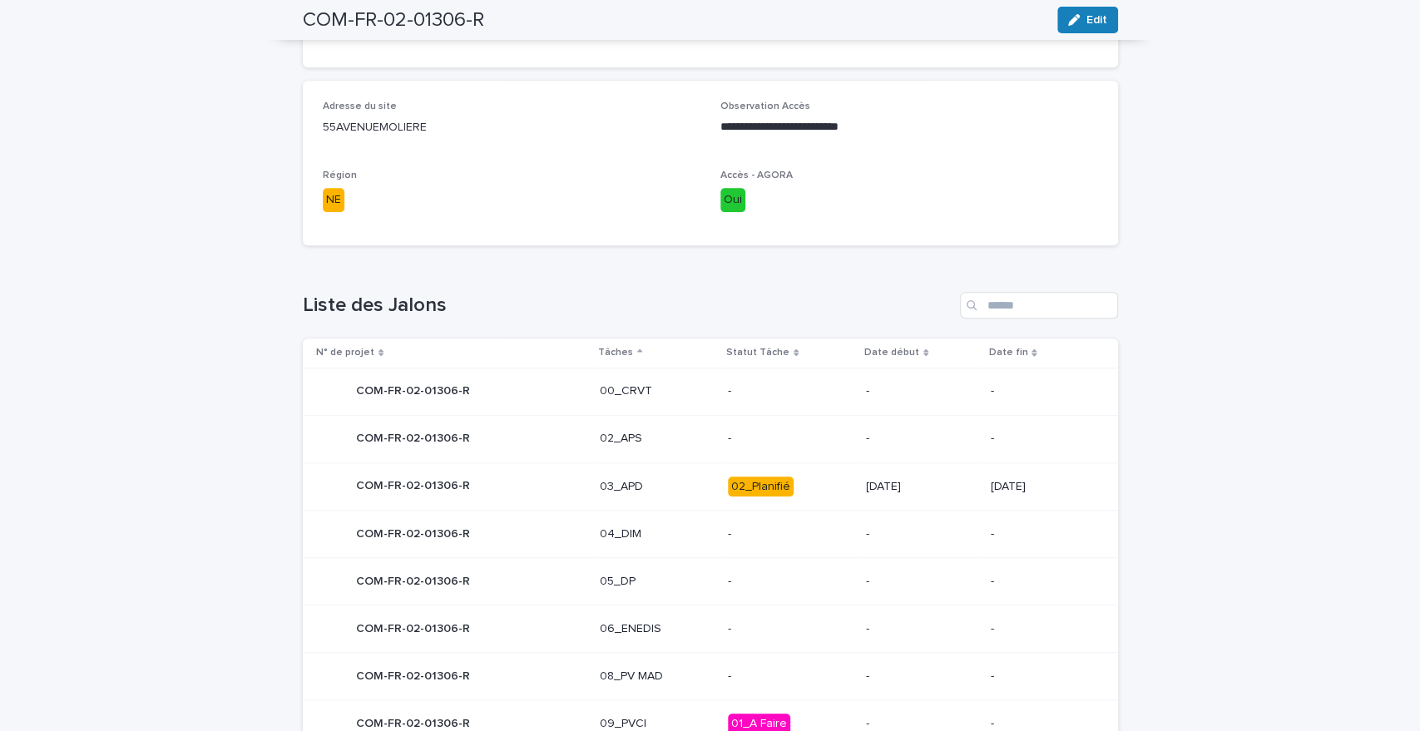
scroll to position [738, 0]
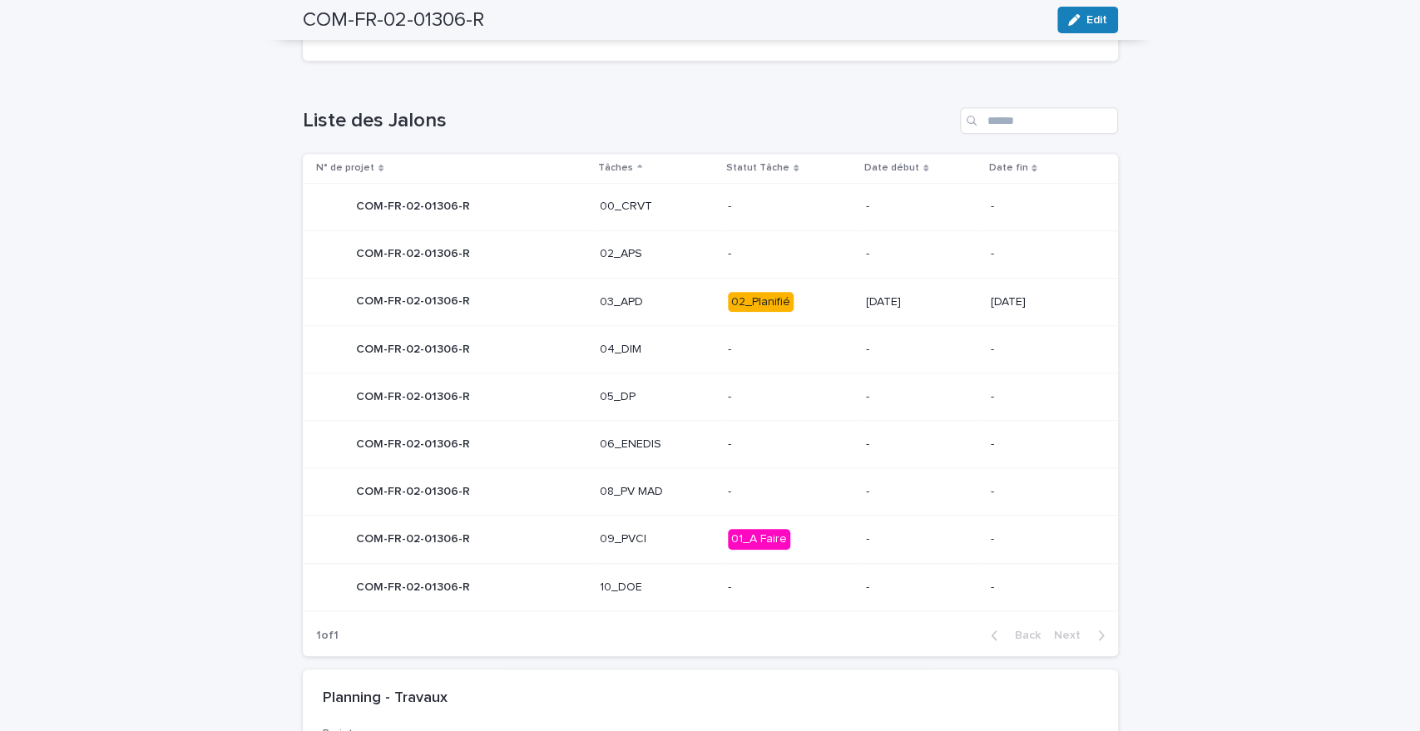
click at [1182, 463] on div "**********" at bounding box center [710, 125] width 1420 height 1538
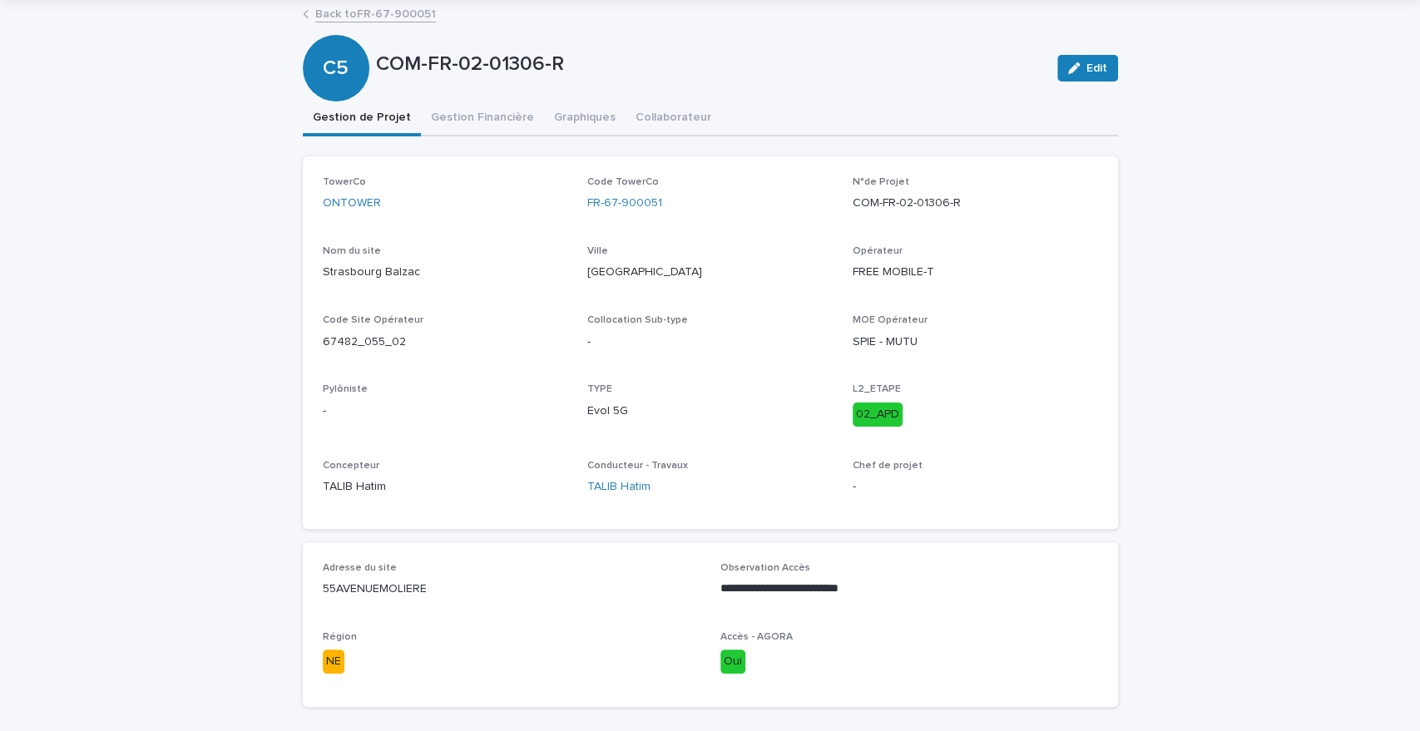
scroll to position [0, 0]
